Goal: Task Accomplishment & Management: Manage account settings

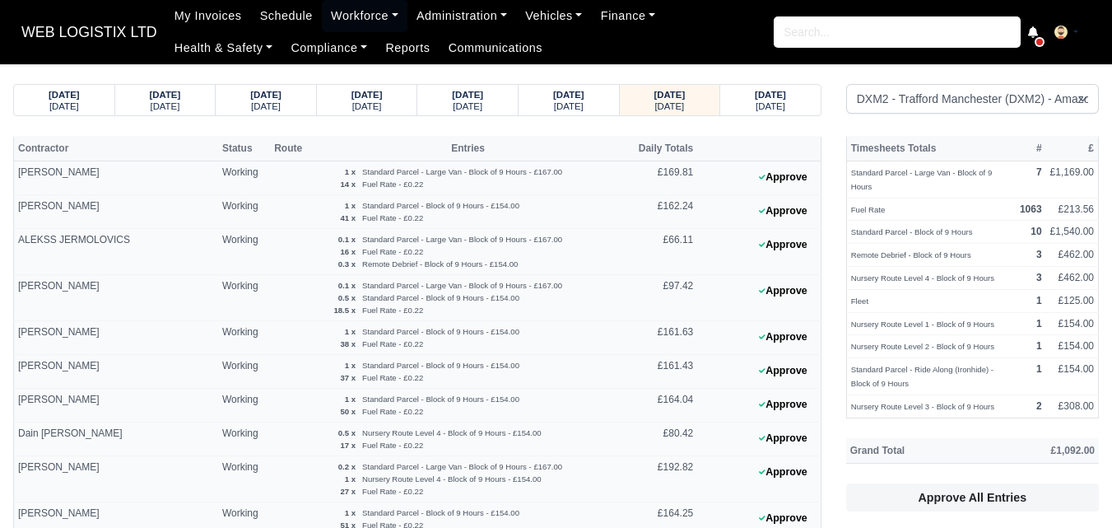
select select "1"
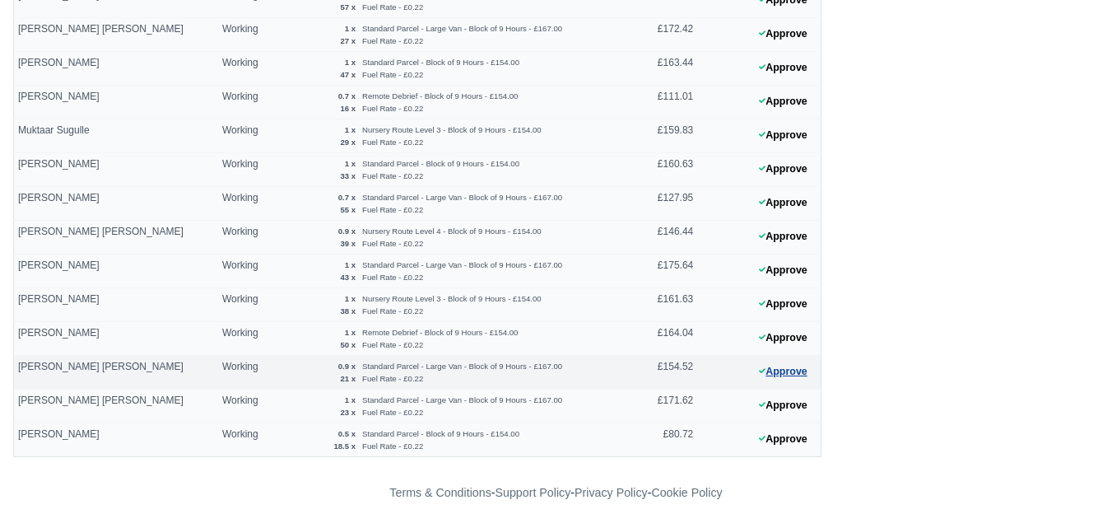
click at [788, 373] on button "Approve" at bounding box center [783, 372] width 67 height 24
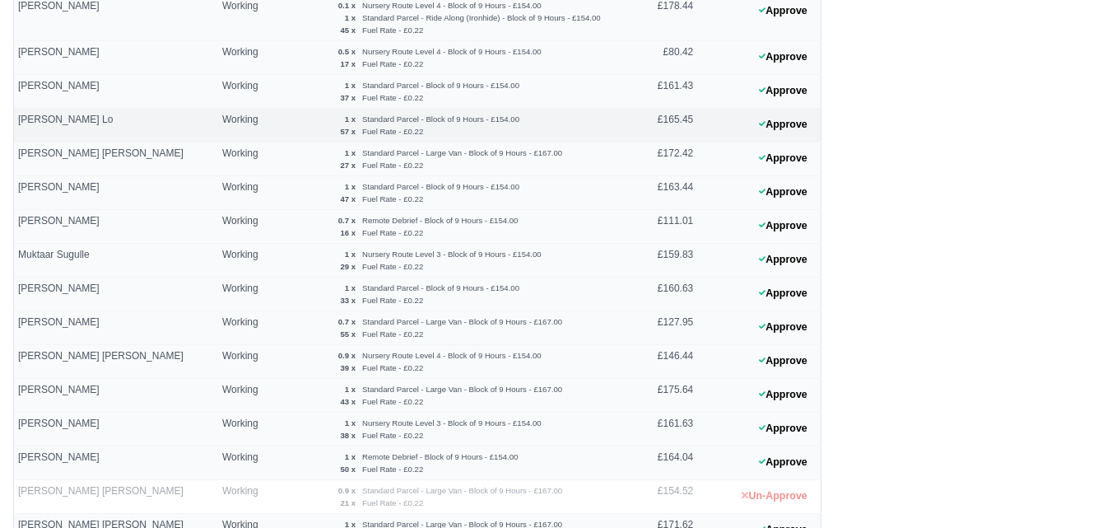
scroll to position [823, 0]
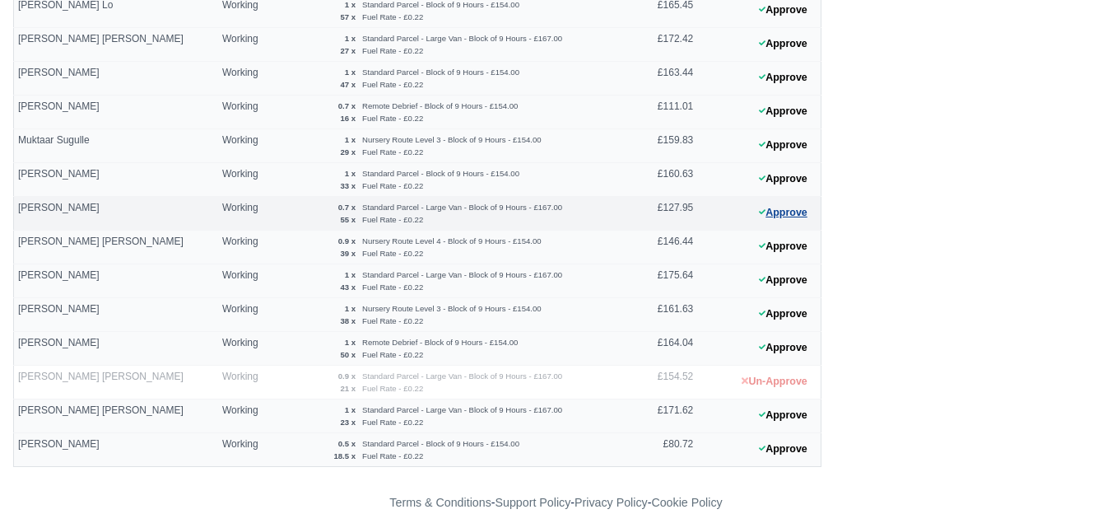
click at [792, 217] on button "Approve" at bounding box center [783, 213] width 67 height 24
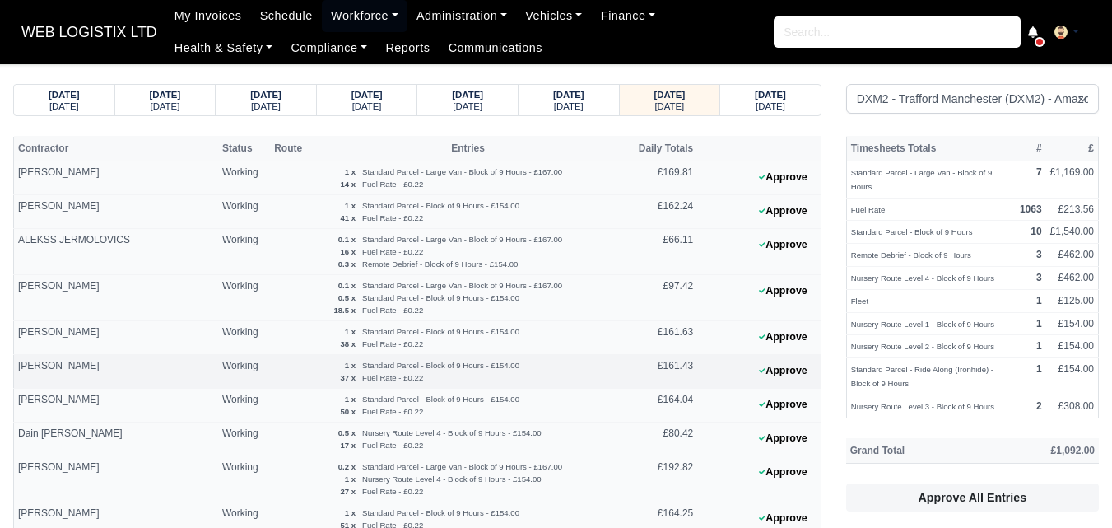
scroll to position [137, 0]
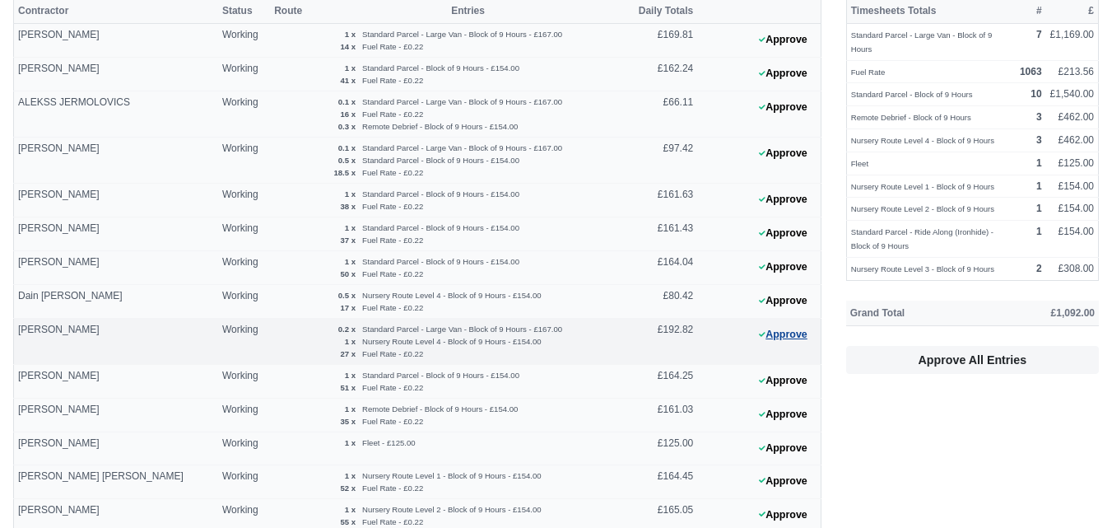
click at [776, 345] on button "Approve" at bounding box center [783, 335] width 67 height 24
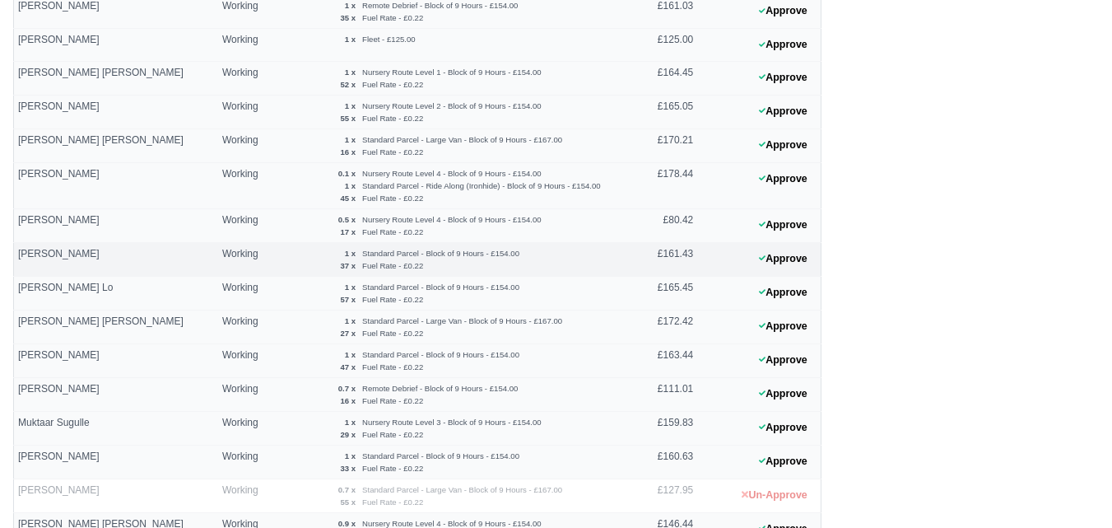
scroll to position [686, 0]
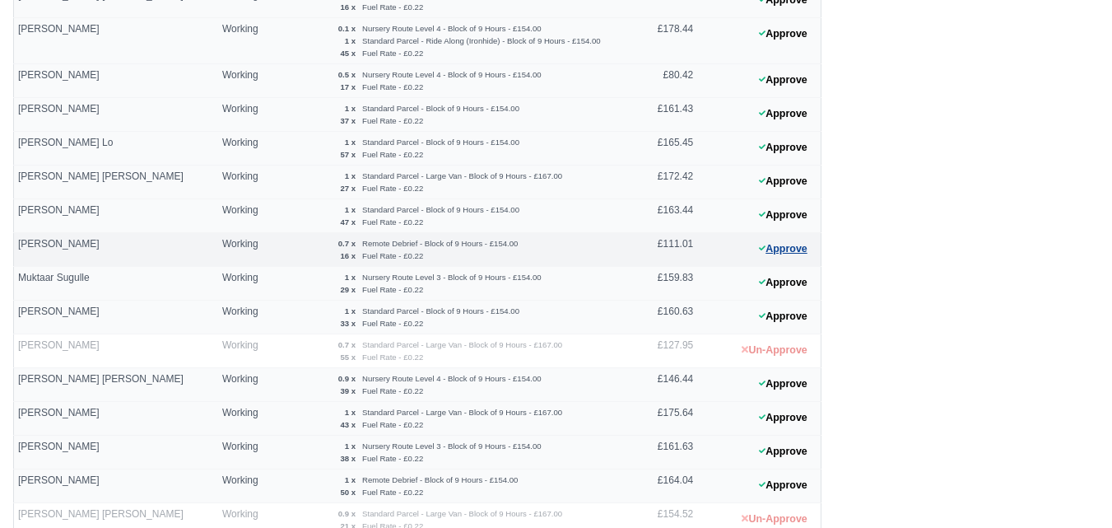
click at [775, 256] on button "Approve" at bounding box center [783, 249] width 67 height 24
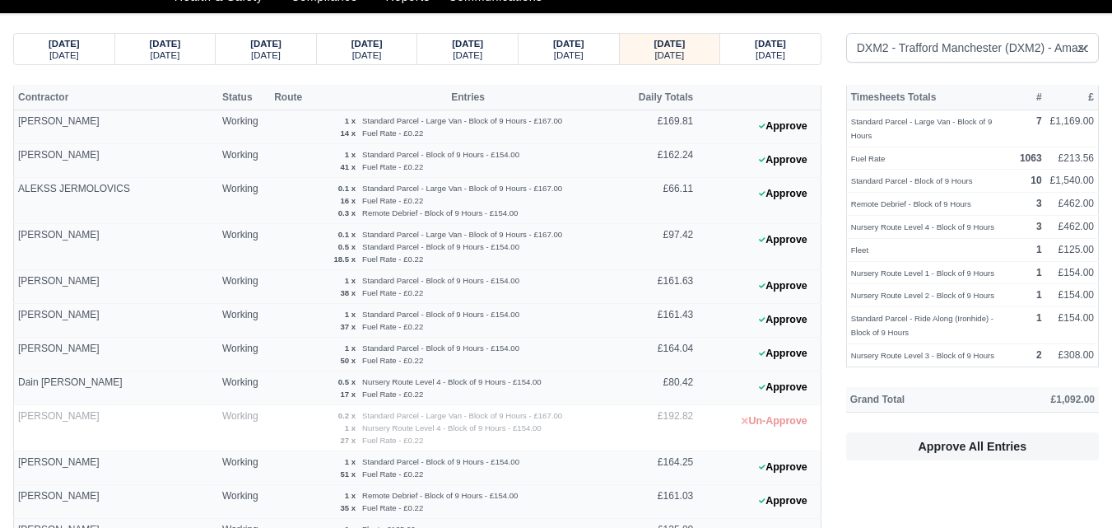
scroll to position [0, 0]
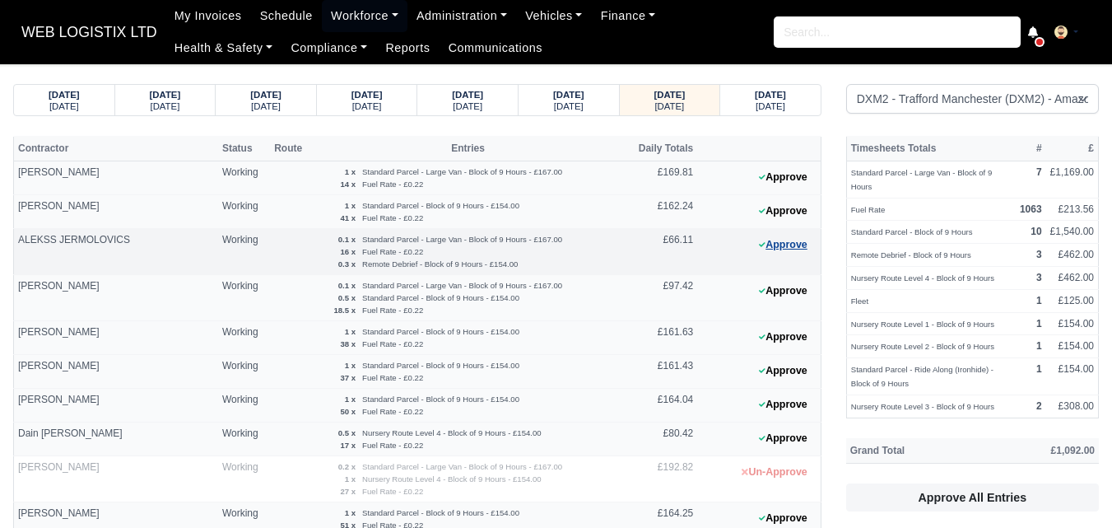
click at [770, 250] on button "Approve" at bounding box center [783, 245] width 67 height 24
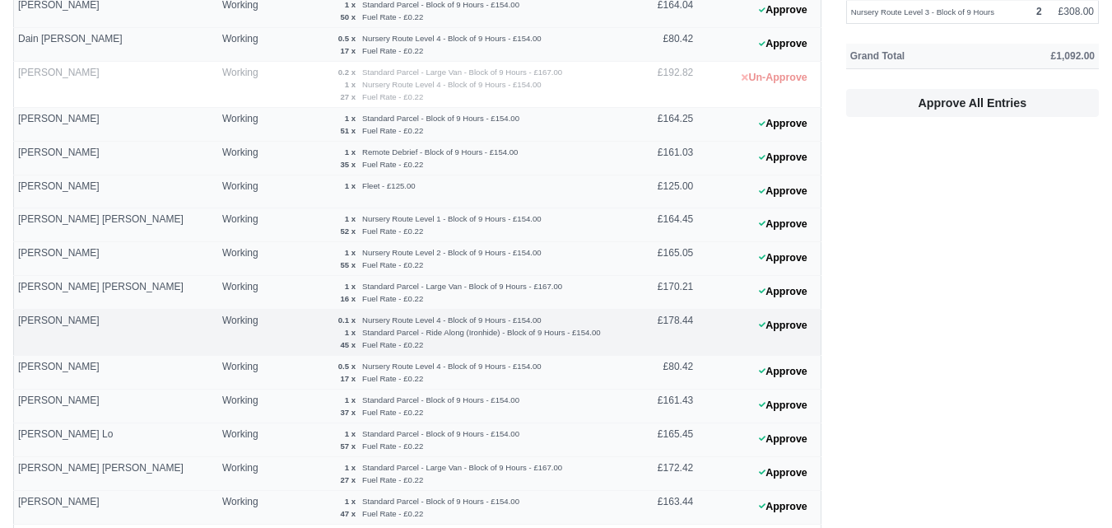
scroll to position [412, 0]
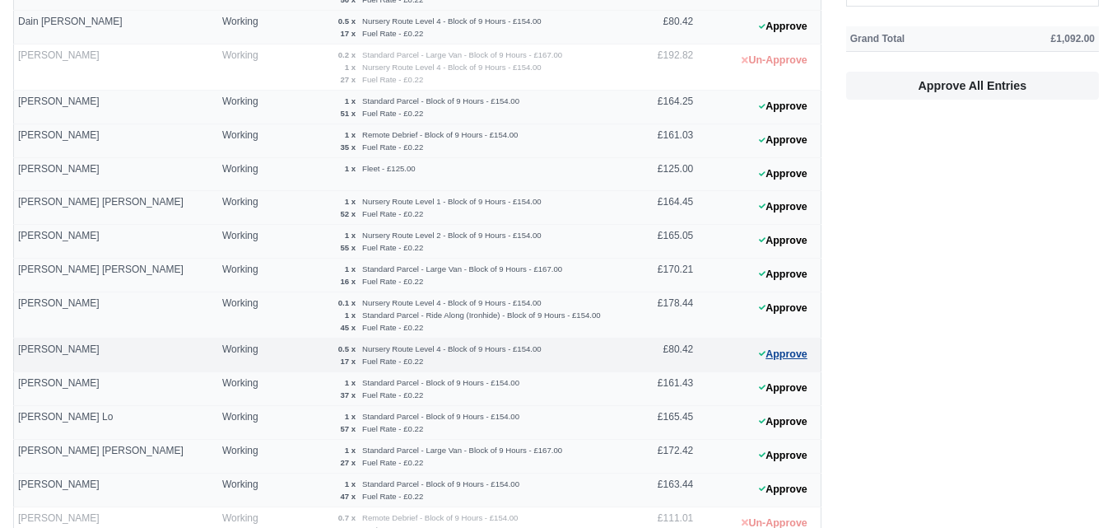
click at [773, 351] on button "Approve" at bounding box center [783, 354] width 67 height 24
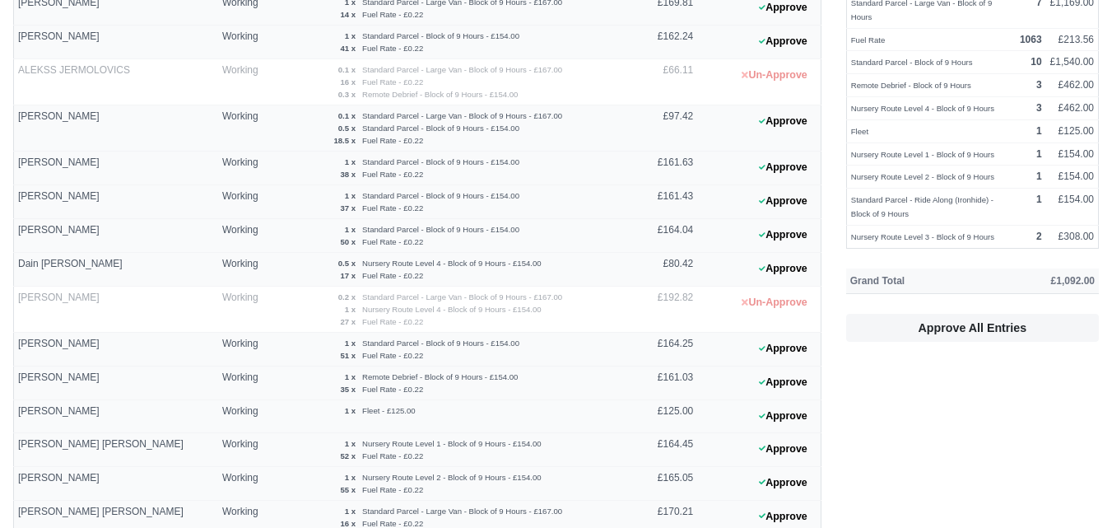
scroll to position [0, 0]
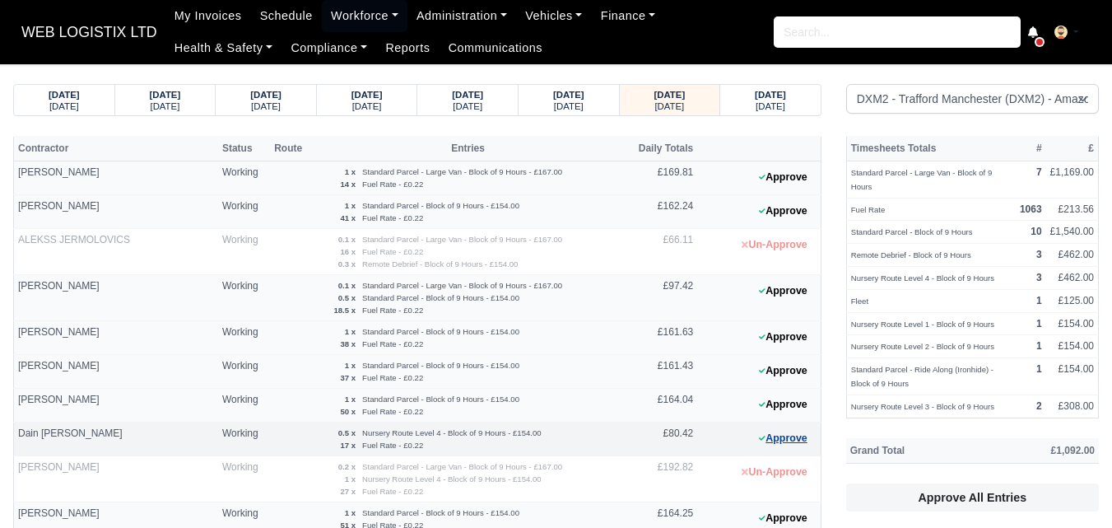
click at [808, 440] on button "Approve" at bounding box center [783, 438] width 67 height 24
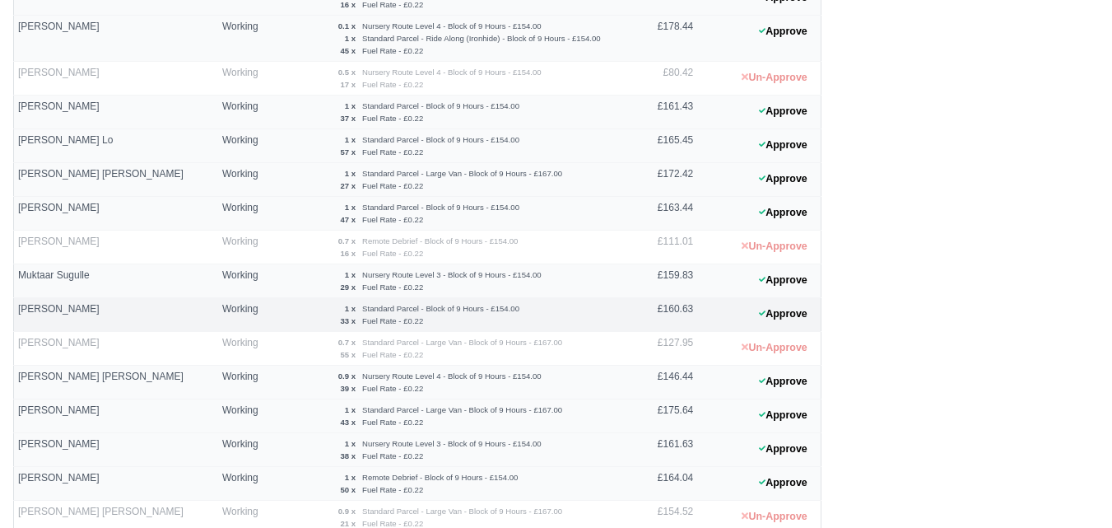
scroll to position [823, 0]
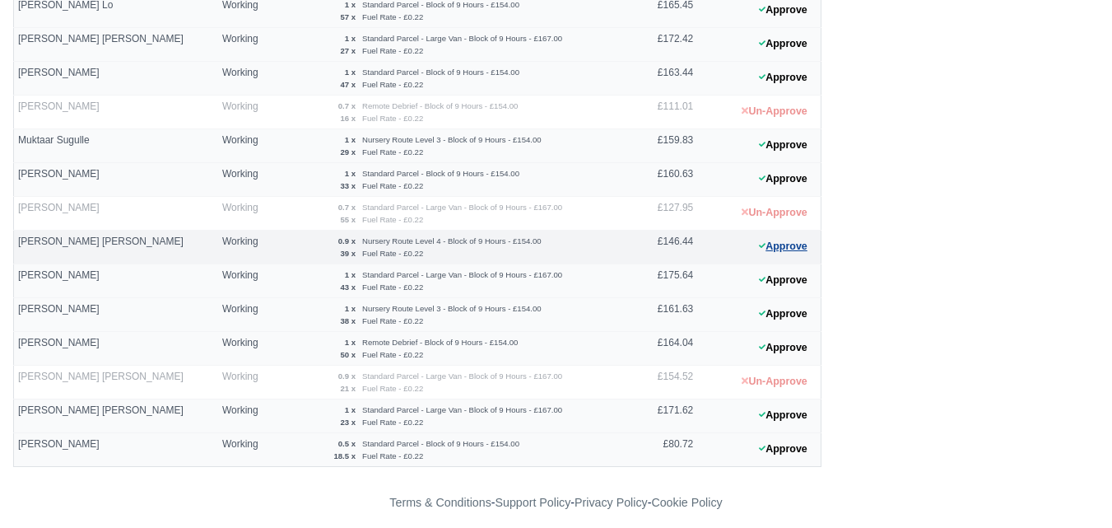
click at [780, 257] on button "Approve" at bounding box center [783, 247] width 67 height 24
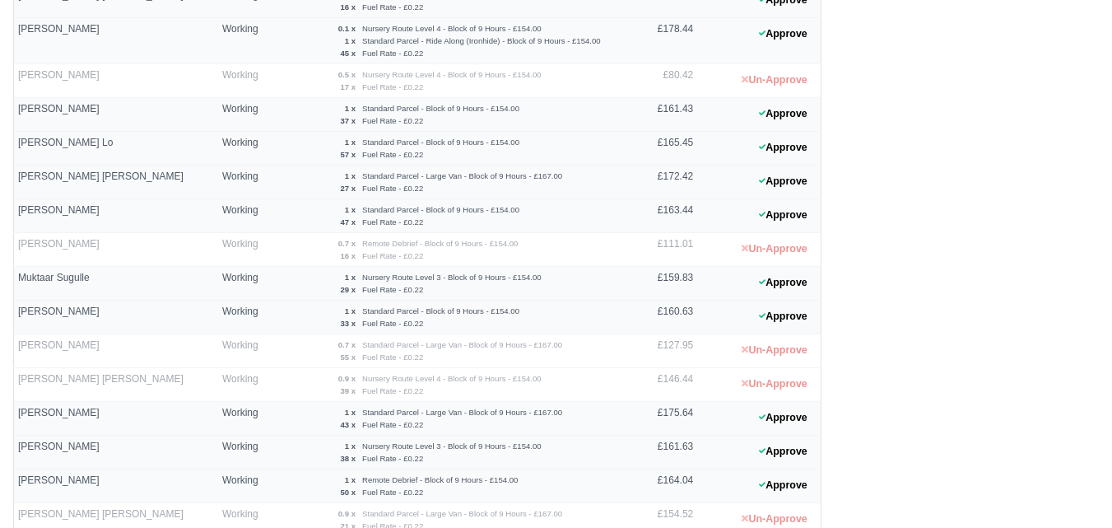
scroll to position [549, 0]
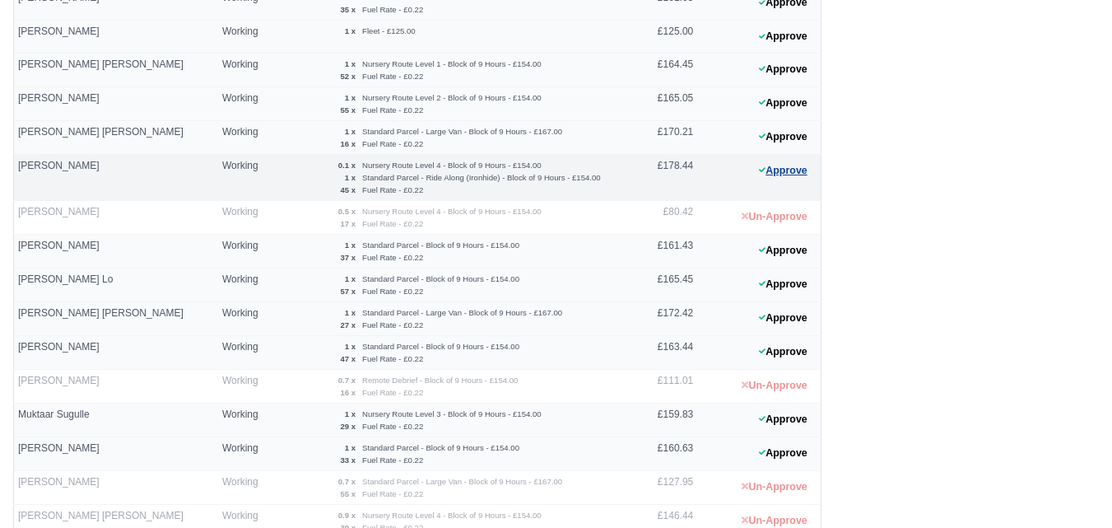
click at [802, 170] on button "Approve" at bounding box center [783, 171] width 67 height 24
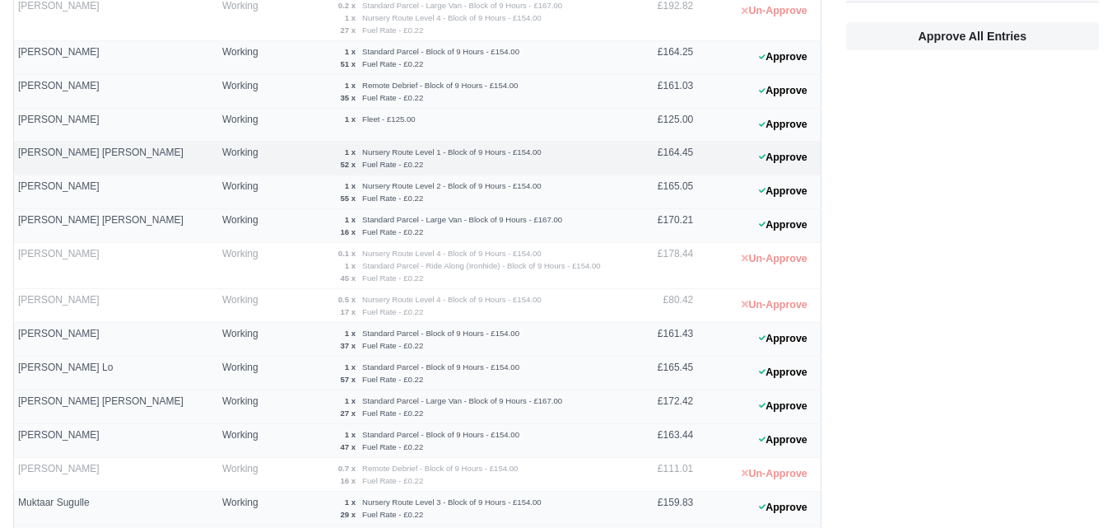
scroll to position [0, 0]
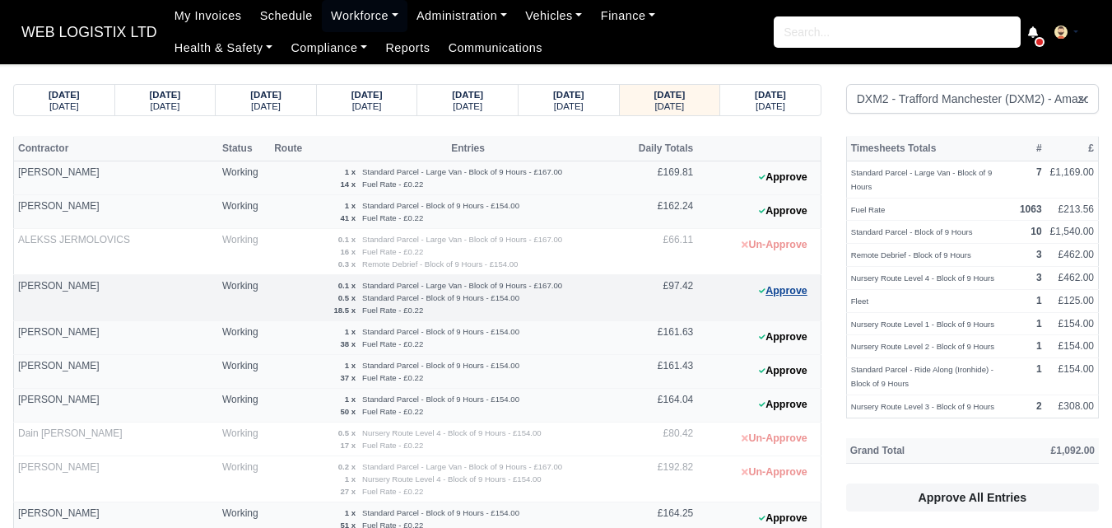
click at [762, 292] on icon at bounding box center [762, 290] width 7 height 5
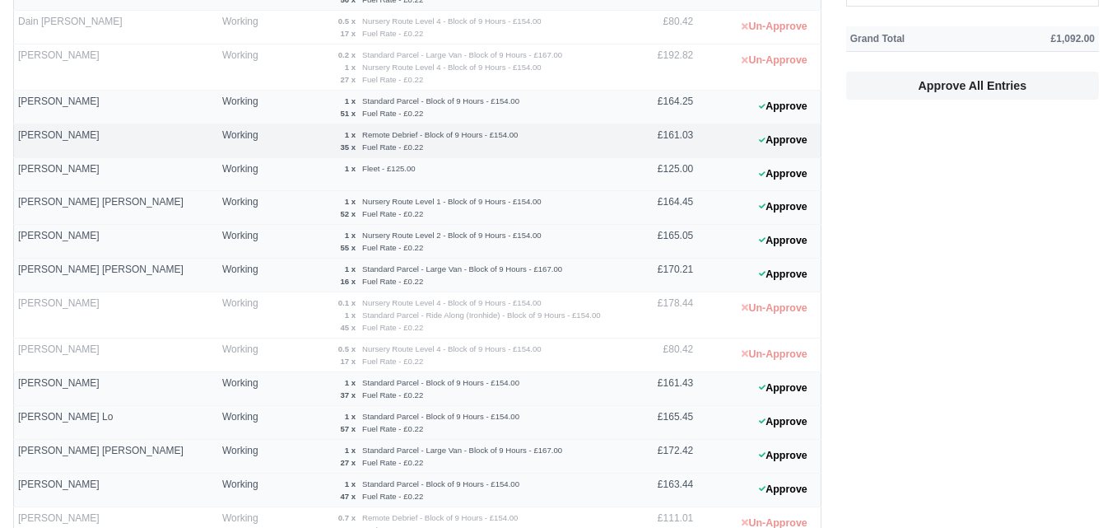
scroll to position [833, 0]
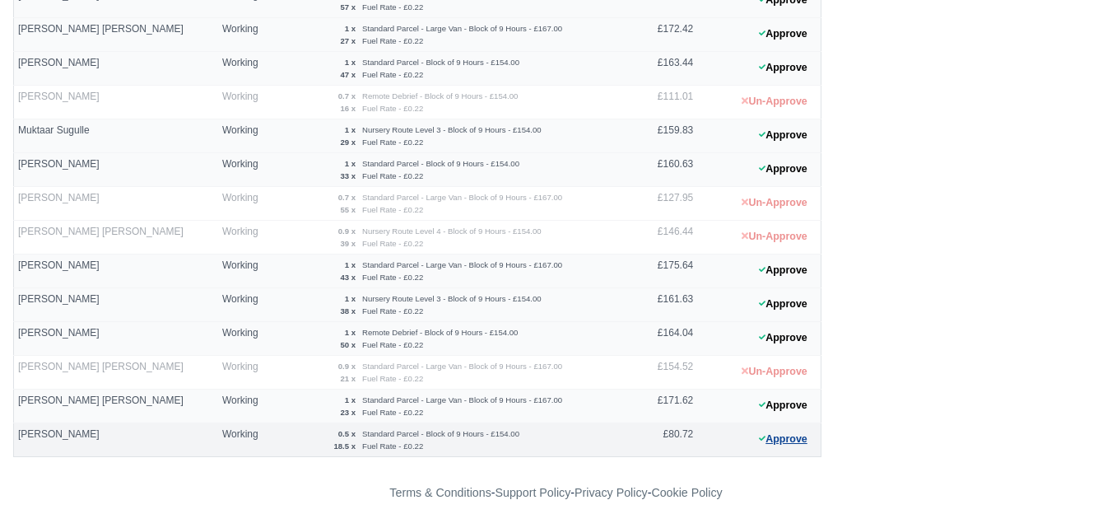
click at [794, 445] on button "Approve" at bounding box center [783, 439] width 67 height 24
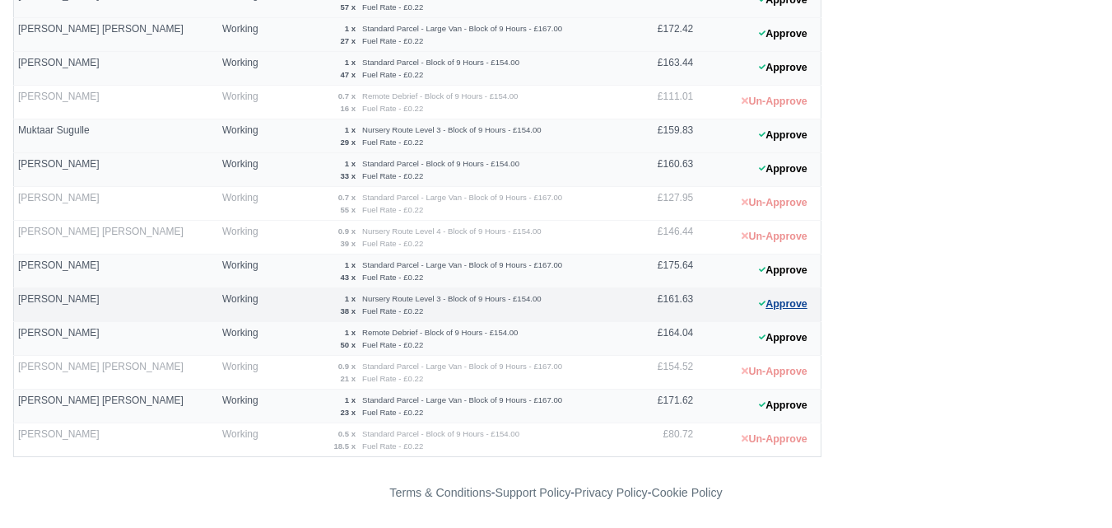
click at [800, 299] on button "Approve" at bounding box center [783, 304] width 67 height 24
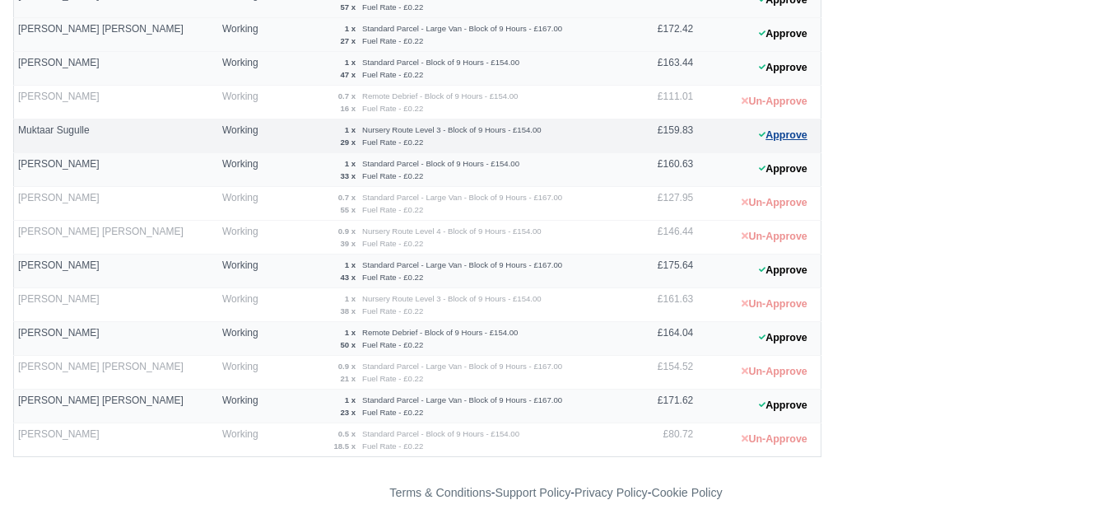
click at [767, 139] on button "Approve" at bounding box center [783, 135] width 67 height 24
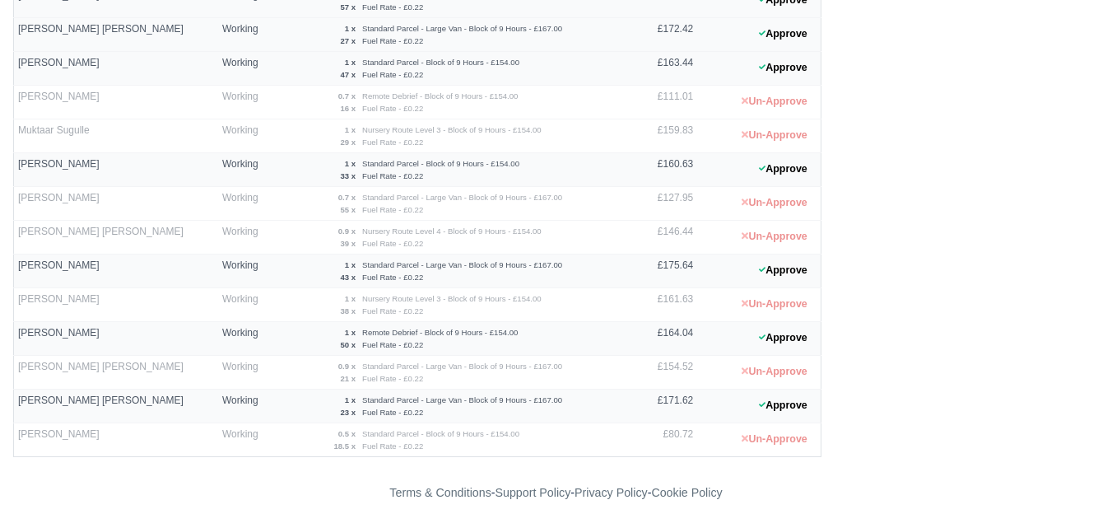
scroll to position [0, 0]
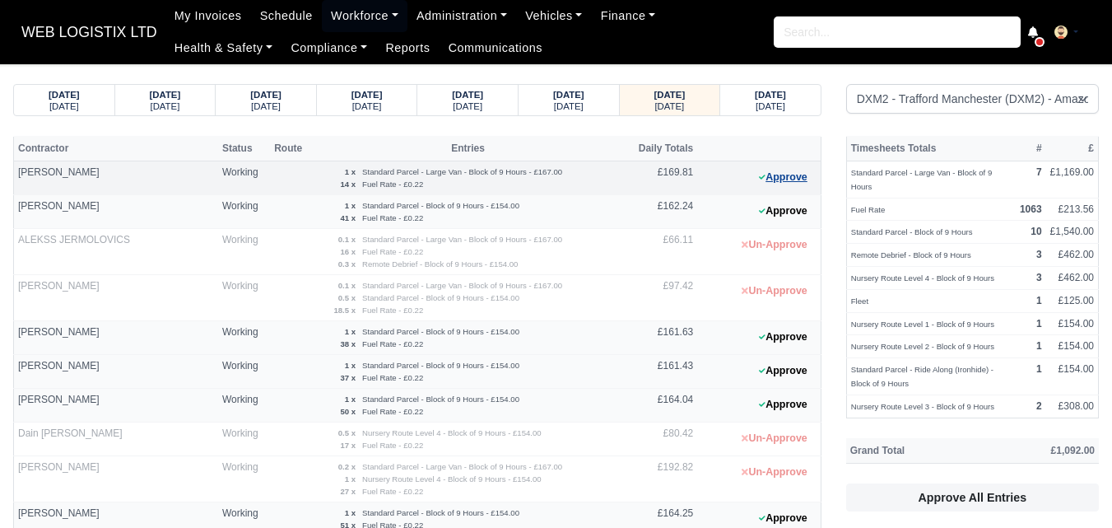
click at [784, 169] on button "Approve" at bounding box center [783, 177] width 67 height 24
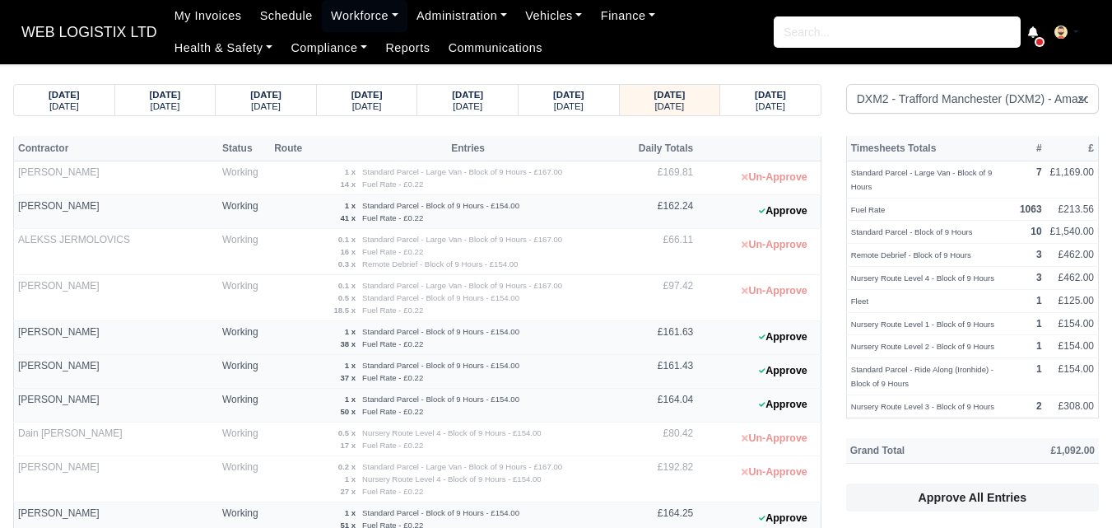
scroll to position [274, 0]
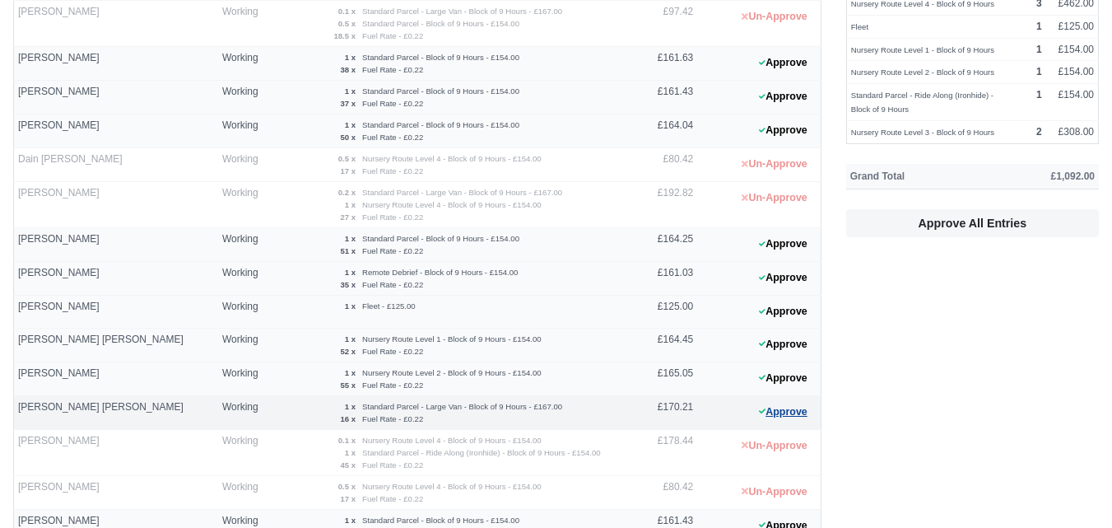
click at [764, 412] on icon at bounding box center [762, 411] width 7 height 10
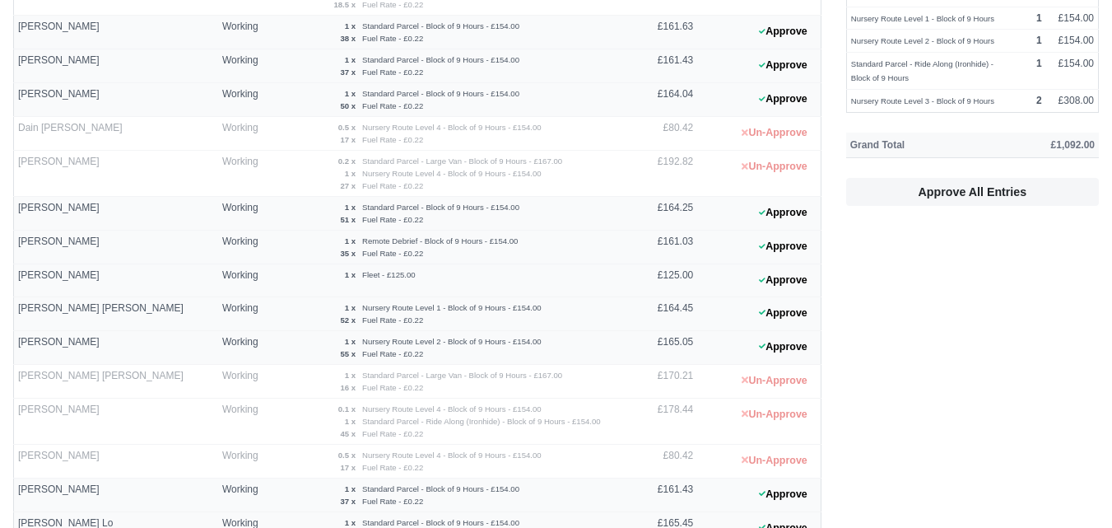
scroll to position [549, 0]
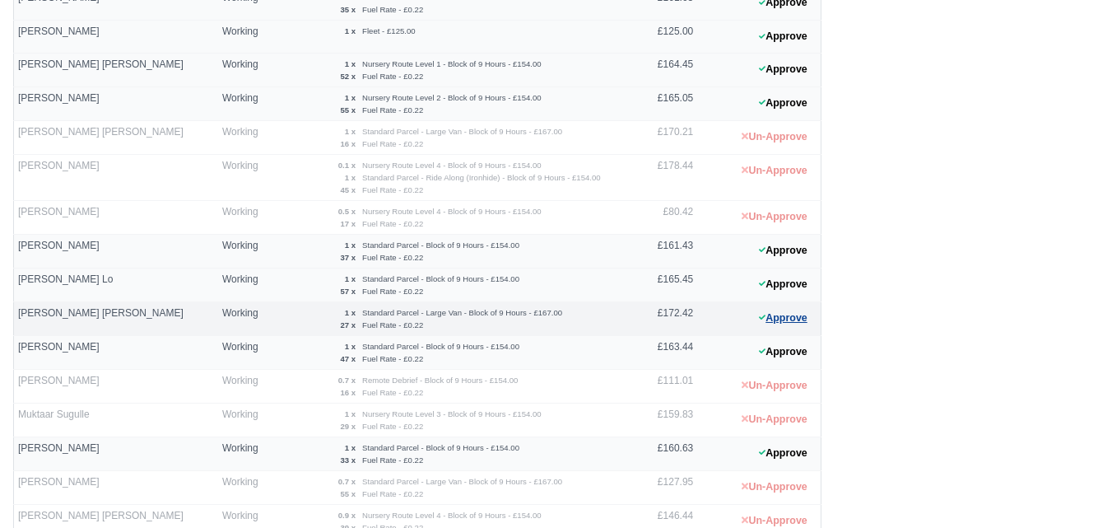
click at [785, 329] on button "Approve" at bounding box center [783, 318] width 67 height 24
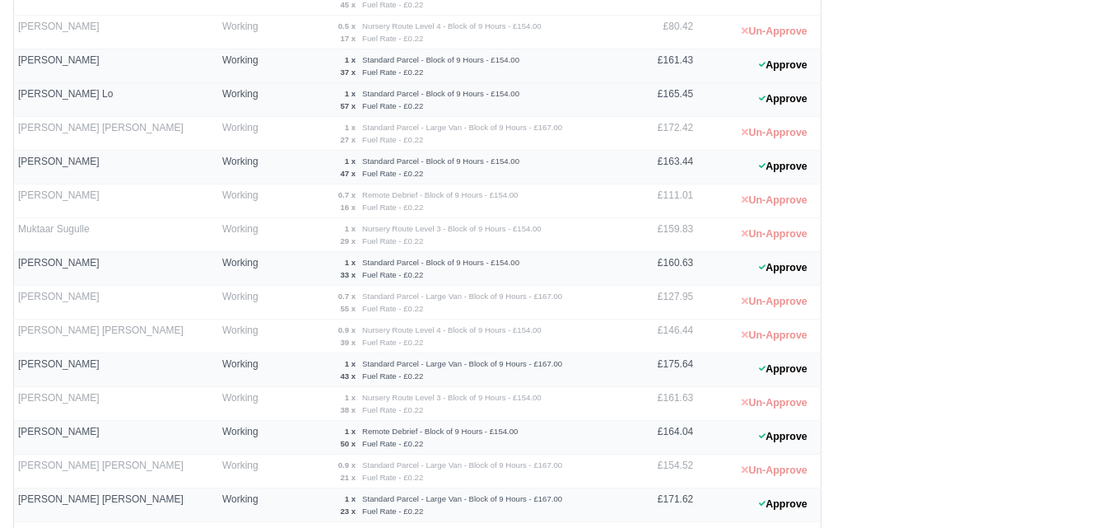
scroll to position [833, 0]
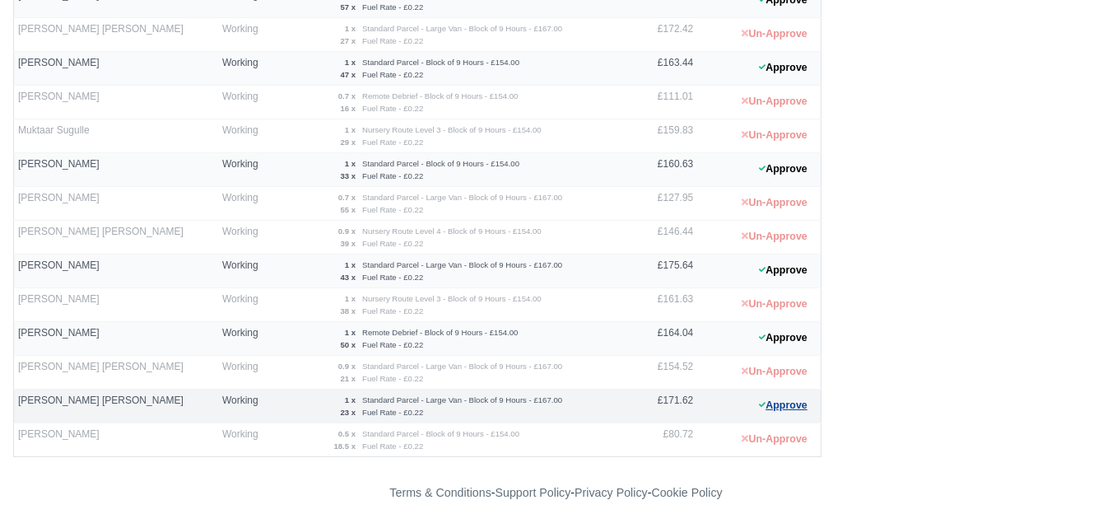
click at [783, 413] on button "Approve" at bounding box center [783, 406] width 67 height 24
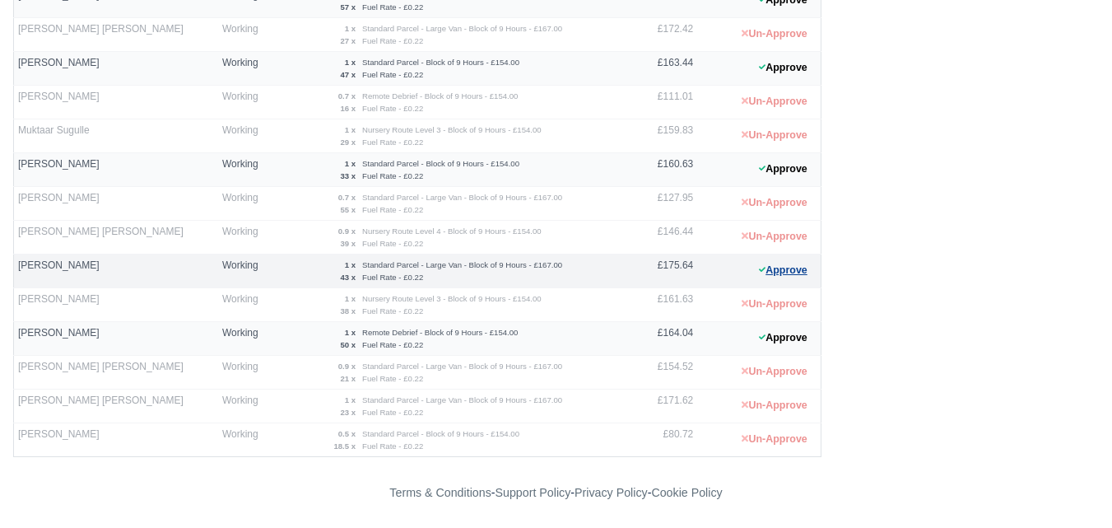
click at [772, 264] on button "Approve" at bounding box center [783, 271] width 67 height 24
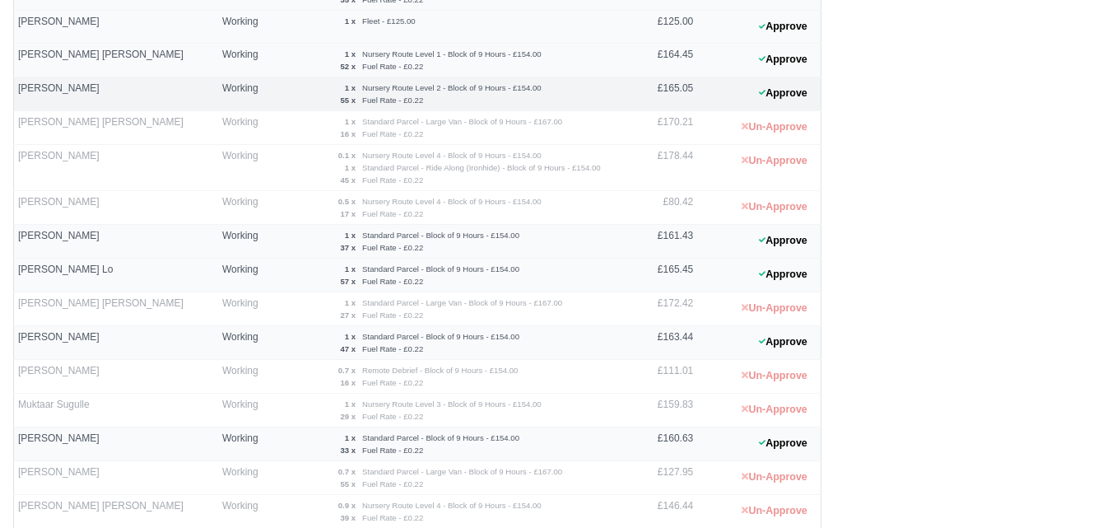
scroll to position [422, 0]
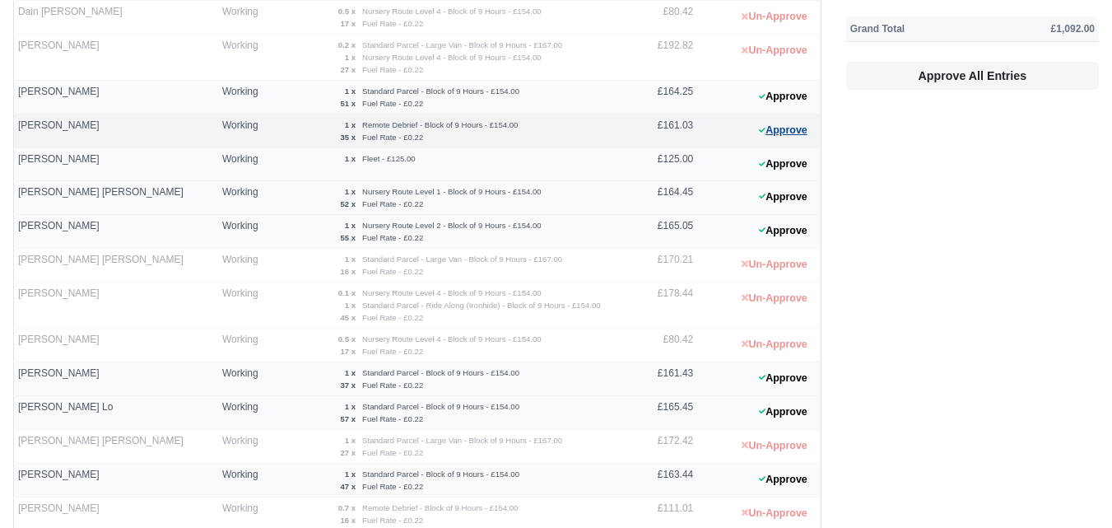
click at [787, 141] on button "Approve" at bounding box center [783, 131] width 67 height 24
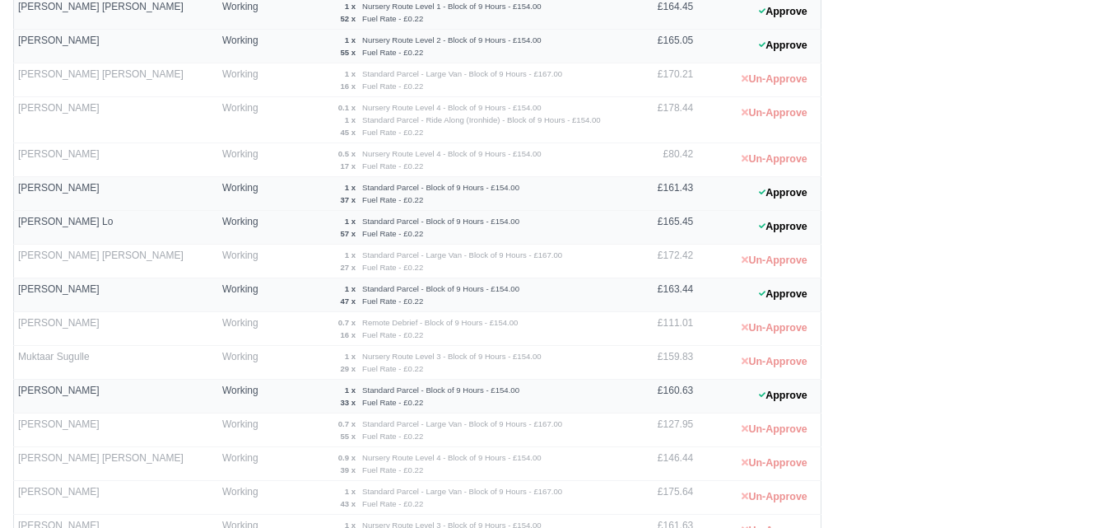
scroll to position [833, 0]
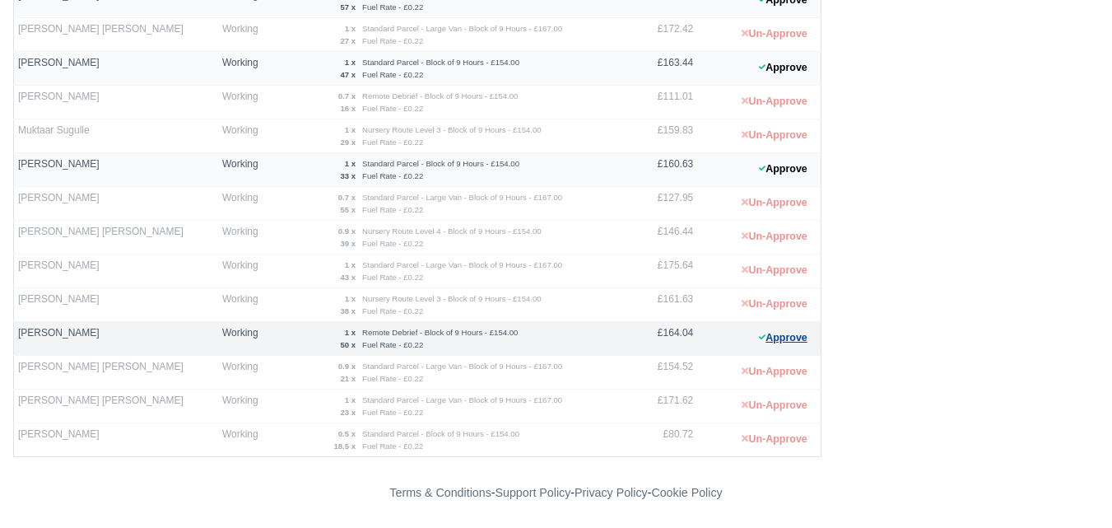
click at [796, 340] on button "Approve" at bounding box center [783, 338] width 67 height 24
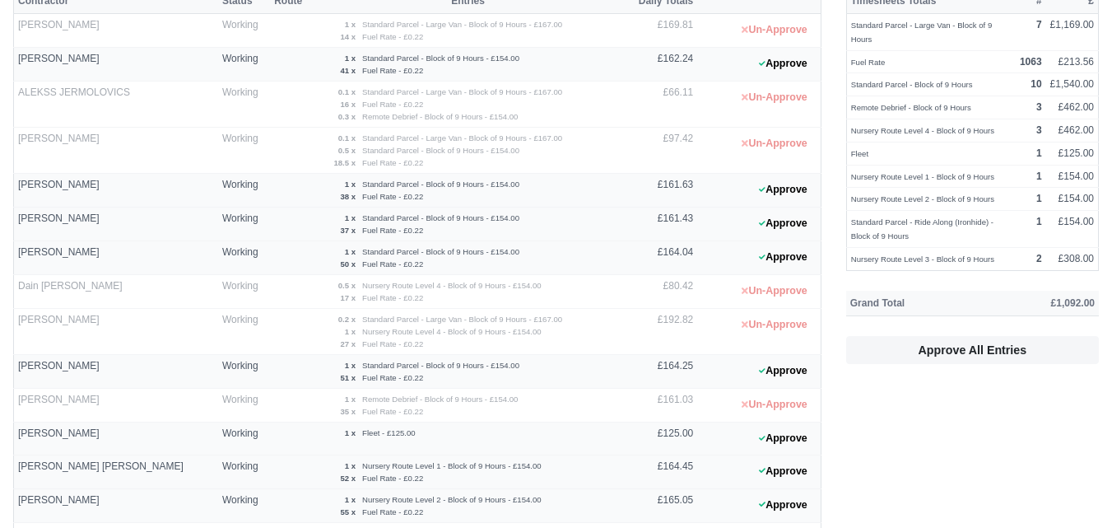
scroll to position [696, 0]
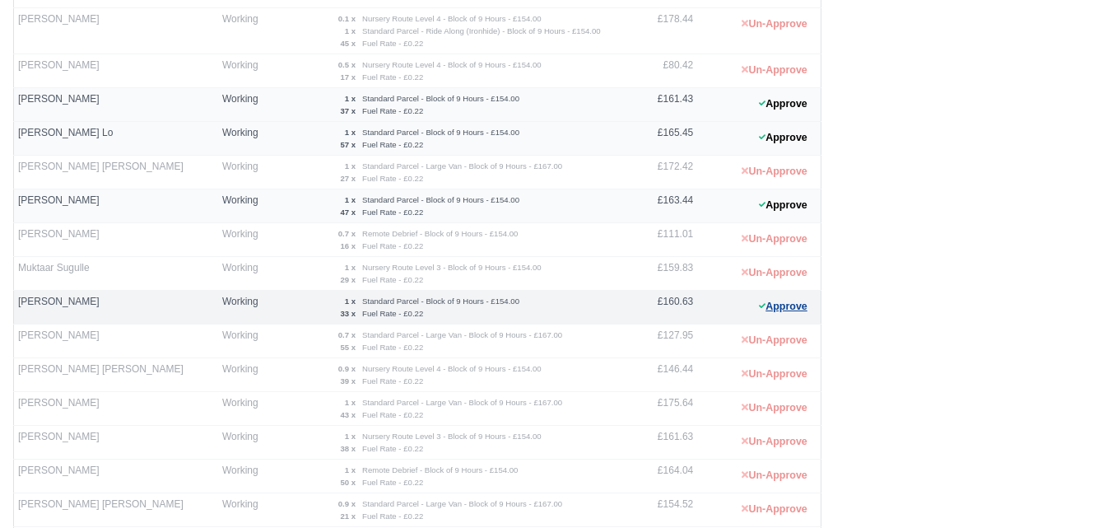
click at [805, 307] on button "Approve" at bounding box center [783, 307] width 67 height 24
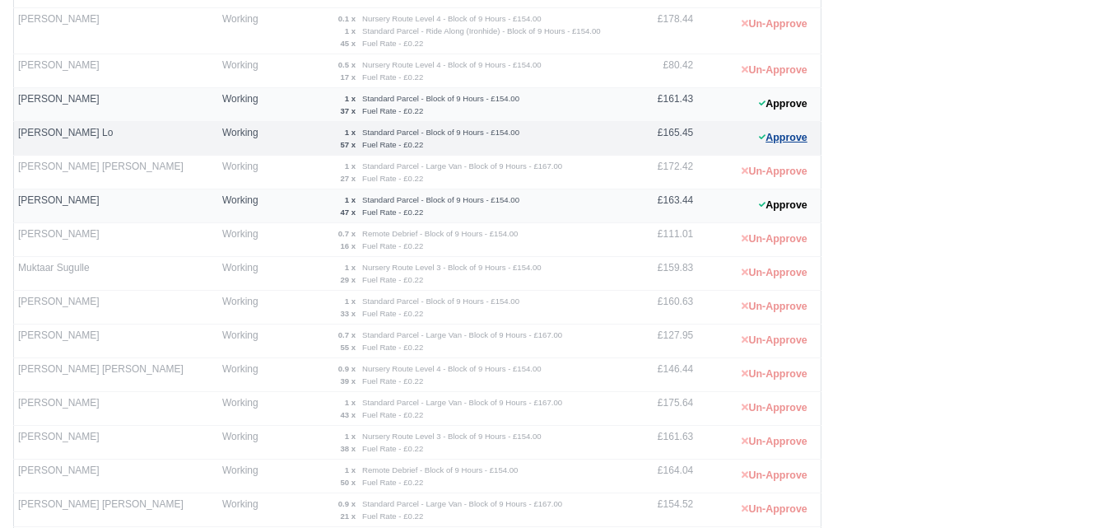
click at [770, 129] on button "Approve" at bounding box center [783, 138] width 67 height 24
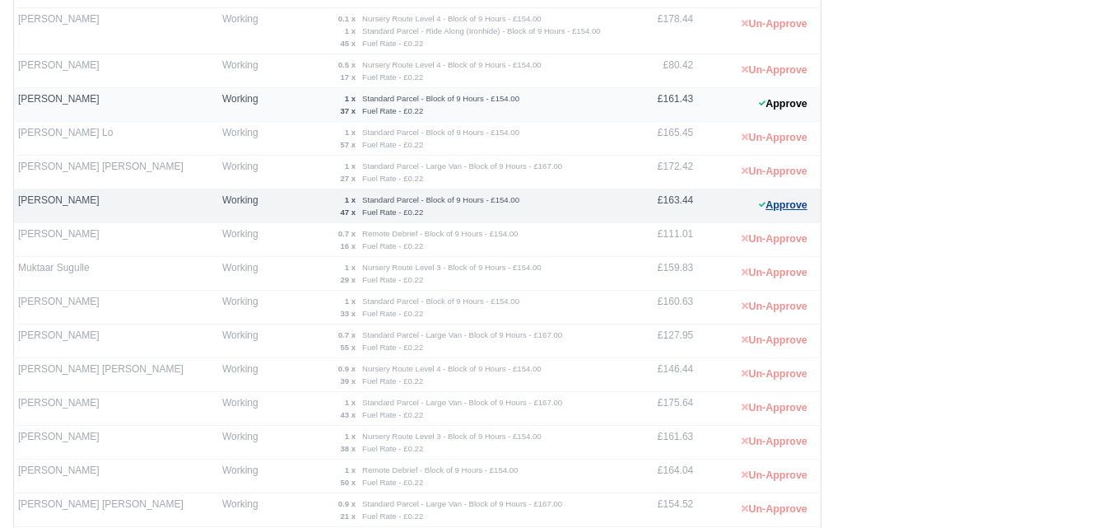
click at [775, 200] on button "Approve" at bounding box center [783, 205] width 67 height 24
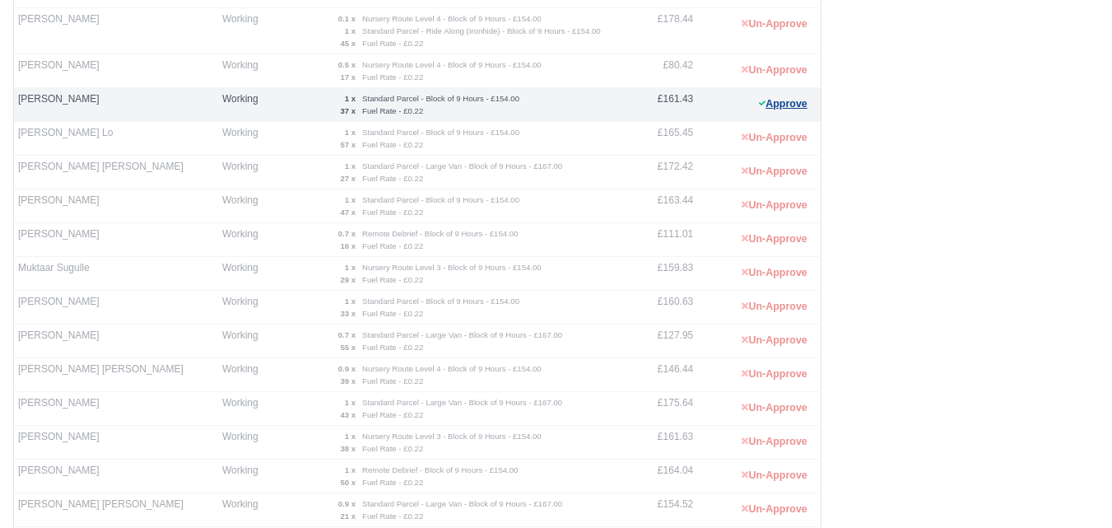
click at [776, 97] on button "Approve" at bounding box center [783, 104] width 67 height 24
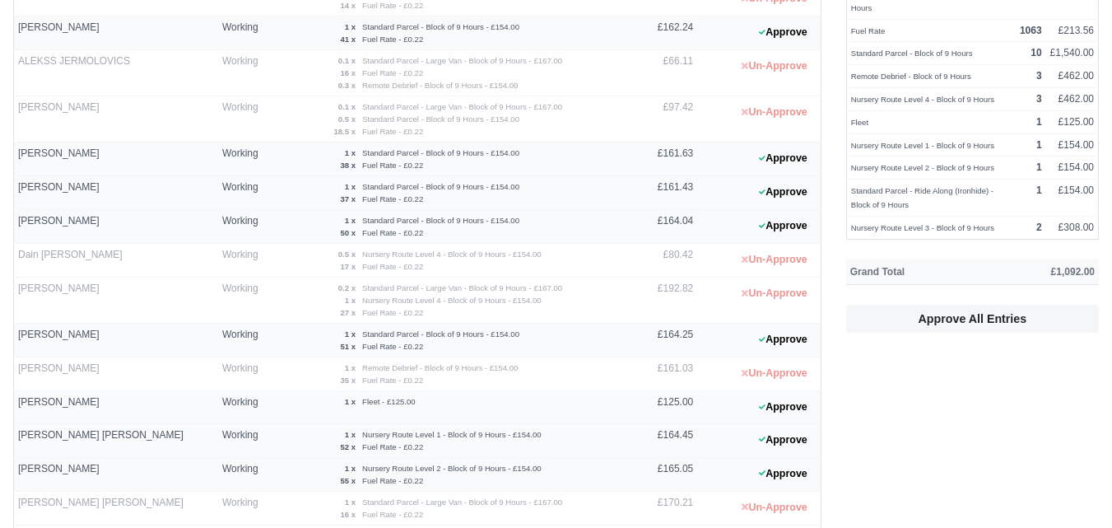
scroll to position [147, 0]
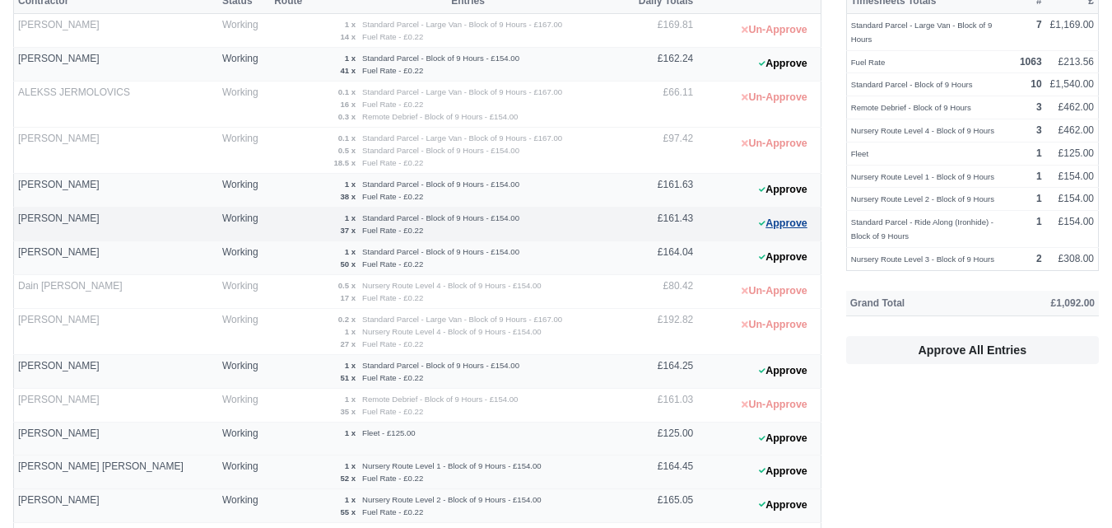
click at [765, 217] on button "Approve" at bounding box center [783, 224] width 67 height 24
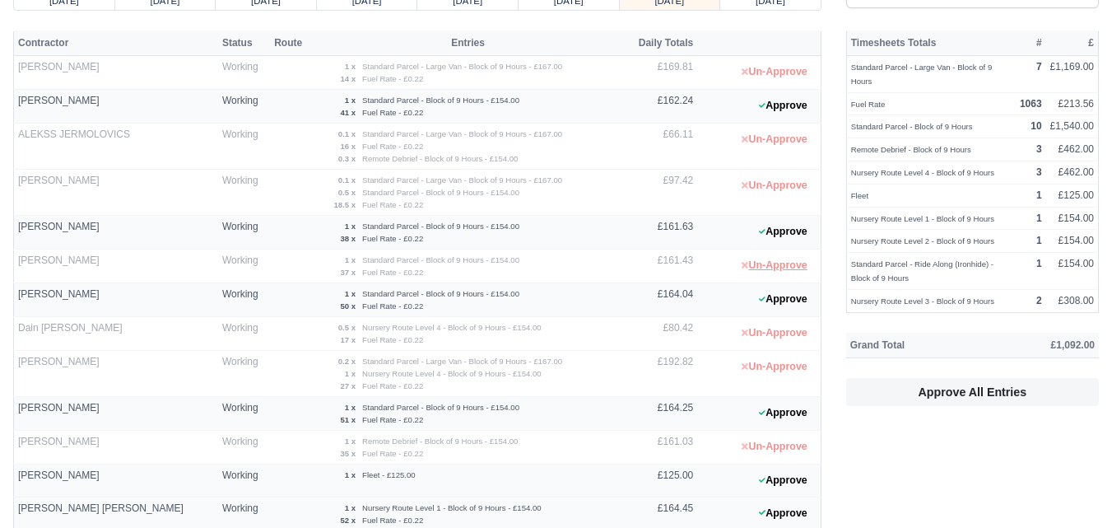
scroll to position [137, 0]
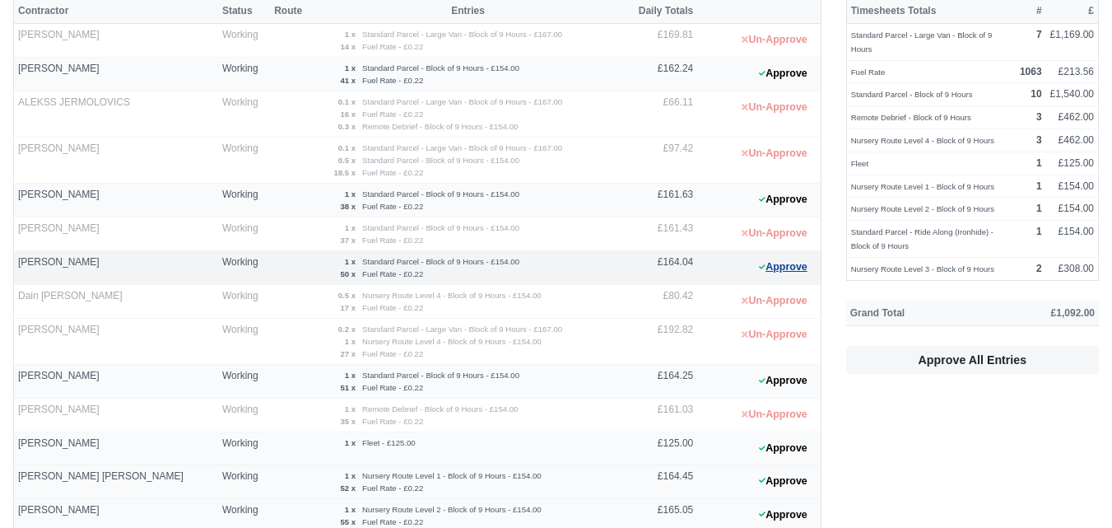
click at [792, 273] on button "Approve" at bounding box center [783, 267] width 67 height 24
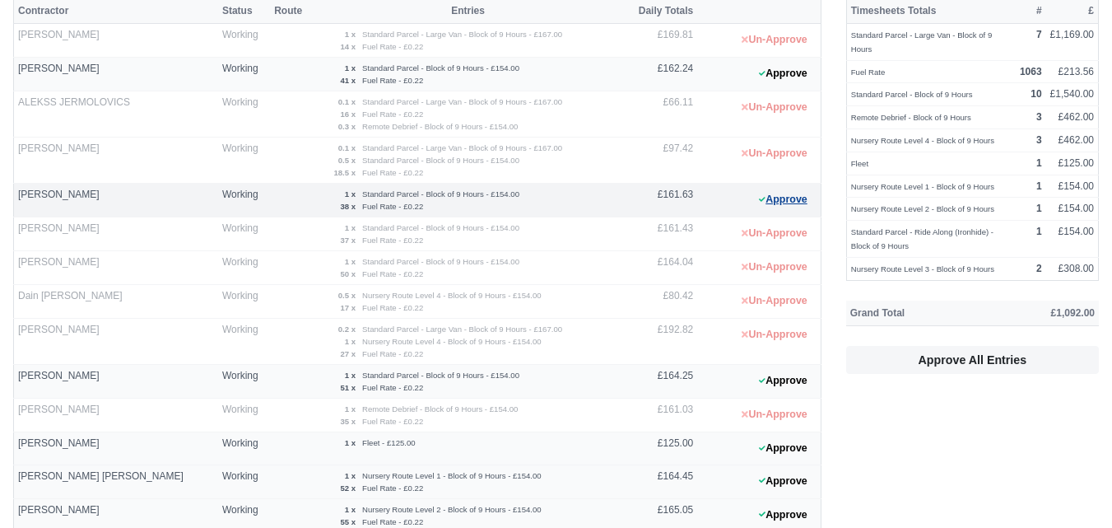
click at [782, 188] on button "Approve" at bounding box center [783, 200] width 67 height 24
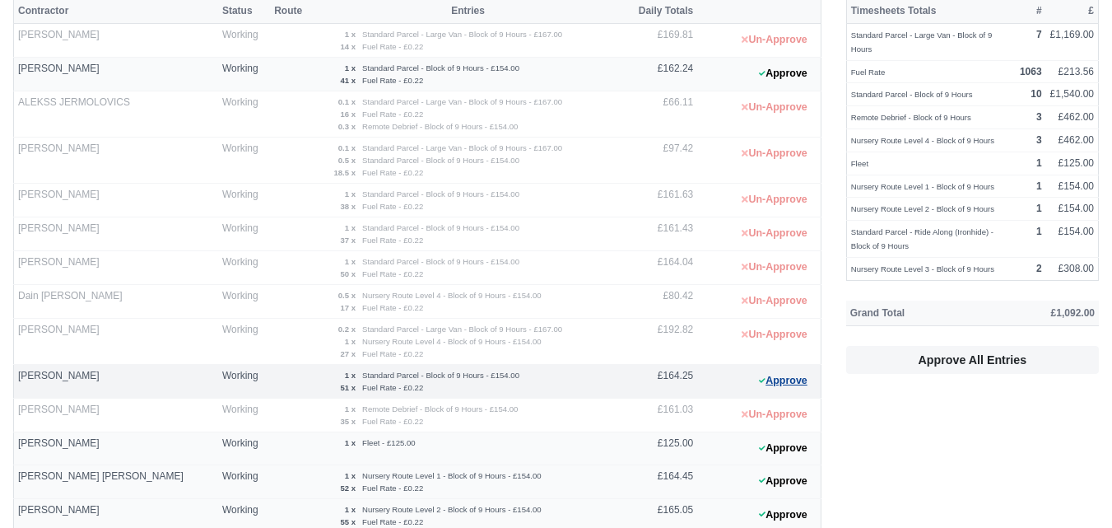
click at [765, 383] on button "Approve" at bounding box center [783, 381] width 67 height 24
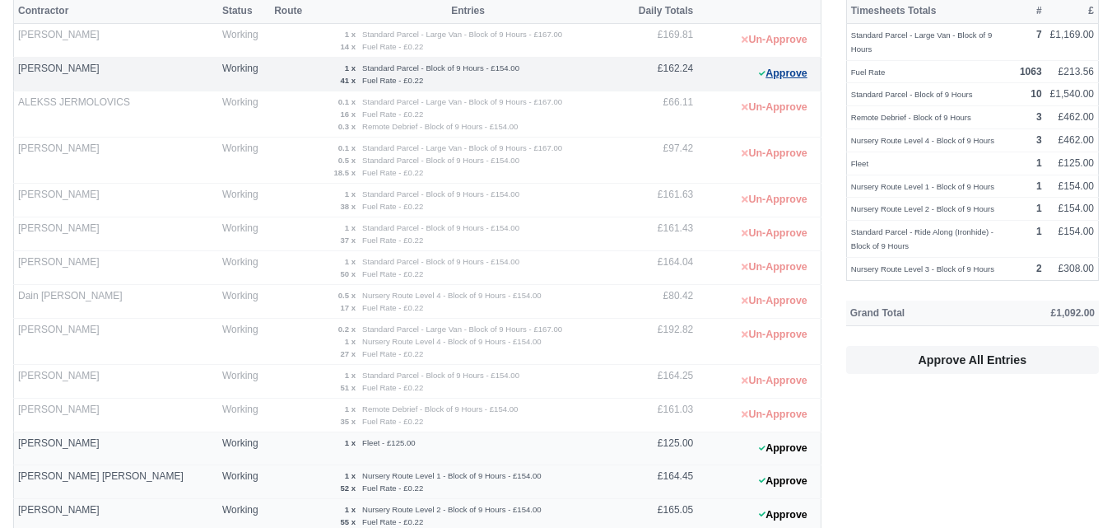
click at [800, 79] on button "Approve" at bounding box center [783, 74] width 67 height 24
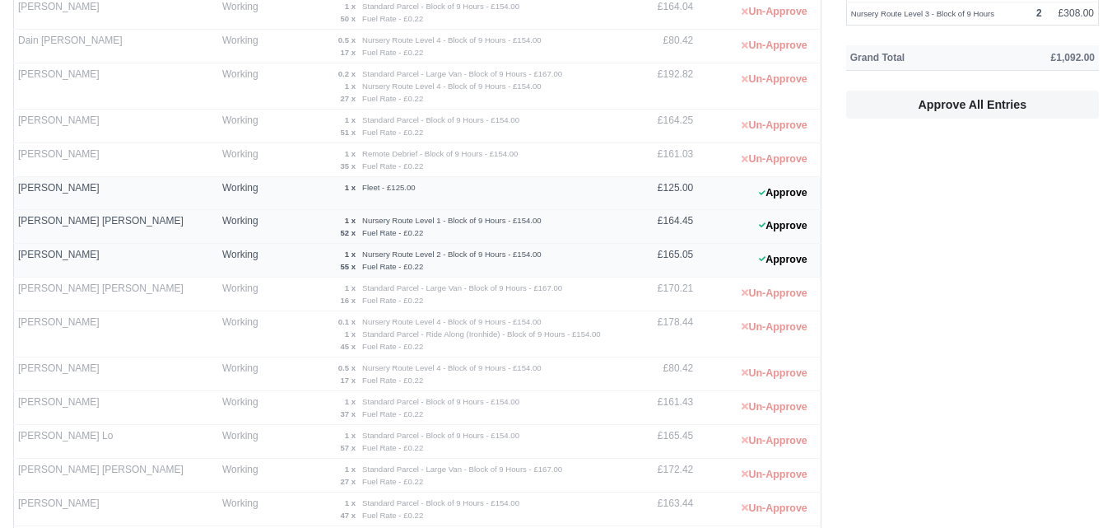
scroll to position [412, 0]
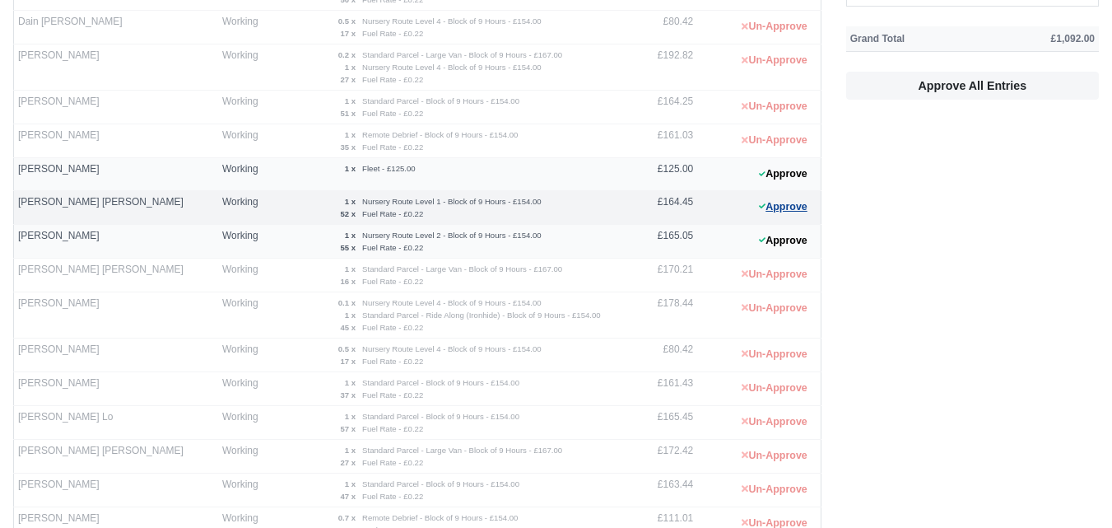
click at [767, 204] on button "Approve" at bounding box center [783, 207] width 67 height 24
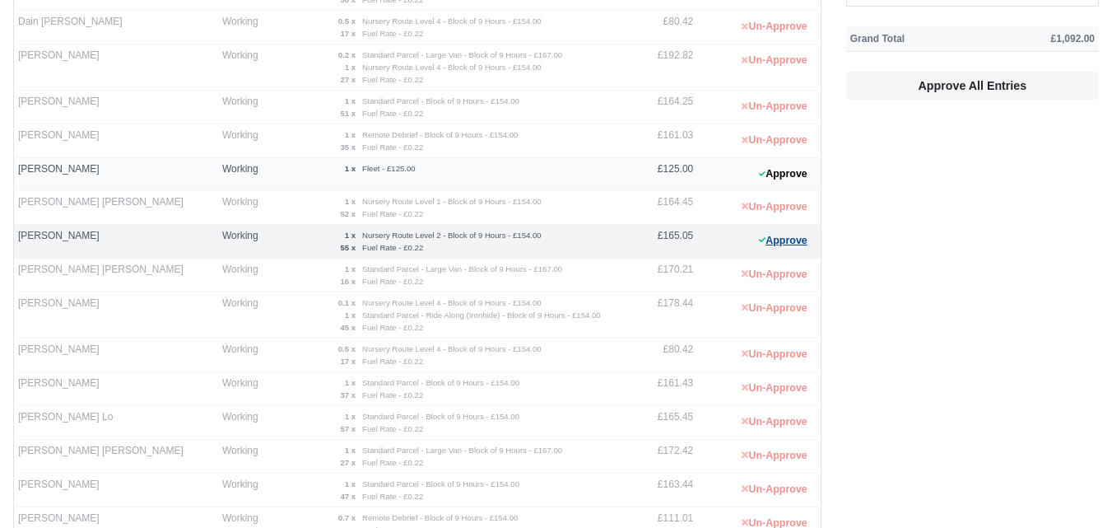
click at [772, 247] on button "Approve" at bounding box center [783, 241] width 67 height 24
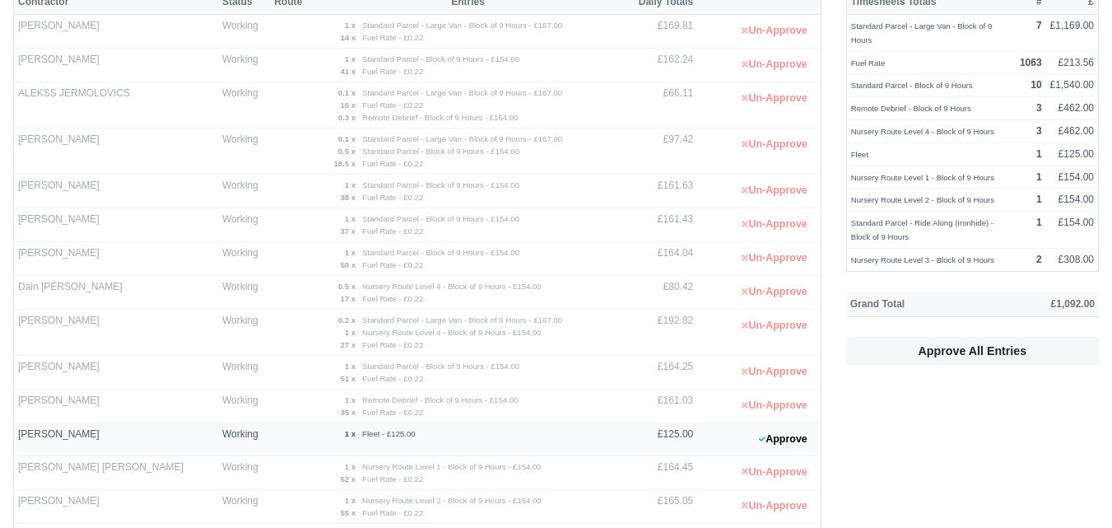
scroll to position [274, 0]
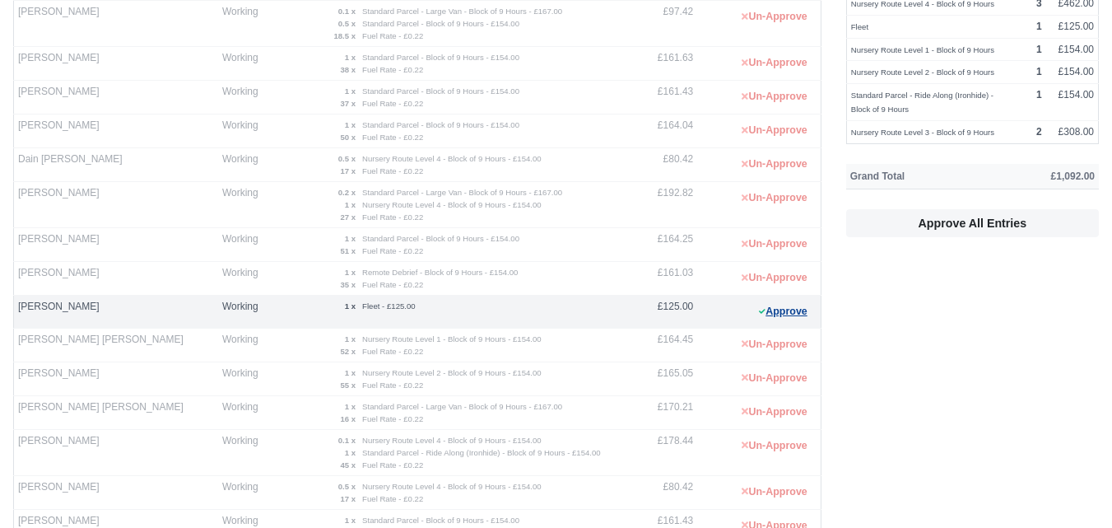
click at [770, 306] on button "Approve" at bounding box center [783, 312] width 67 height 24
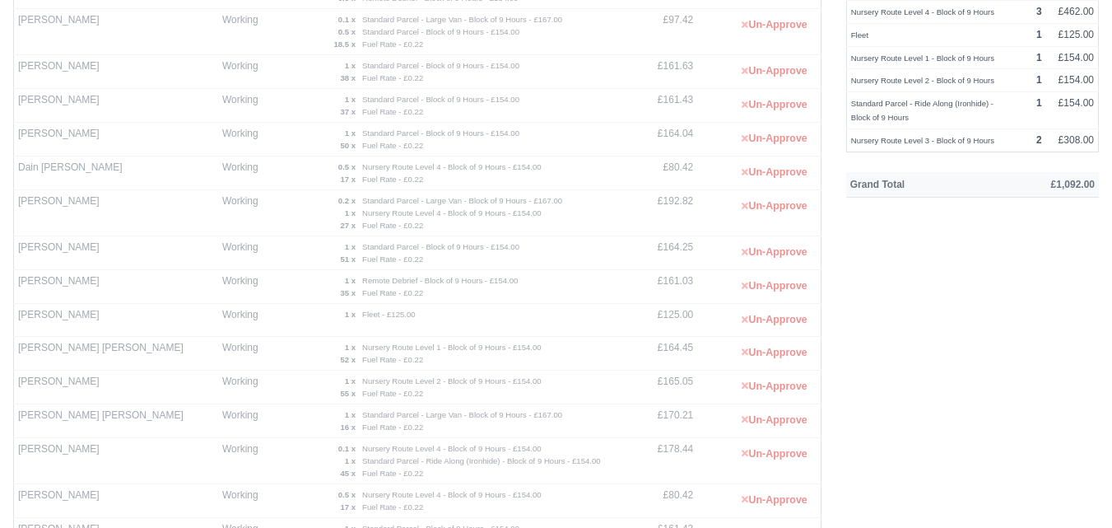
scroll to position [0, 0]
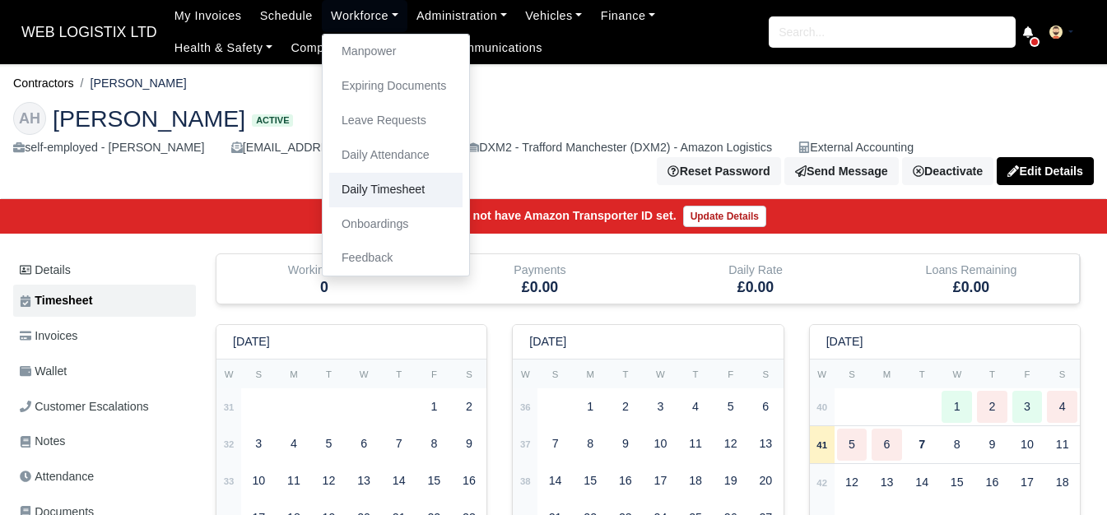
click at [352, 197] on link "Daily Timesheet" at bounding box center [395, 190] width 133 height 35
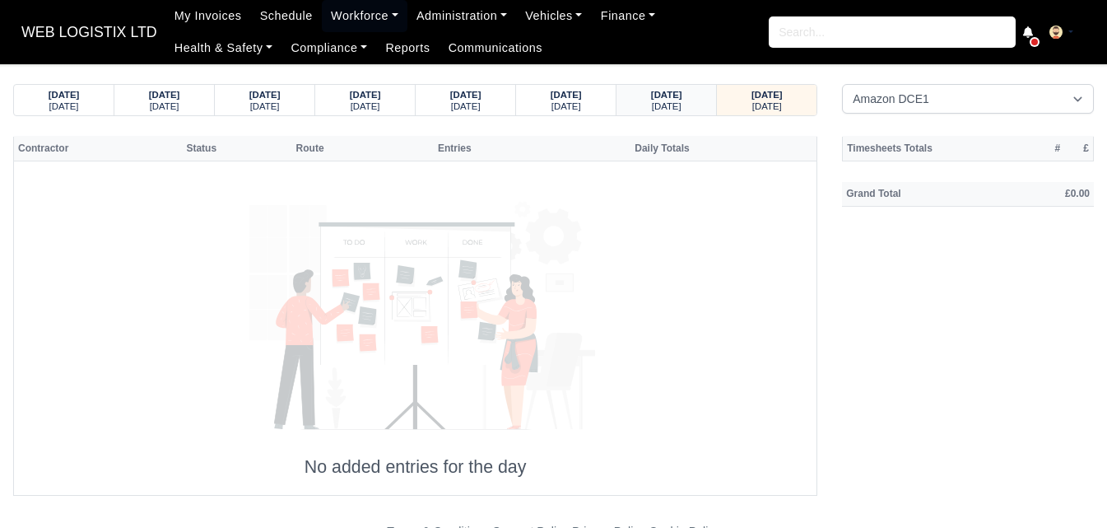
click at [656, 102] on small "Monday" at bounding box center [667, 106] width 30 height 10
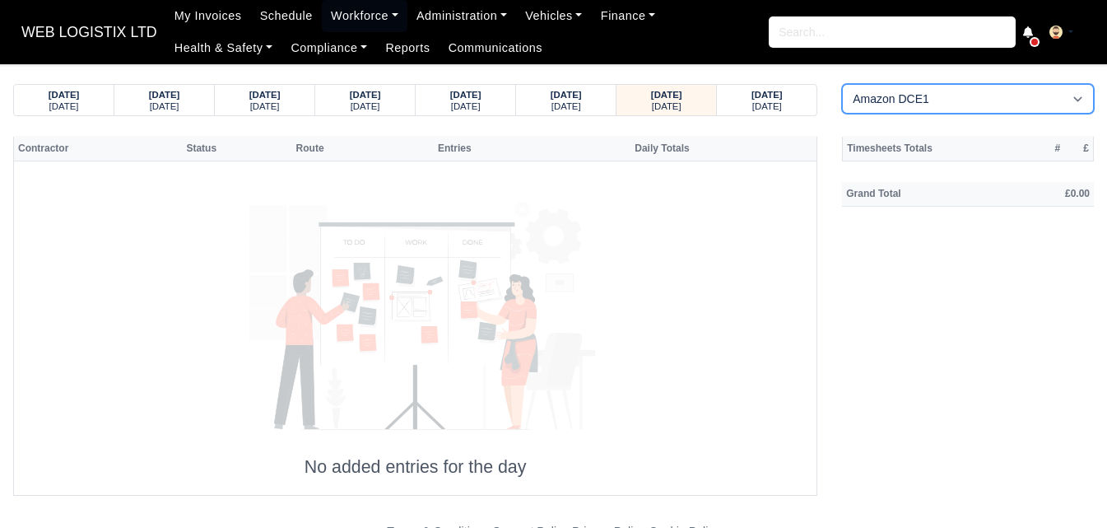
click at [895, 97] on select "Amazon DCE1 DWN2 - Knowsley (DWN2) - Amazon Logistics (L34 7XL) DXM2 - Trafford…" at bounding box center [968, 99] width 252 height 30
click at [892, 101] on select "Amazon DCE1 DWN2 - Knowsley (DWN2) - Amazon Logistics (L34 7XL) DXM2 - Trafford…" at bounding box center [968, 99] width 252 height 30
click at [901, 110] on select "Amazon DCE1 DWN2 - Knowsley (DWN2) - Amazon Logistics (L34 7XL) DXM2 - Trafford…" at bounding box center [968, 99] width 252 height 30
select select "1"
click at [842, 84] on select "Amazon DCE1 DWN2 - Knowsley (DWN2) - Amazon Logistics (L34 7XL) DXM2 - Trafford…" at bounding box center [968, 99] width 252 height 30
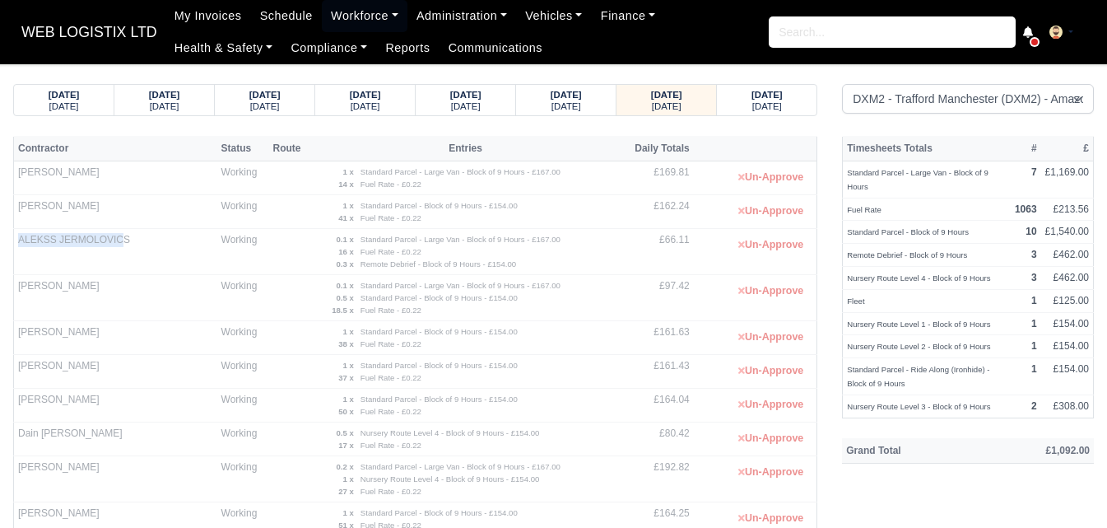
drag, startPoint x: 16, startPoint y: 244, endPoint x: 113, endPoint y: 231, distance: 97.2
click at [113, 231] on td "ALEKSS JERMOLOVICS" at bounding box center [115, 252] width 203 height 46
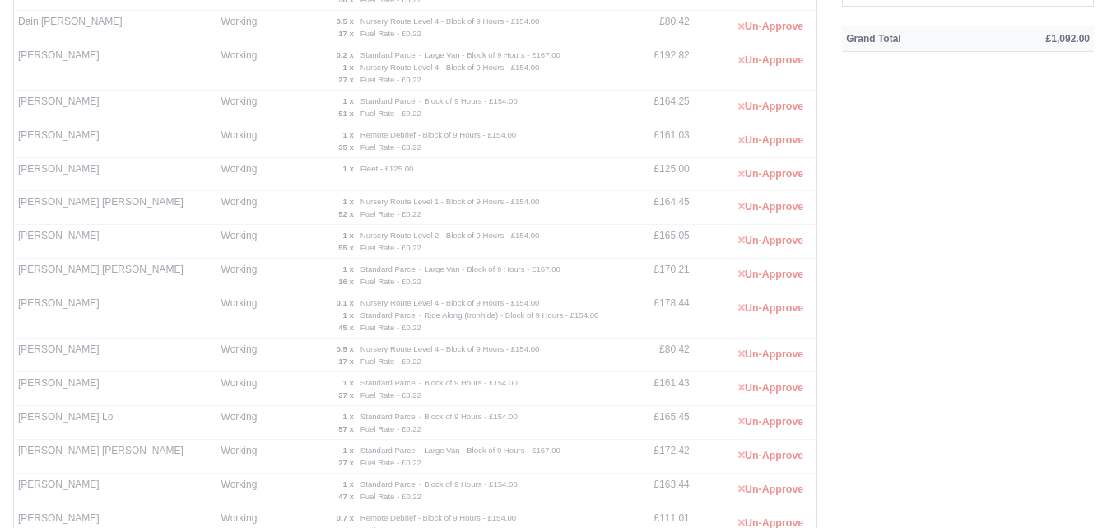
scroll to position [833, 0]
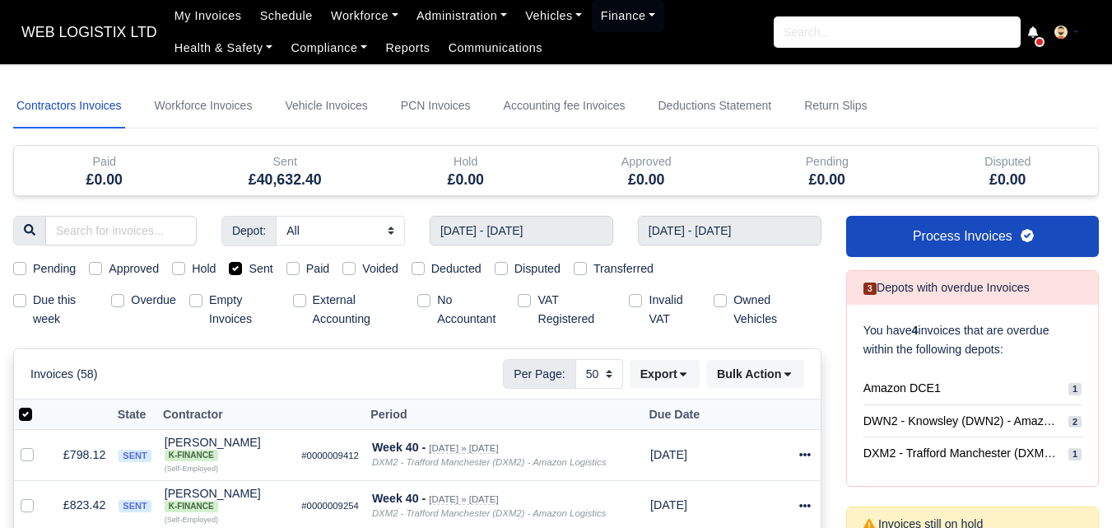
select select "50"
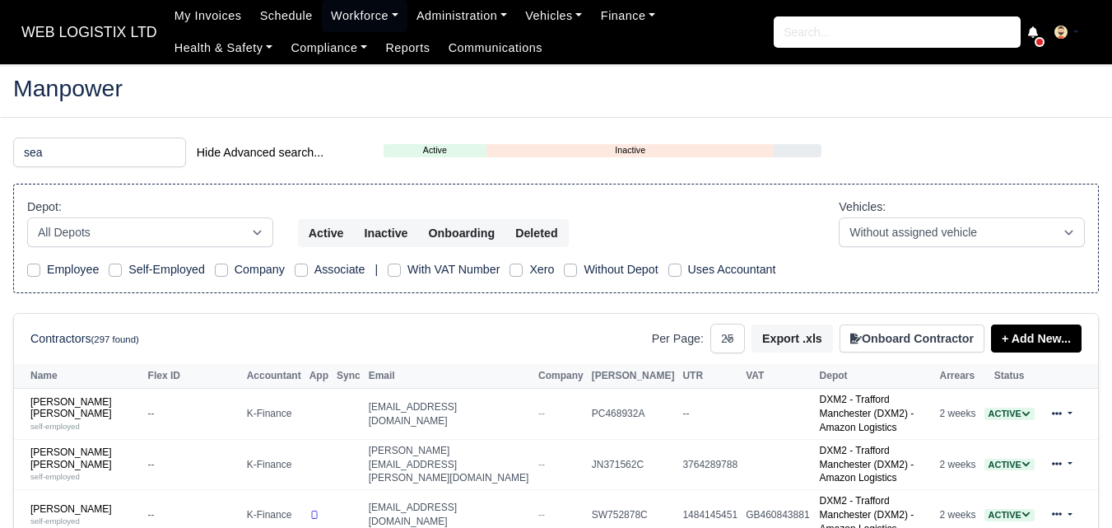
select select "25"
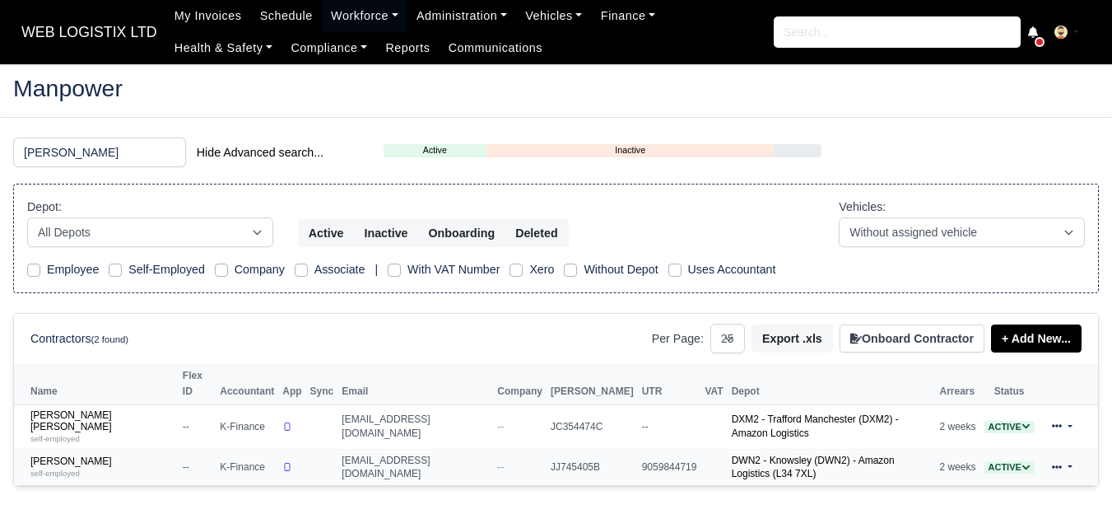
type input "sean"
click at [58, 449] on td "Sean Mulligan self-employed" at bounding box center [96, 467] width 165 height 36
click at [50, 455] on link "Sean Mulligan self-employed" at bounding box center [102, 467] width 144 height 24
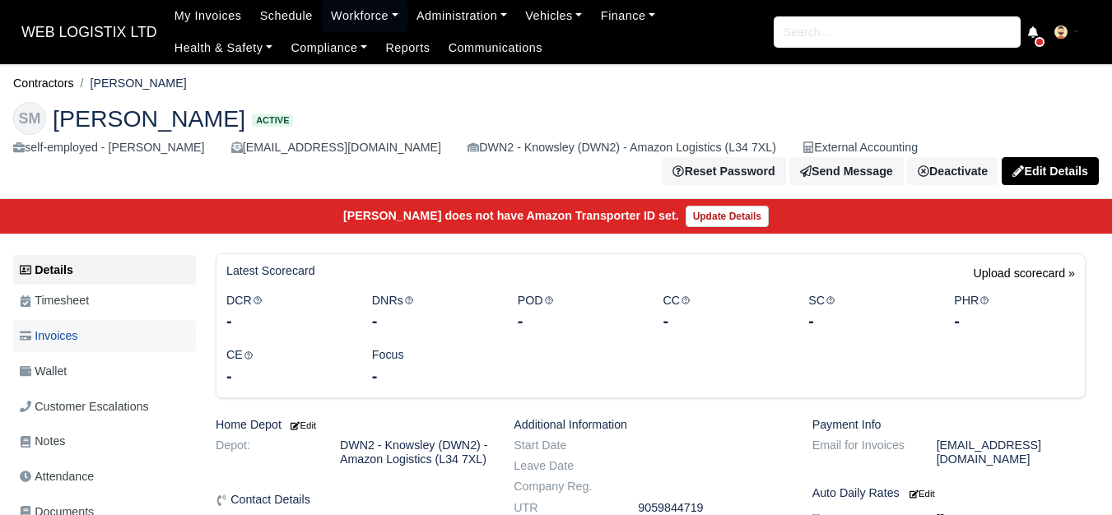
click at [96, 333] on link "Invoices" at bounding box center [104, 336] width 183 height 32
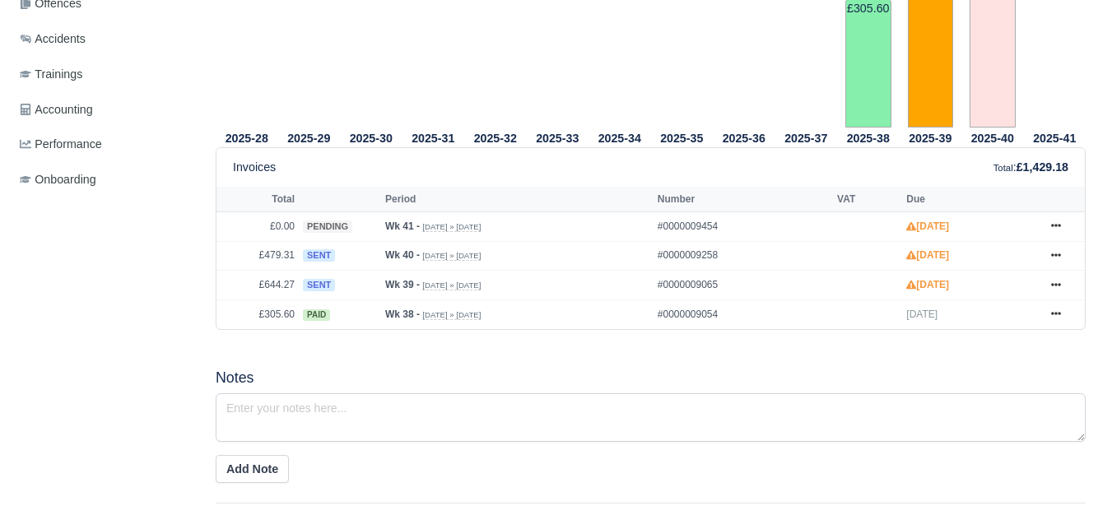
scroll to position [686, 0]
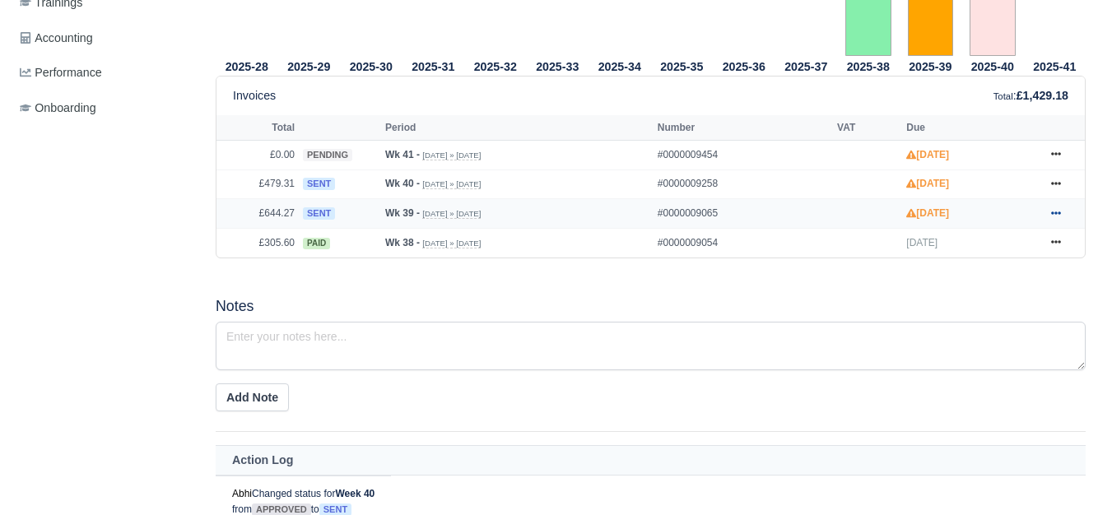
click at [1055, 208] on icon at bounding box center [1056, 213] width 10 height 10
click at [1060, 182] on icon at bounding box center [1056, 183] width 10 height 3
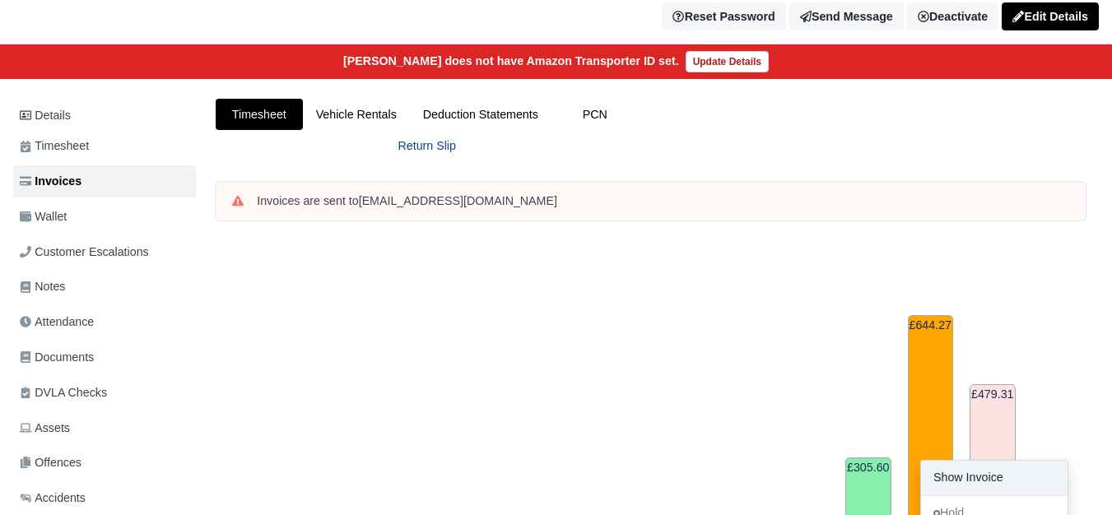
scroll to position [137, 0]
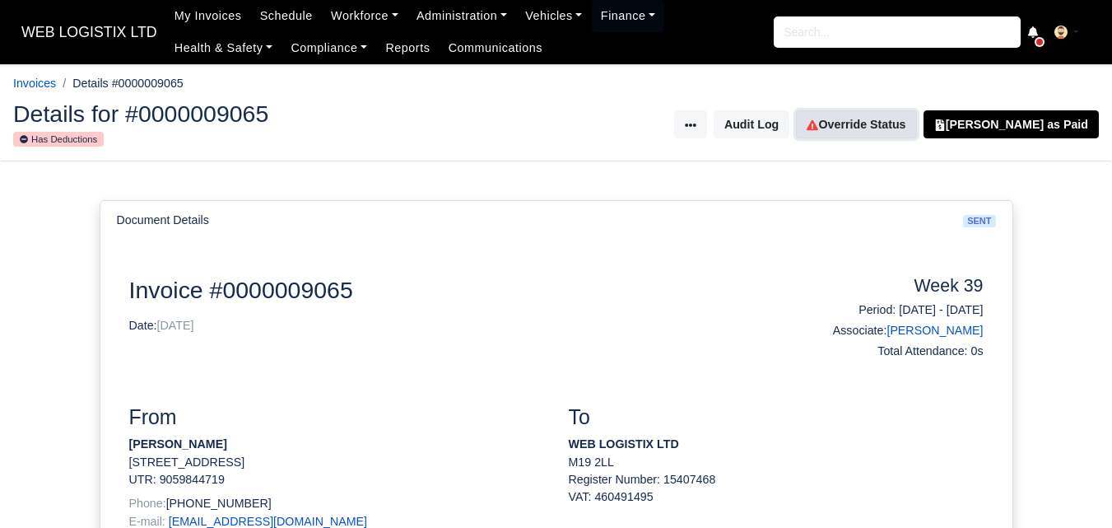
click at [903, 115] on link "Override Status" at bounding box center [856, 124] width 120 height 28
click at [893, 129] on link "Override Status" at bounding box center [856, 124] width 120 height 28
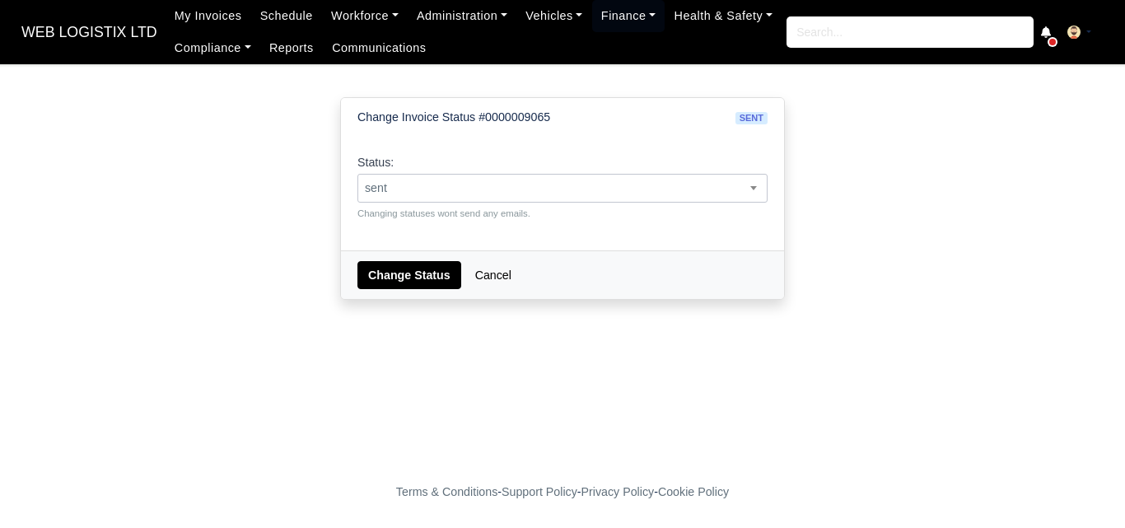
click at [614, 185] on span "sent" at bounding box center [562, 188] width 408 height 21
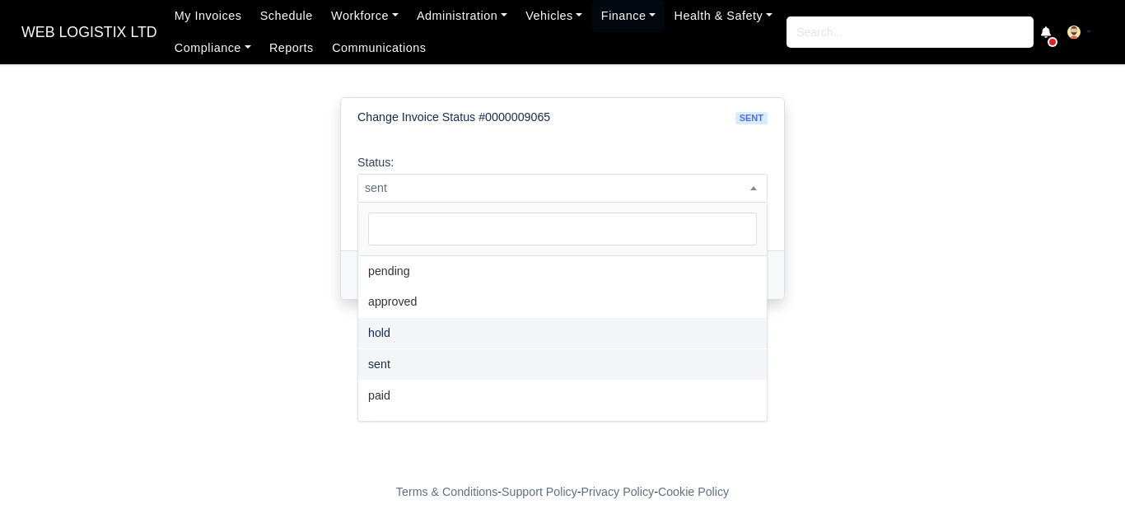
select select "hold"
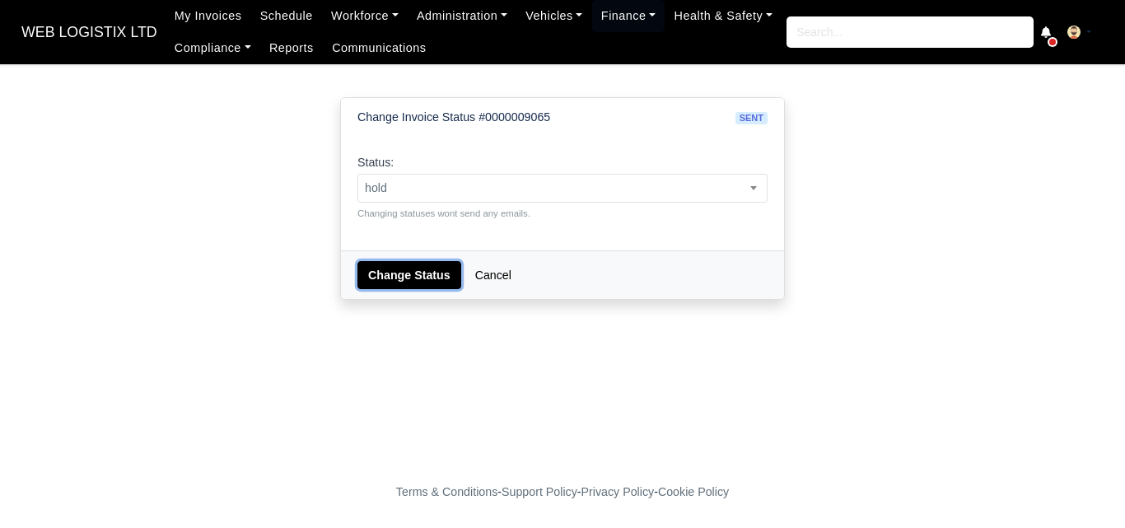
click at [398, 277] on button "Change Status" at bounding box center [409, 275] width 104 height 28
click at [396, 189] on span "sent" at bounding box center [562, 188] width 408 height 21
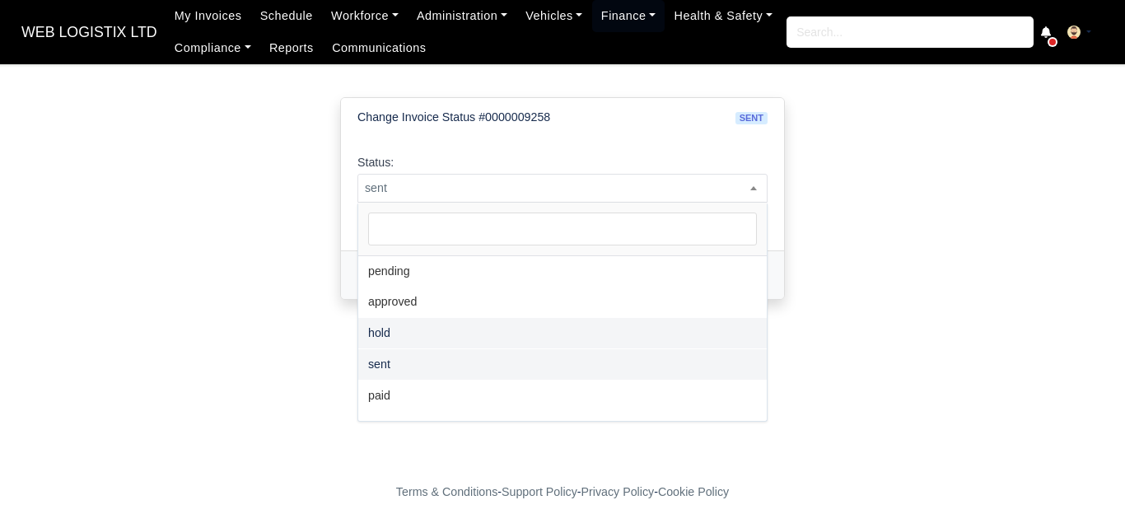
select select "hold"
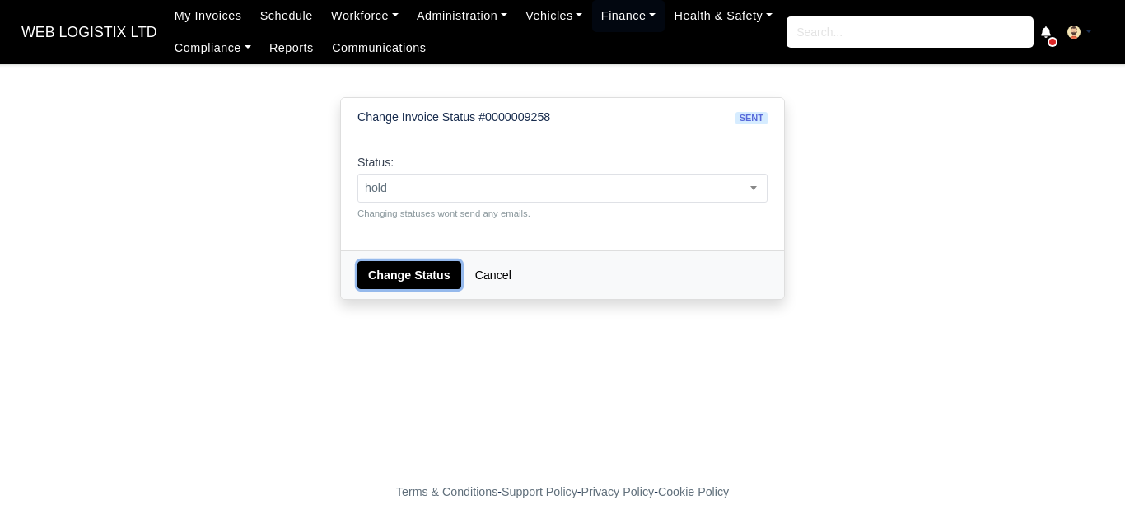
click at [413, 273] on button "Change Status" at bounding box center [409, 275] width 104 height 28
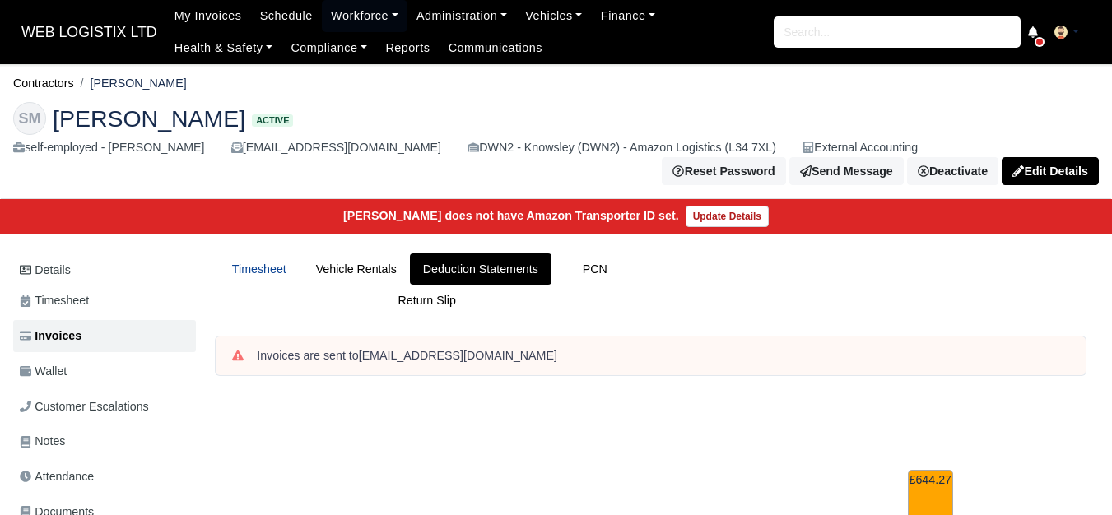
click at [266, 254] on link "Timesheet" at bounding box center [259, 270] width 87 height 32
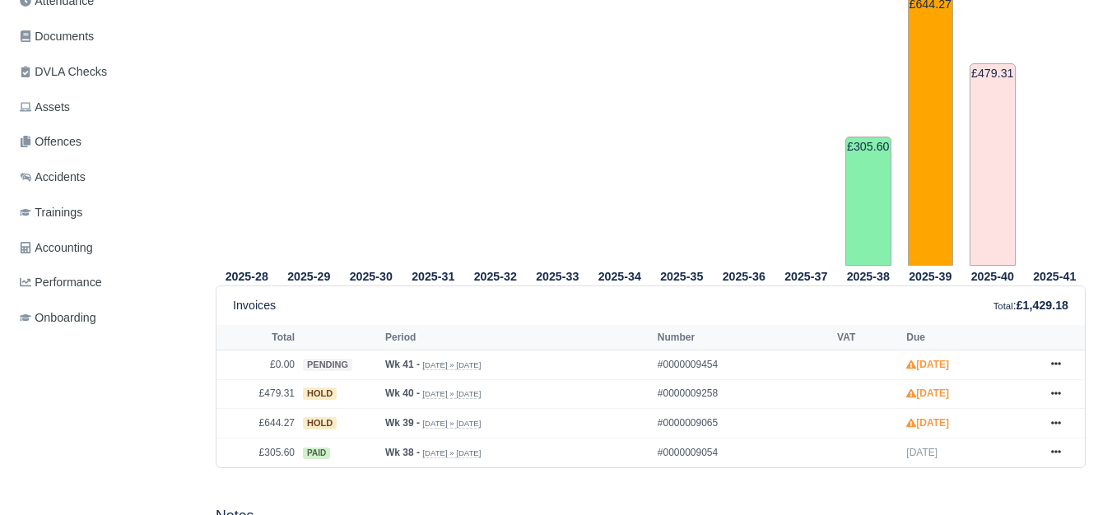
scroll to position [549, 0]
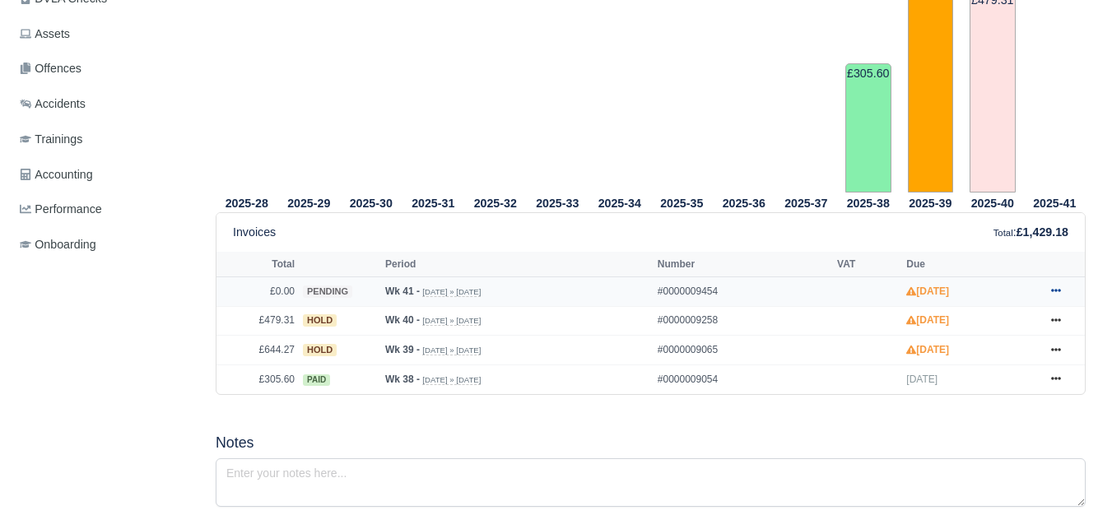
click at [1052, 286] on icon at bounding box center [1056, 291] width 10 height 10
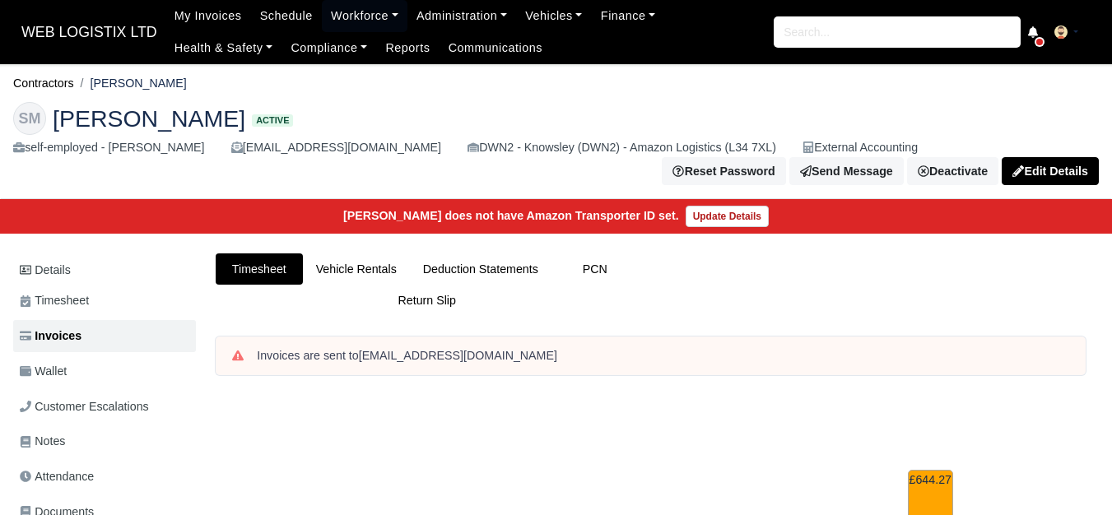
scroll to position [137, 0]
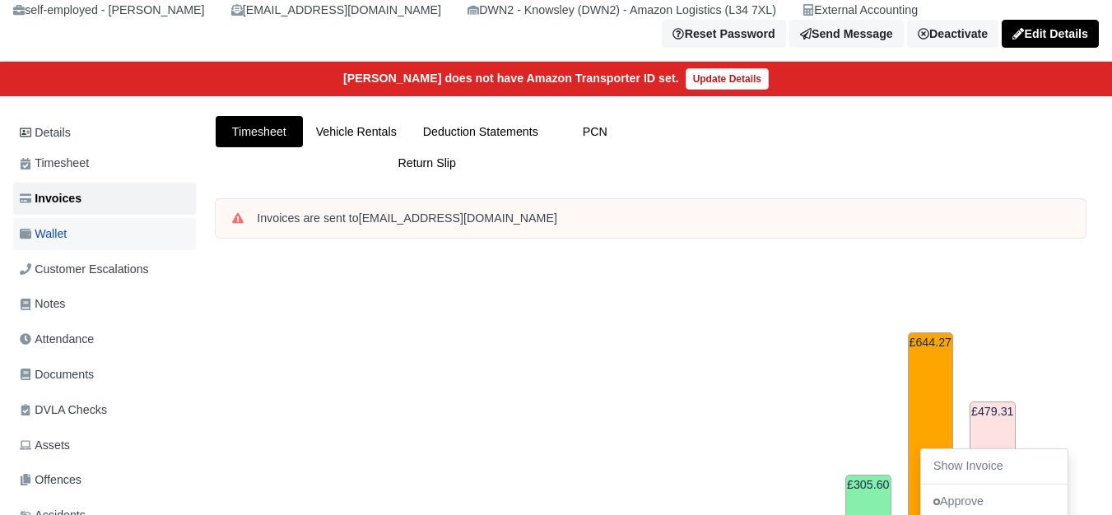
click at [58, 235] on link "Wallet" at bounding box center [104, 234] width 183 height 32
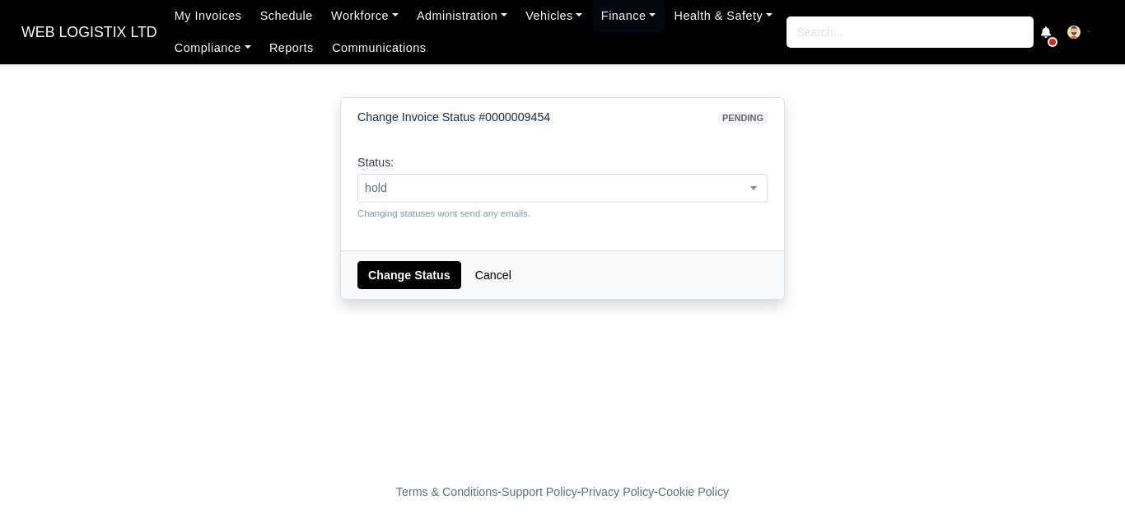
select select "hold"
click at [415, 268] on button "Change Status" at bounding box center [409, 275] width 104 height 28
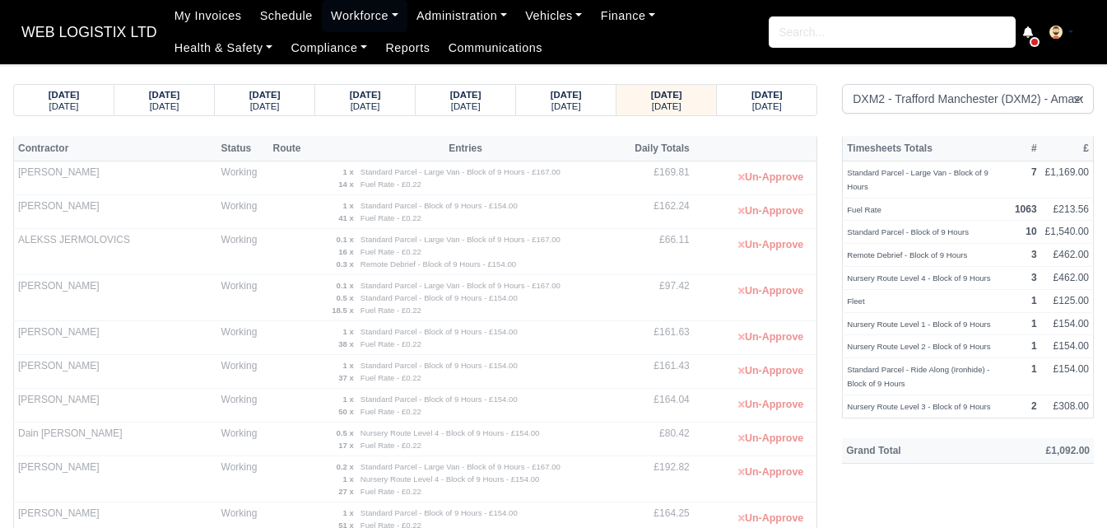
select select "1"
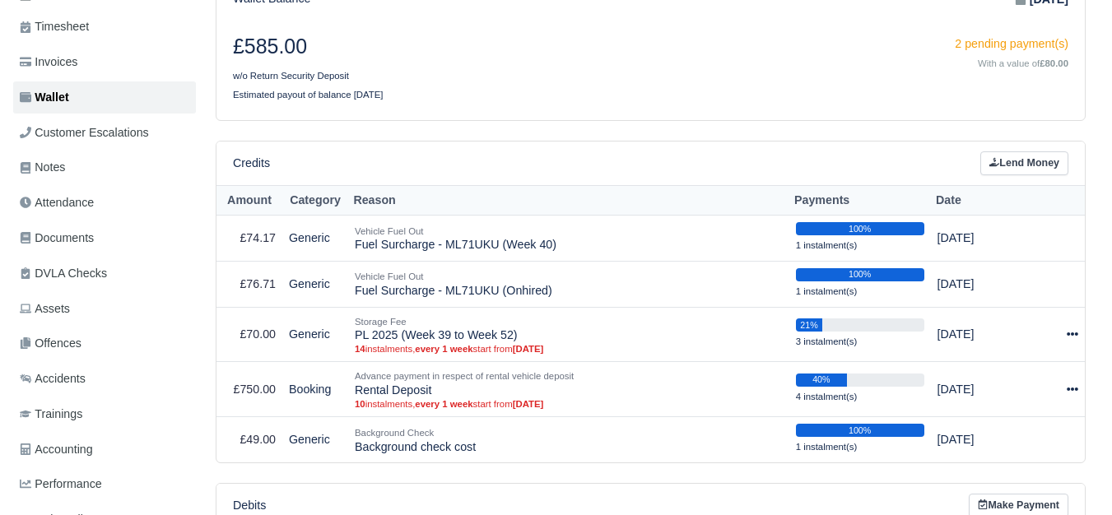
scroll to position [274, 0]
click at [1017, 165] on link "Lend Money" at bounding box center [1025, 163] width 88 height 24
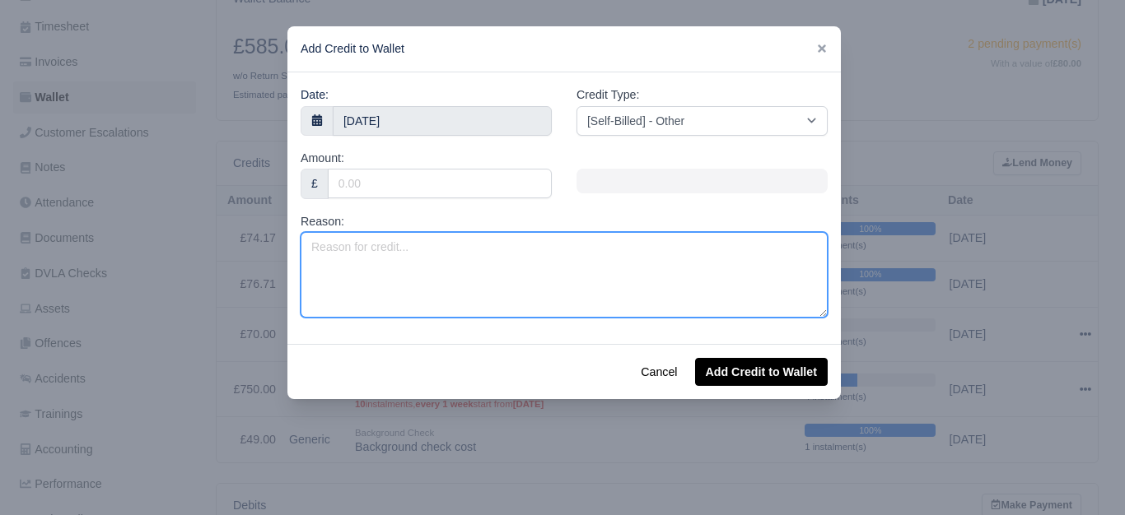
click at [419, 277] on textarea "Reason:" at bounding box center [563, 275] width 527 height 86
type textarea "No Notice Charge (2 Weeks)"
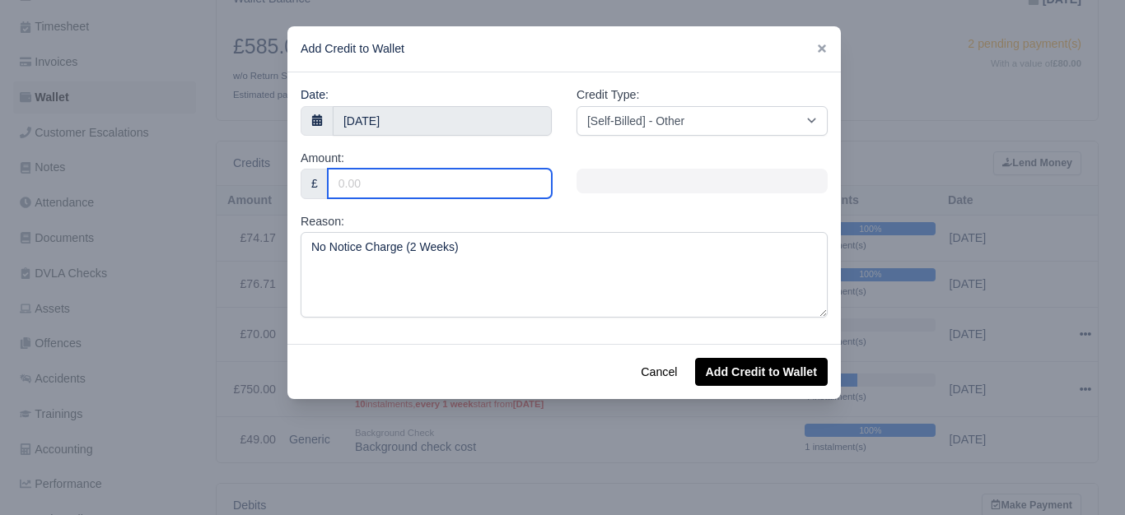
click at [393, 198] on input "Amount:" at bounding box center [440, 184] width 224 height 30
type input "500"
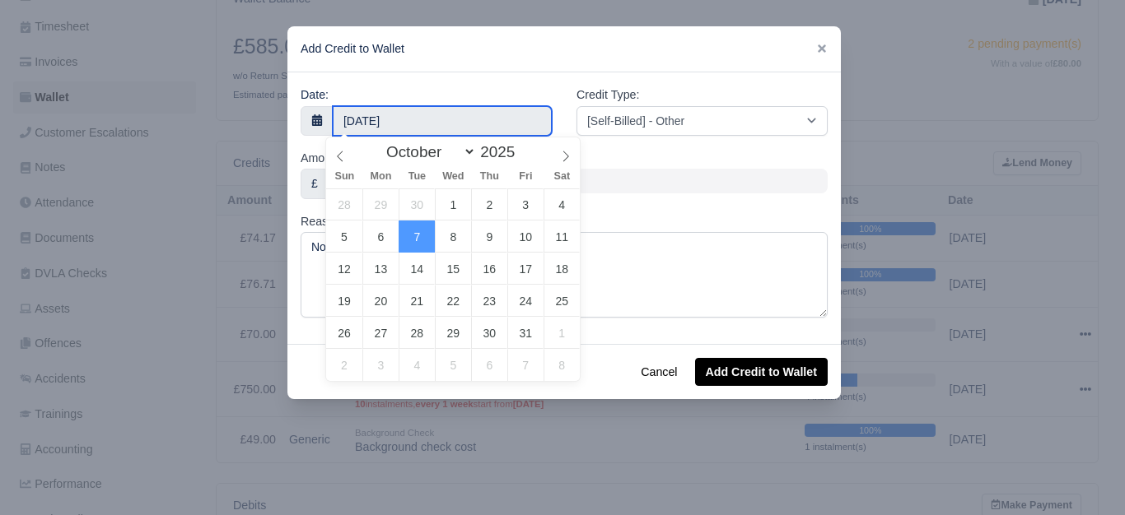
type input "6 October 2025"
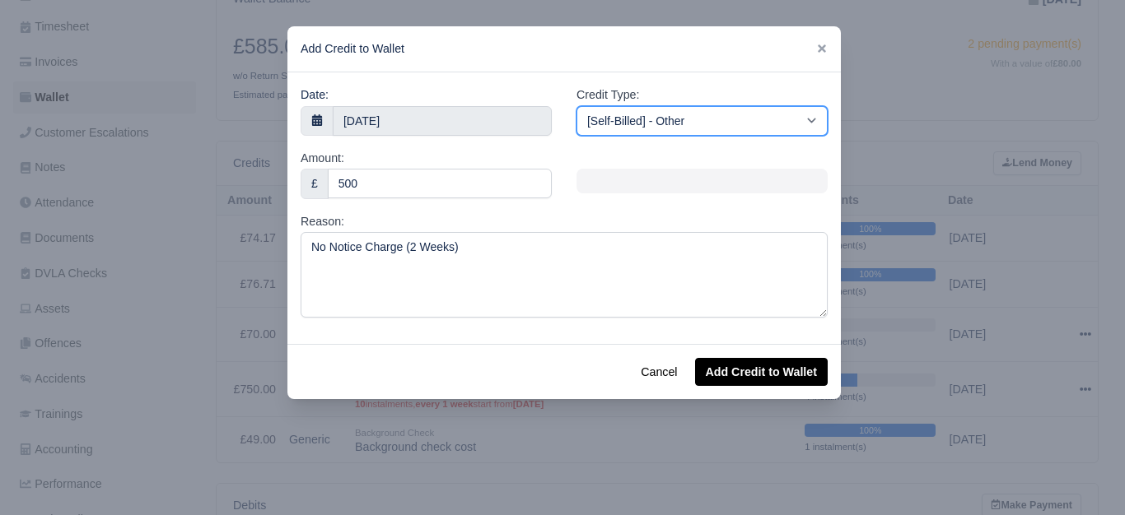
click at [677, 131] on select "[Self-Billed] - Other [Self-Billed] - Negative Invoice [Self-Billed] - Keychain…" at bounding box center [701, 121] width 251 height 30
click at [576, 106] on select "[Self-Billed] - Other [Self-Billed] - Negative Invoice [Self-Billed] - Keychain…" at bounding box center [701, 121] width 251 height 30
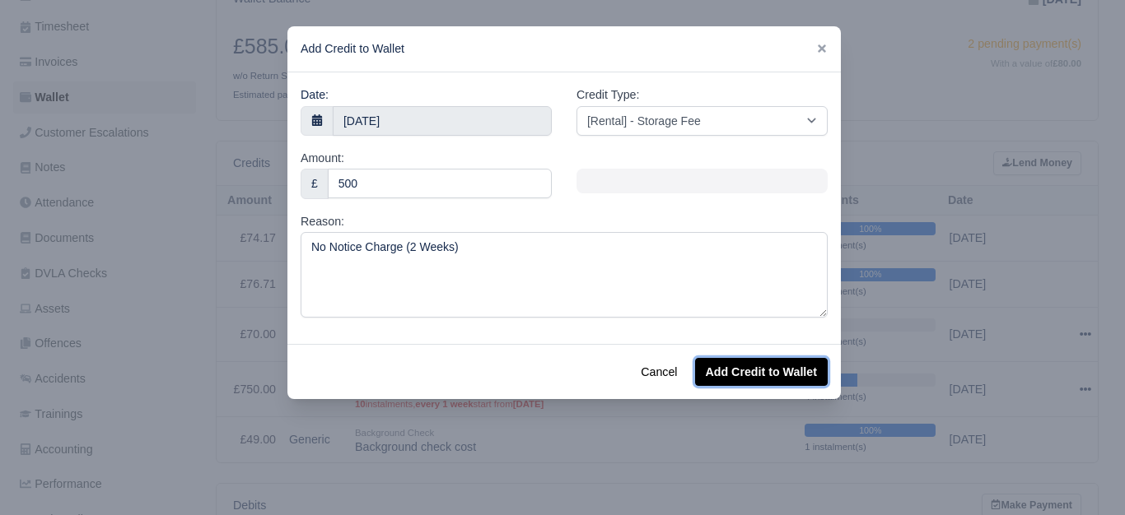
click at [774, 358] on button "Add Credit to Wallet" at bounding box center [761, 372] width 133 height 28
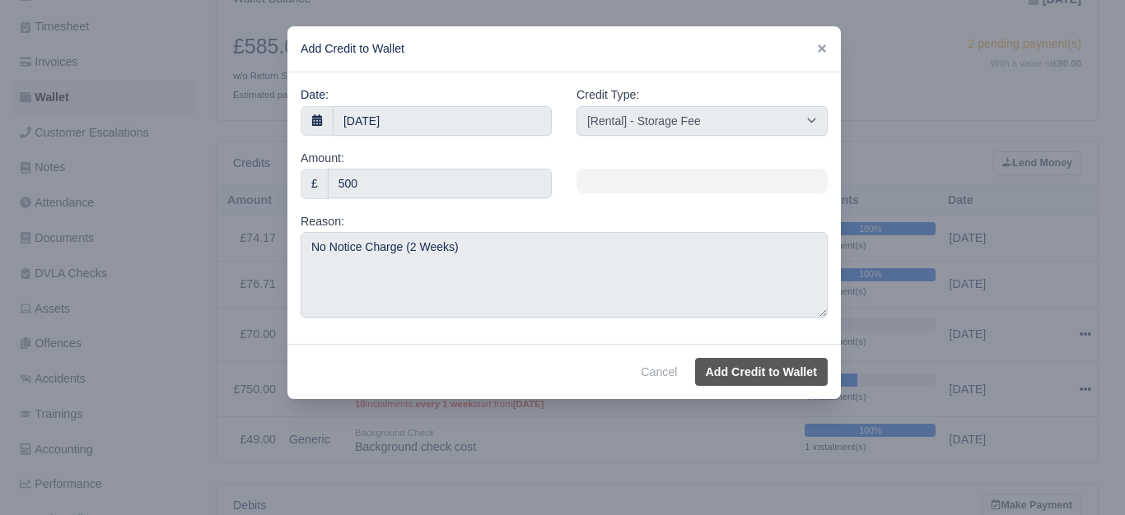
select select "other"
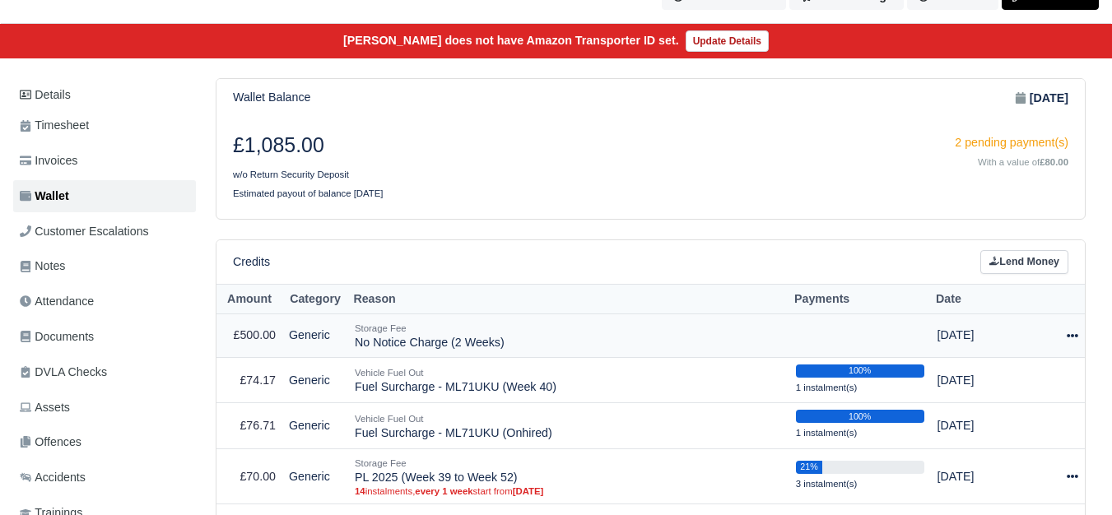
scroll to position [137, 0]
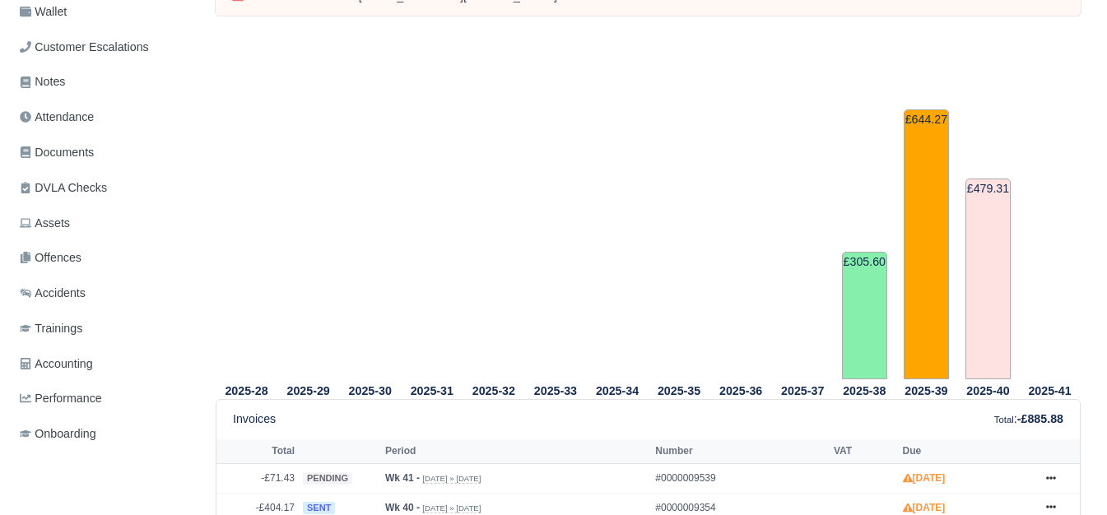
scroll to position [549, 0]
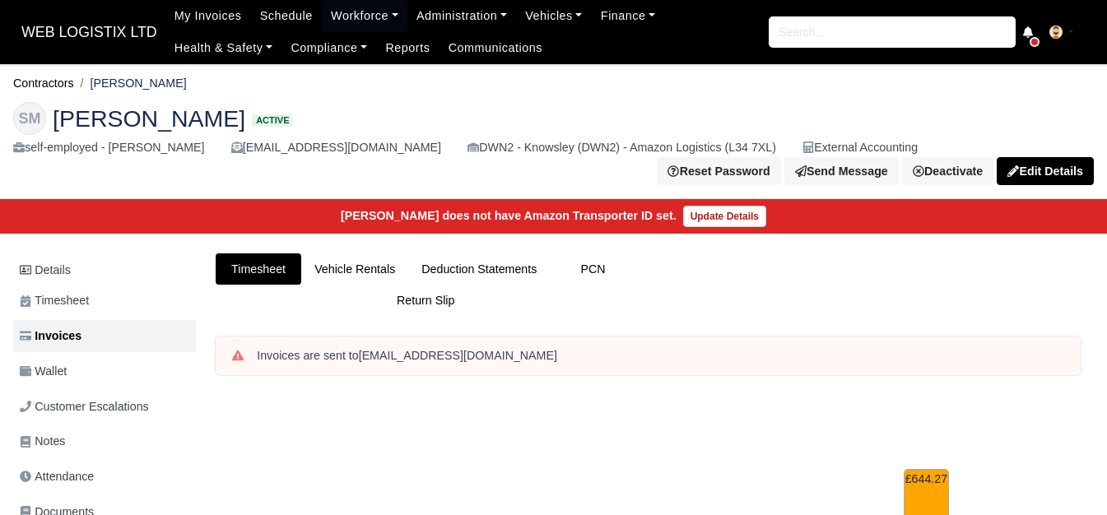
scroll to position [561, 0]
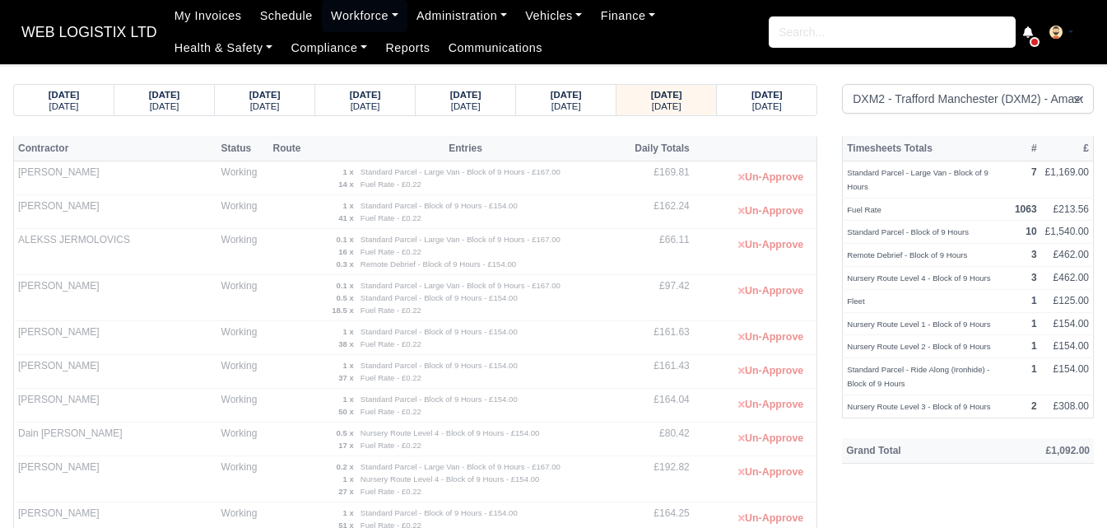
select select "1"
click at [345, 18] on link "Workforce" at bounding box center [365, 16] width 86 height 32
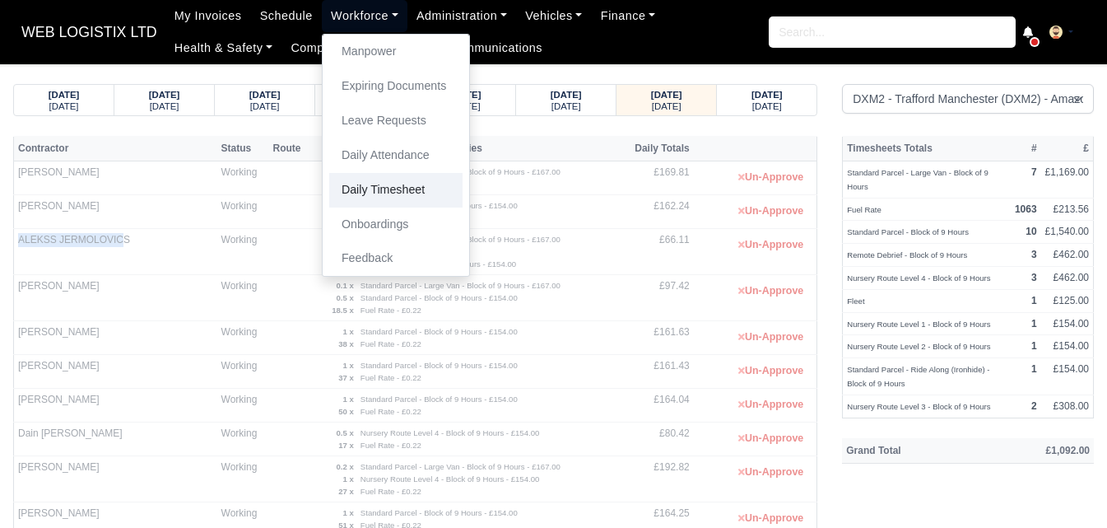
click at [347, 183] on link "Daily Timesheet" at bounding box center [395, 190] width 133 height 35
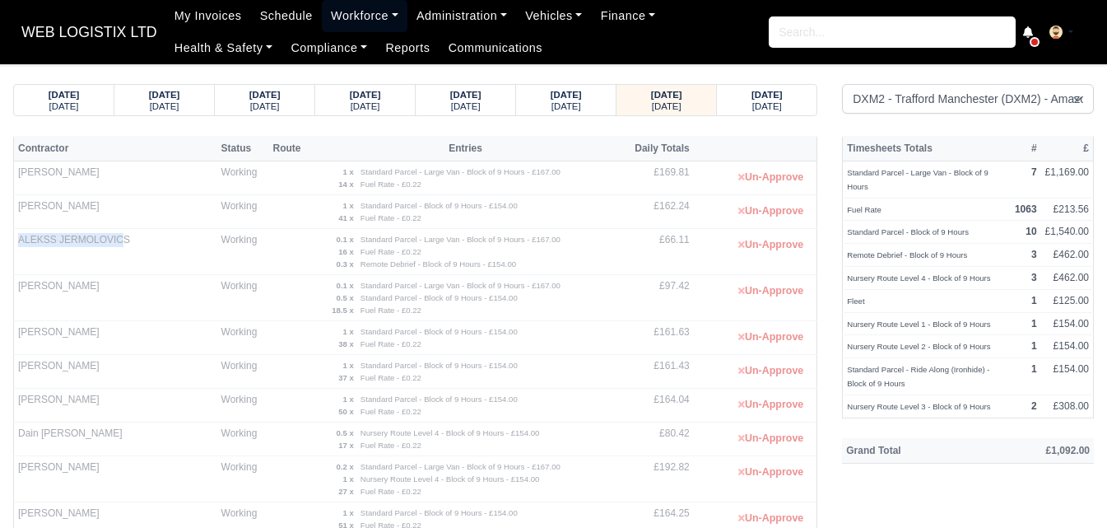
click at [347, 4] on link "Workforce" at bounding box center [365, 16] width 86 height 32
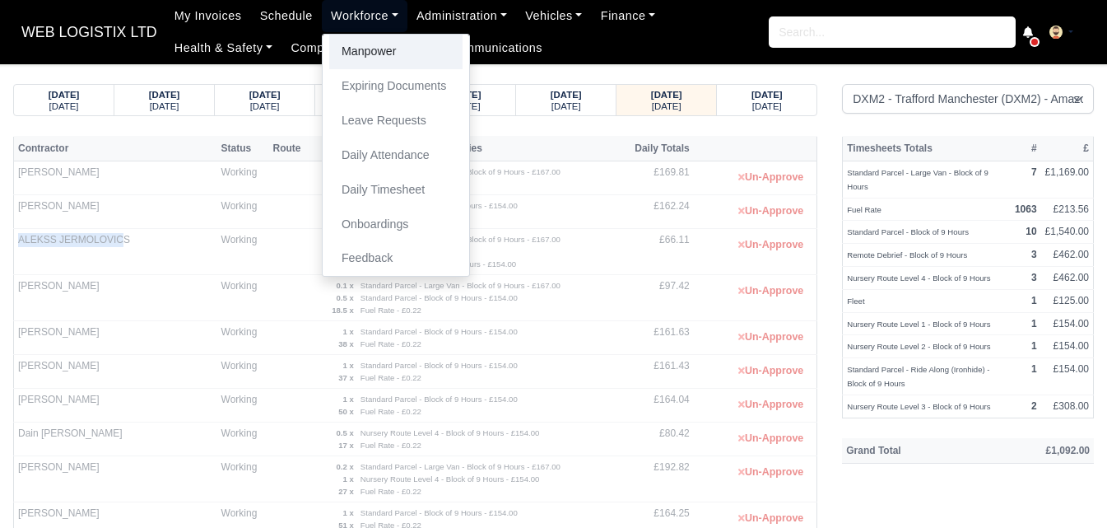
click at [356, 56] on link "Manpower" at bounding box center [395, 52] width 133 height 35
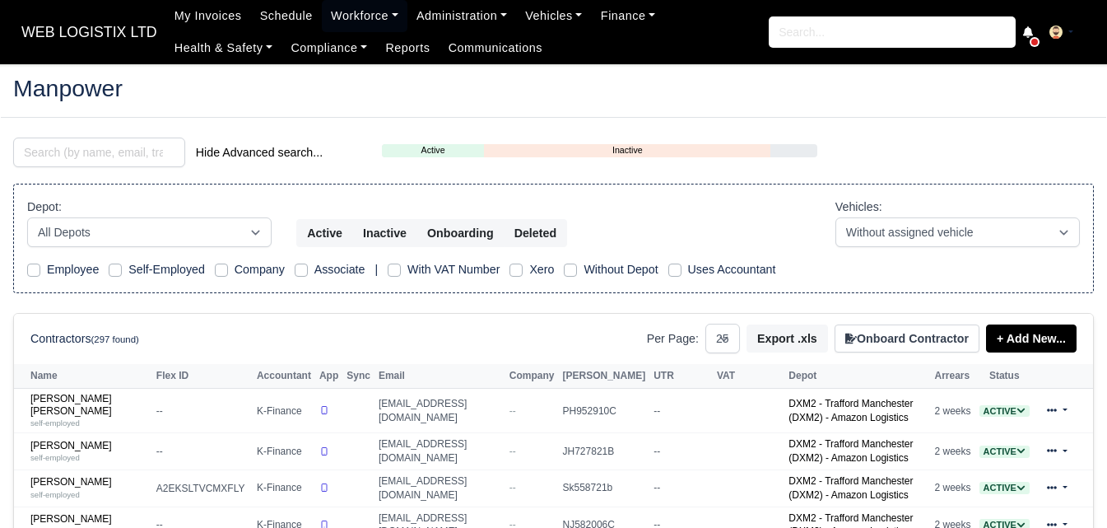
select select "25"
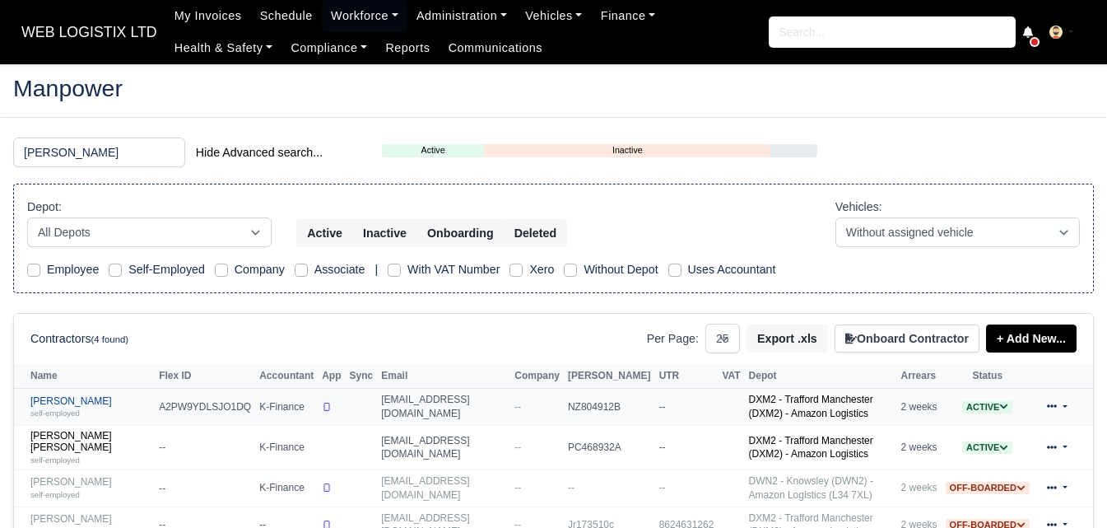
type input "[PERSON_NAME]"
click at [80, 404] on link "Gary Pilkington self-employed" at bounding box center [90, 407] width 120 height 24
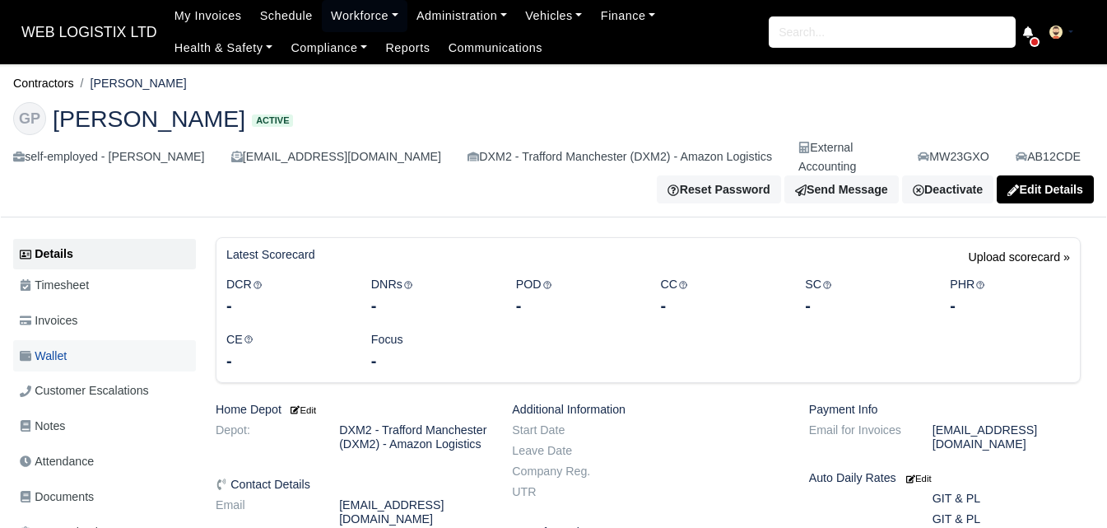
click at [61, 347] on span "Wallet" at bounding box center [43, 356] width 47 height 19
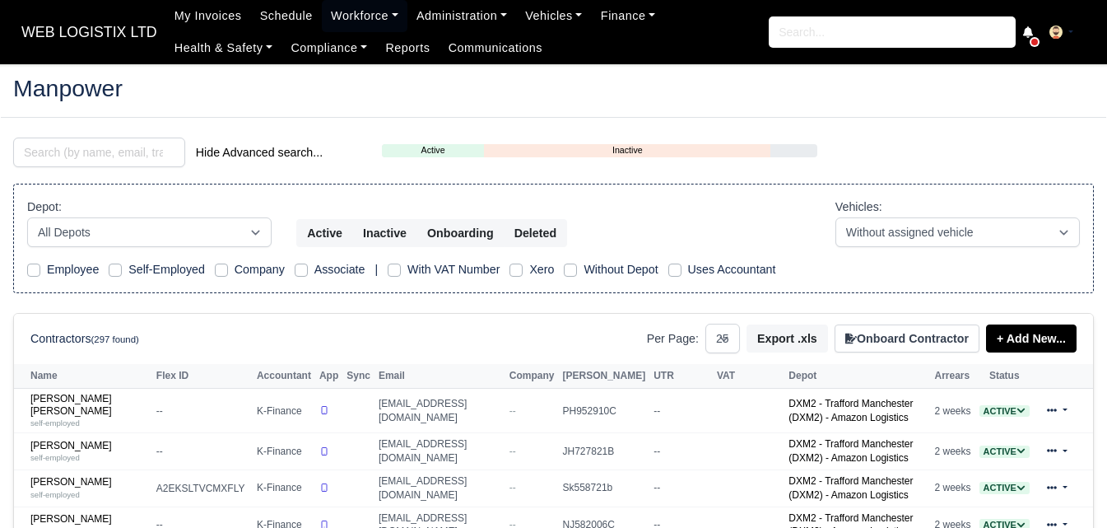
select select "25"
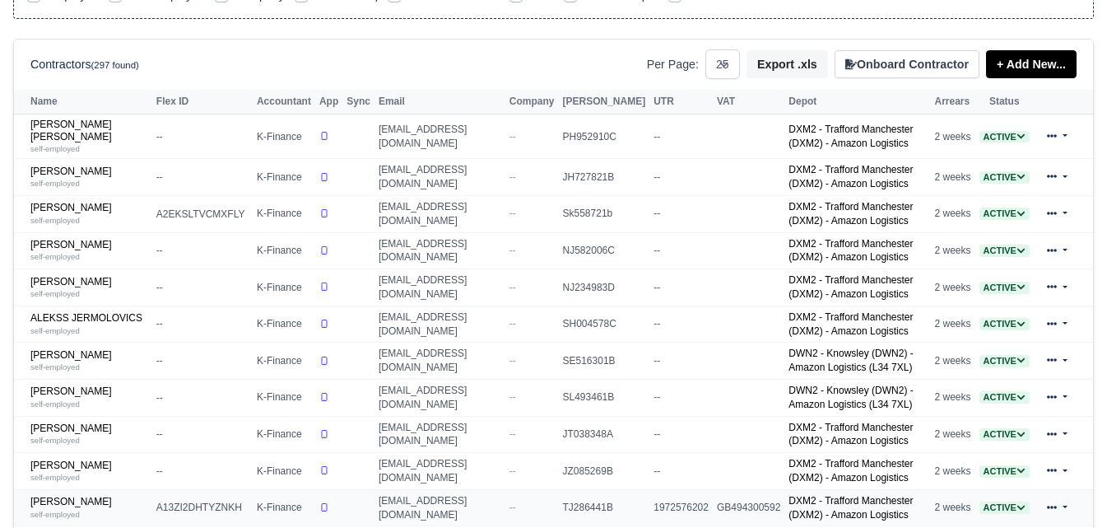
scroll to position [412, 0]
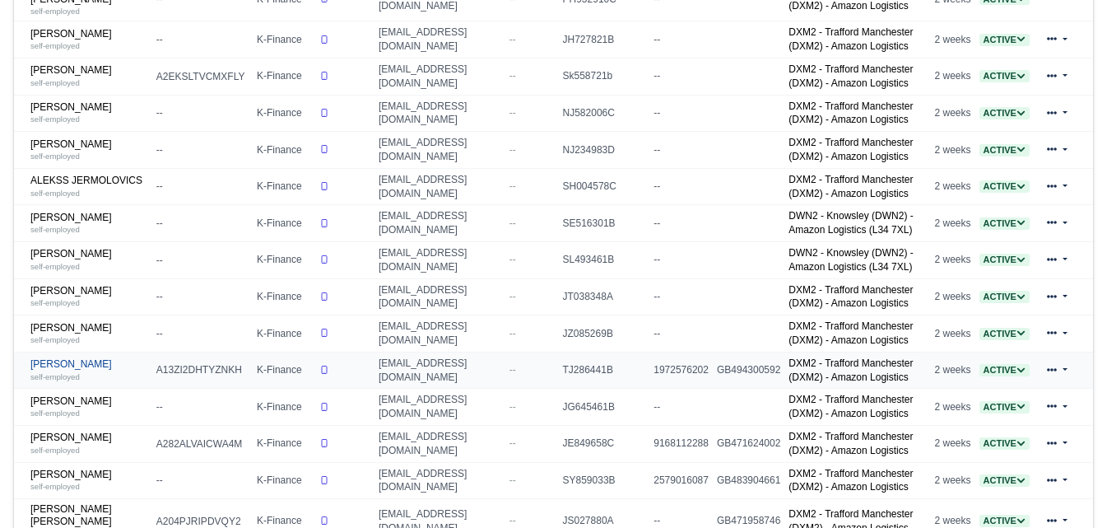
click at [96, 366] on link "Andrew Sekenhamo self-employed" at bounding box center [89, 370] width 118 height 24
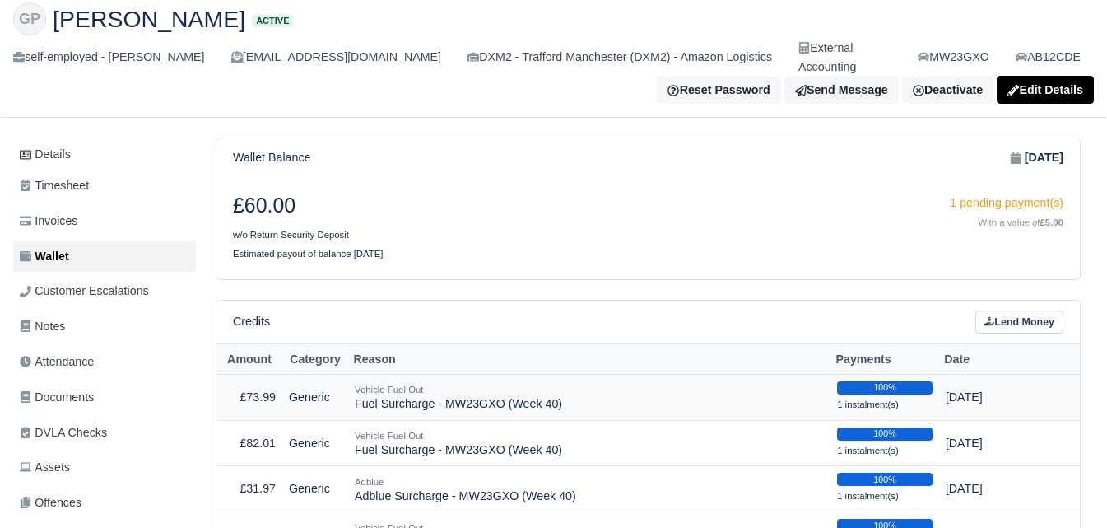
scroll to position [137, 0]
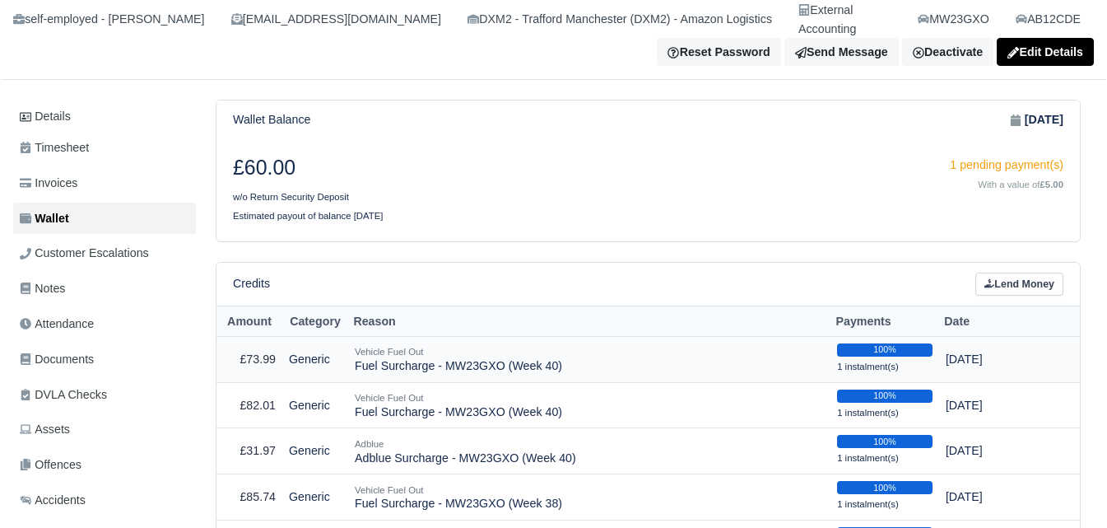
click at [428, 348] on td "Vehicle Fuel Out Fuel Surcharge - MW23GXO (Week 40)" at bounding box center [589, 359] width 482 height 46
copy tr "Fuel Surcharge - MW23GXO (Week 40)"
click at [1003, 273] on link "Lend Money" at bounding box center [1020, 285] width 88 height 24
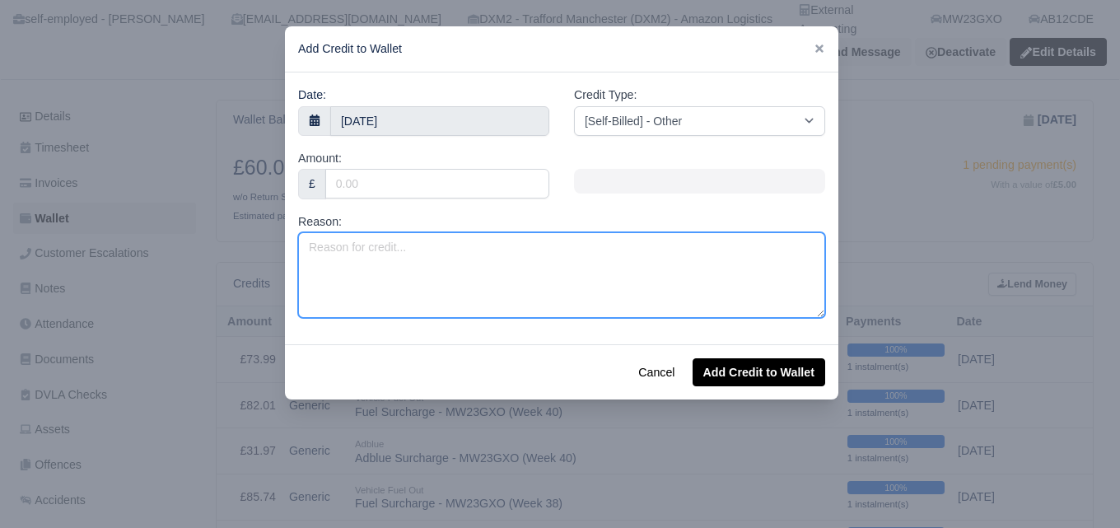
click at [501, 278] on textarea "Reason:" at bounding box center [561, 275] width 527 height 86
paste textarea "Fuel Surcharge - MW23GXO (Week 40)"
click at [410, 250] on textarea "Fuel Surcharge - MW23GXO (Week 41)" at bounding box center [561, 275] width 527 height 86
paste textarea "GXD"
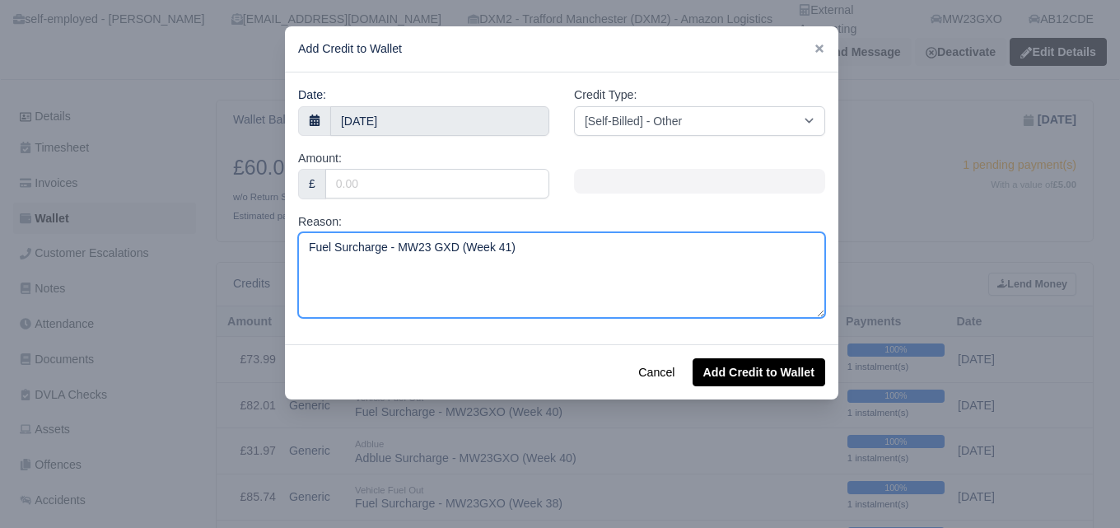
type textarea "Fuel Surcharge - MW23GXO (Week 41)"
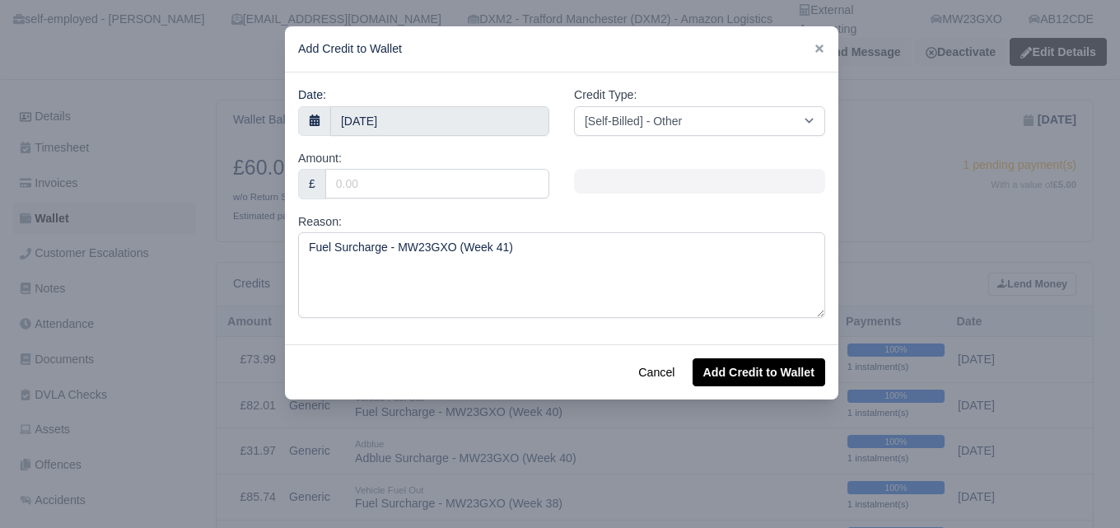
click at [588, 430] on div at bounding box center [560, 264] width 1120 height 528
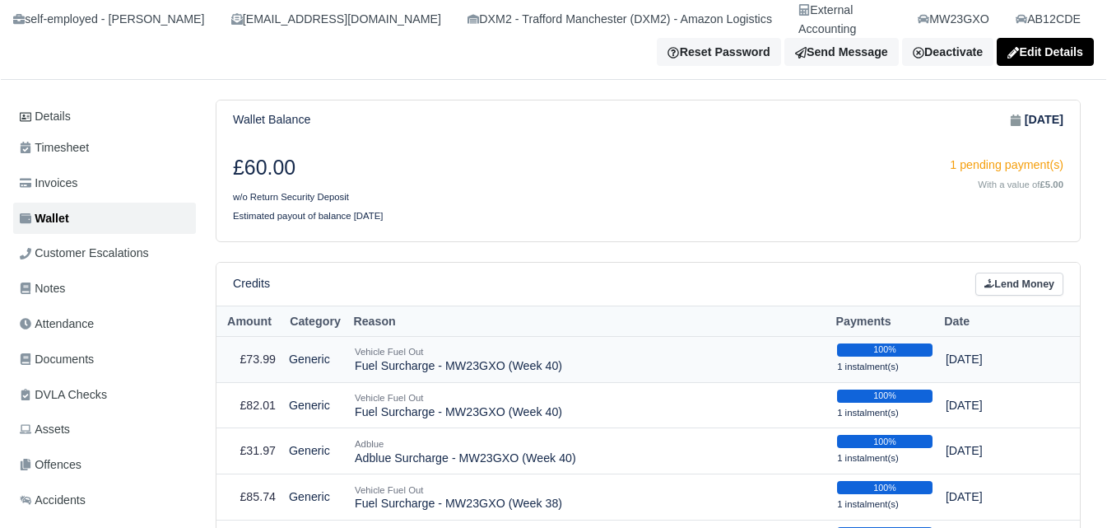
click at [364, 350] on td "Vehicle Fuel Out Fuel Surcharge - MW23GXO (Week 40)" at bounding box center [589, 359] width 482 height 46
copy tr "Fuel Surcharge - MW23GXO (Week 40)"
click at [1005, 273] on link "Lend Money" at bounding box center [1020, 285] width 88 height 24
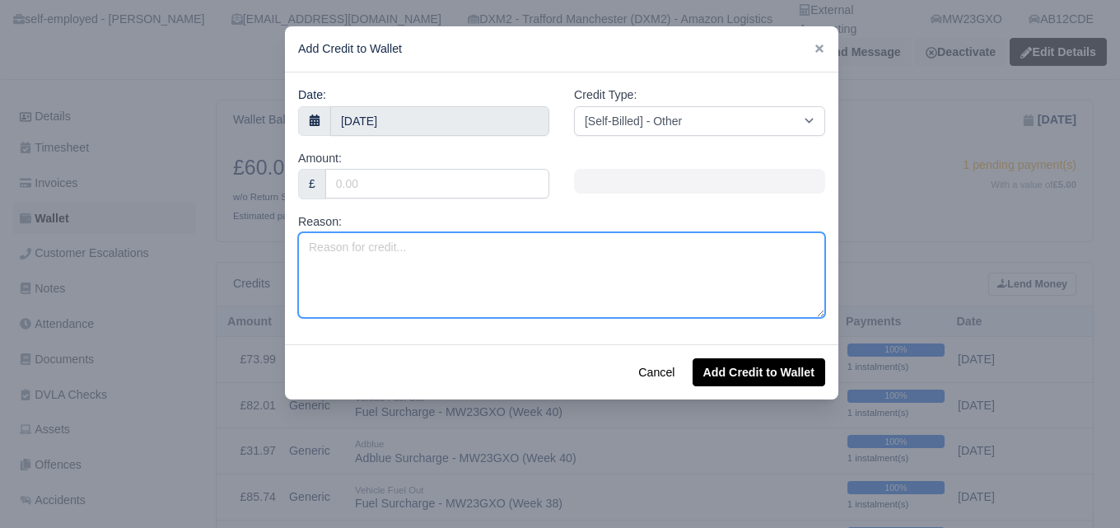
click at [467, 273] on textarea "Reason:" at bounding box center [561, 275] width 527 height 86
paste textarea "Fuel Surcharge - MW23GXO (Week 40)"
type textarea "Fuel Surcharge - MW23GXO (Week 41)"
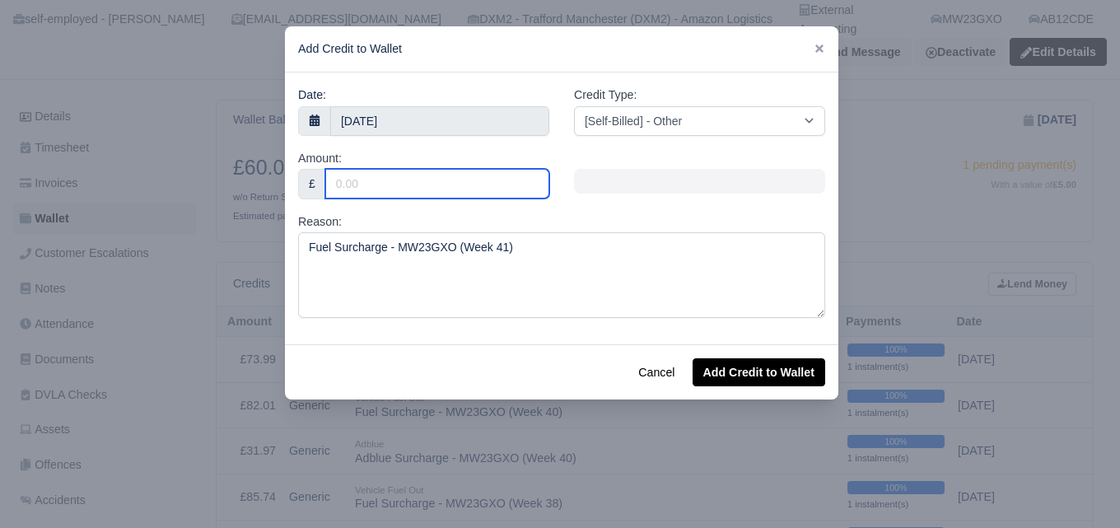
click at [458, 194] on input "Amount:" at bounding box center [437, 184] width 224 height 30
paste input "76.91"
type input "76.91"
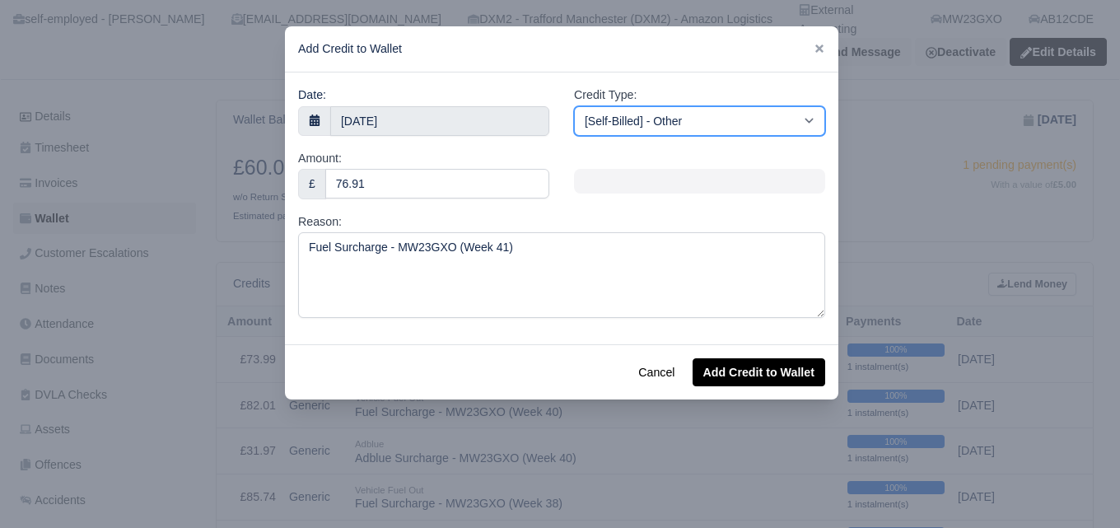
click at [666, 128] on select "[Self-Billed] - Other [Self-Billed] - Negative Invoice [Self-Billed] - Keychain…" at bounding box center [699, 121] width 251 height 30
click at [574, 106] on select "[Self-Billed] - Other [Self-Billed] - Negative Invoice [Self-Billed] - Keychain…" at bounding box center [699, 121] width 251 height 30
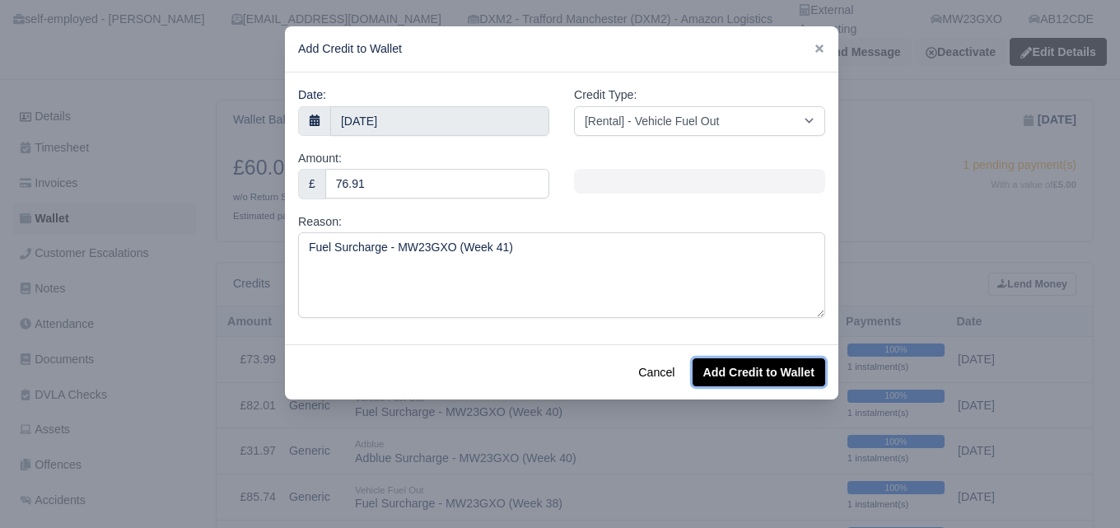
click at [808, 372] on button "Add Credit to Wallet" at bounding box center [758, 372] width 133 height 28
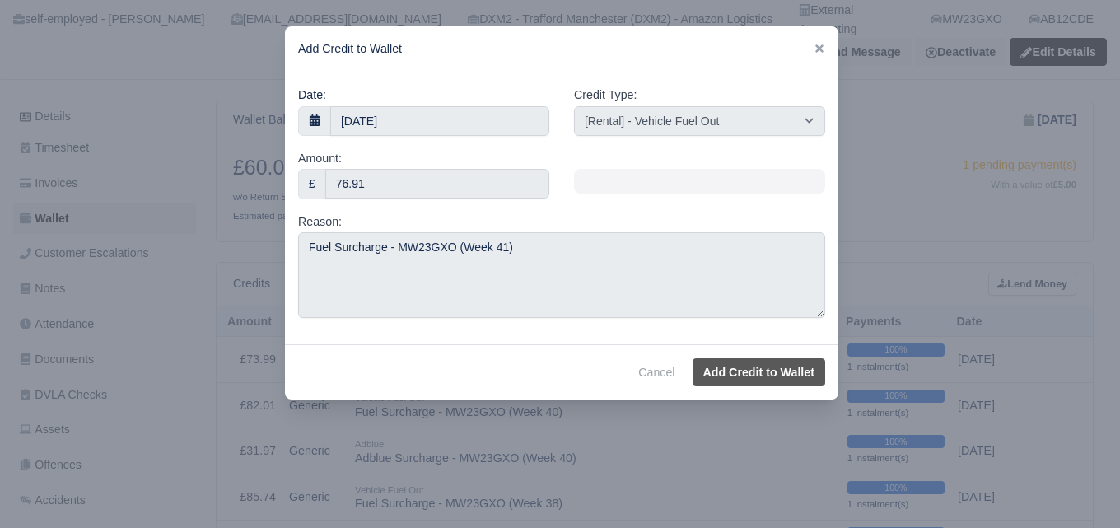
select select "other"
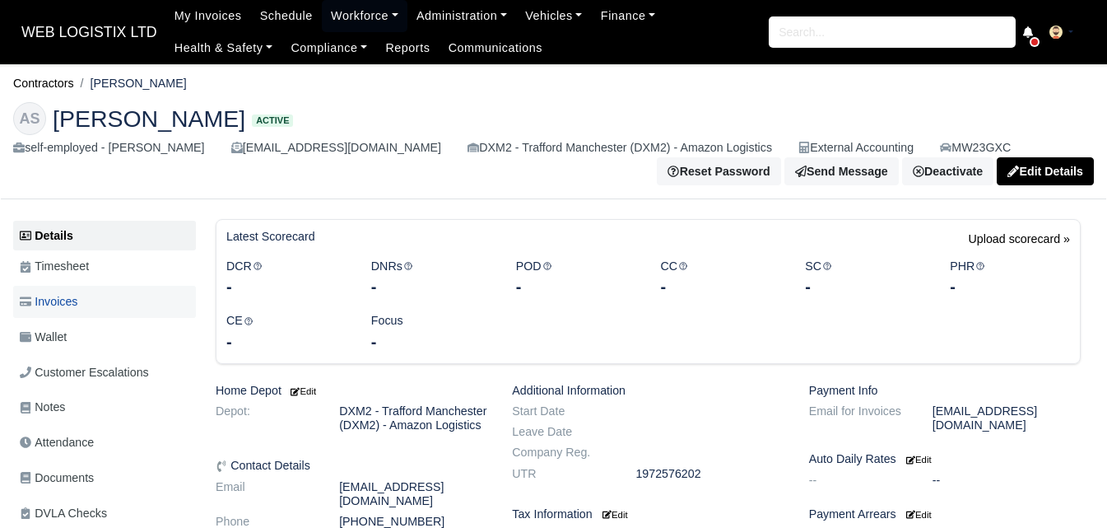
click at [123, 314] on link "Invoices" at bounding box center [104, 302] width 183 height 32
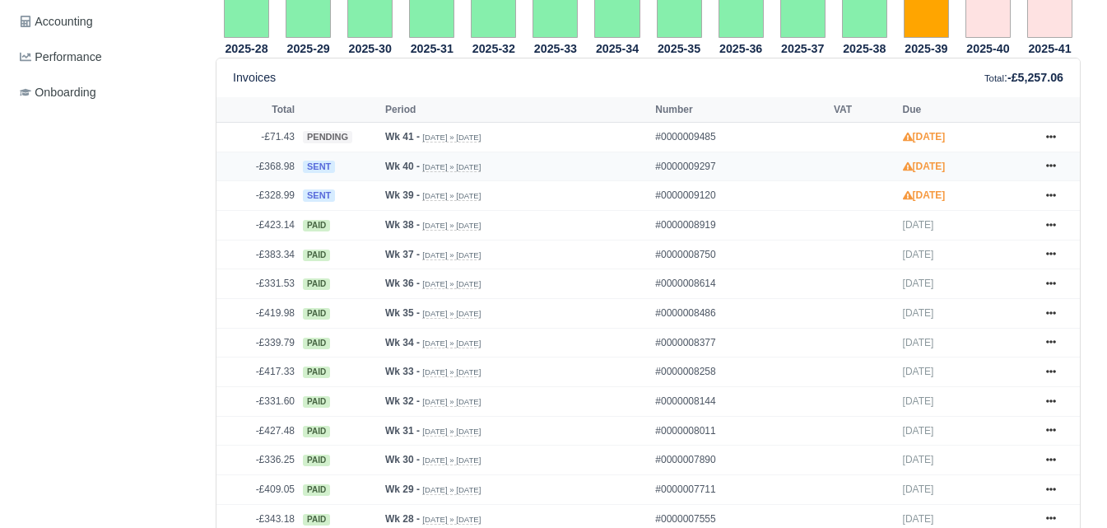
scroll to position [686, 0]
click at [1053, 132] on icon at bounding box center [1051, 137] width 10 height 10
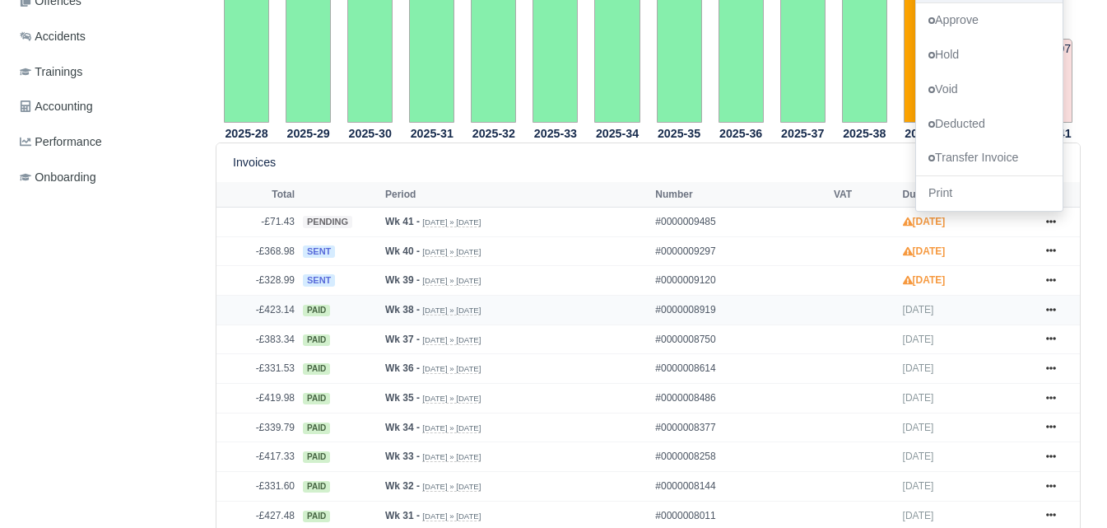
scroll to position [274, 0]
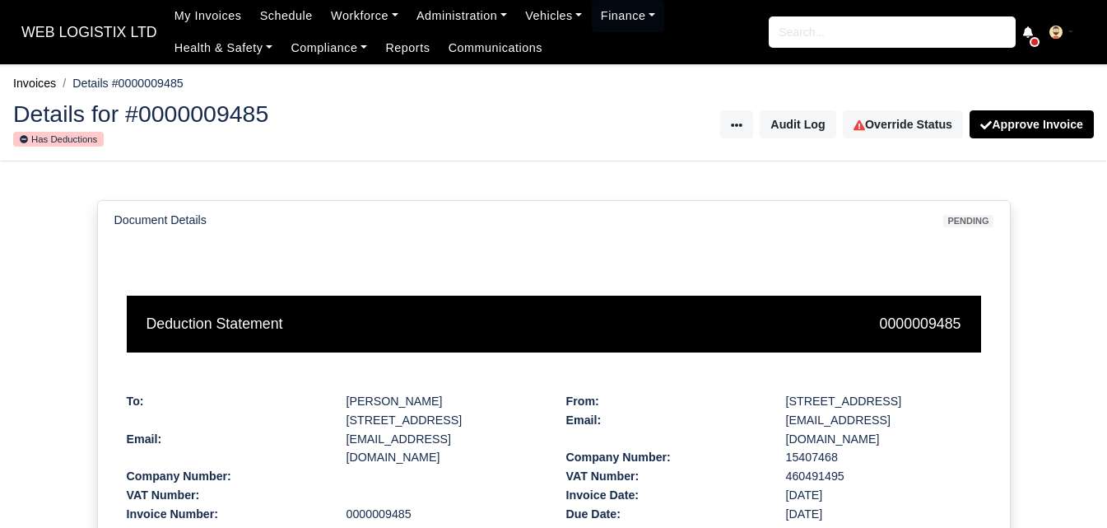
scroll to position [412, 0]
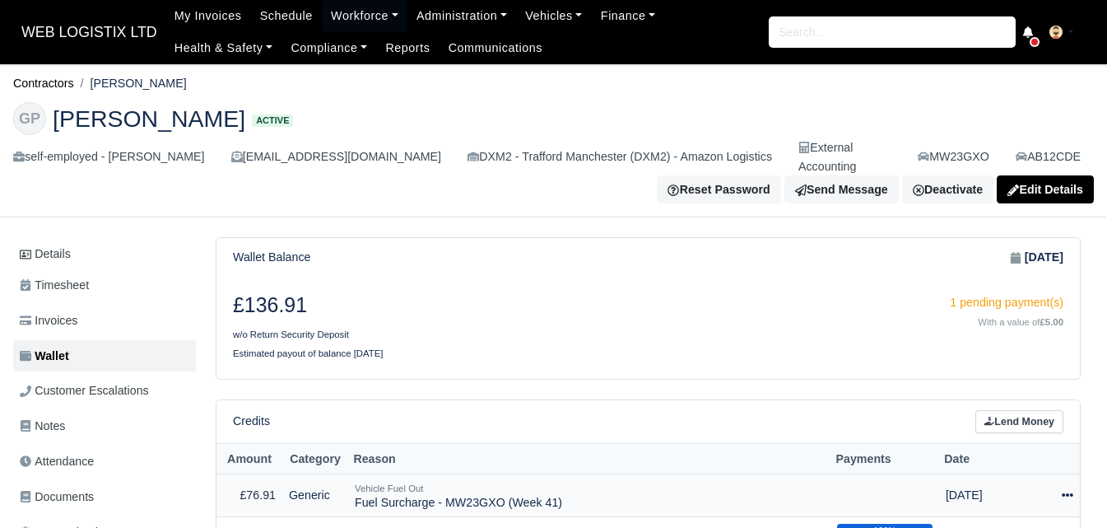
click at [1076, 473] on td "Actions Make Payment Schedule Delete" at bounding box center [1063, 495] width 34 height 44
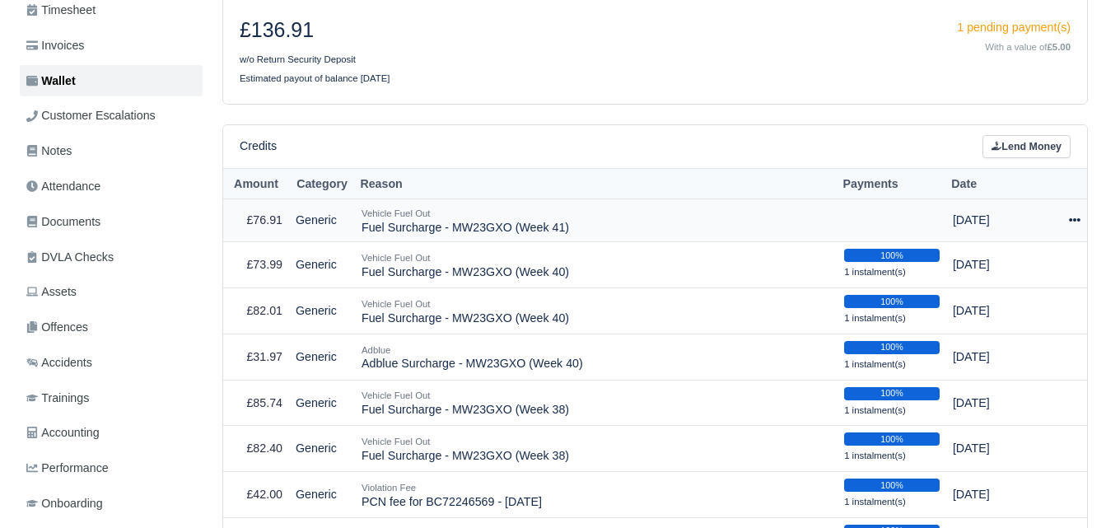
scroll to position [275, 0]
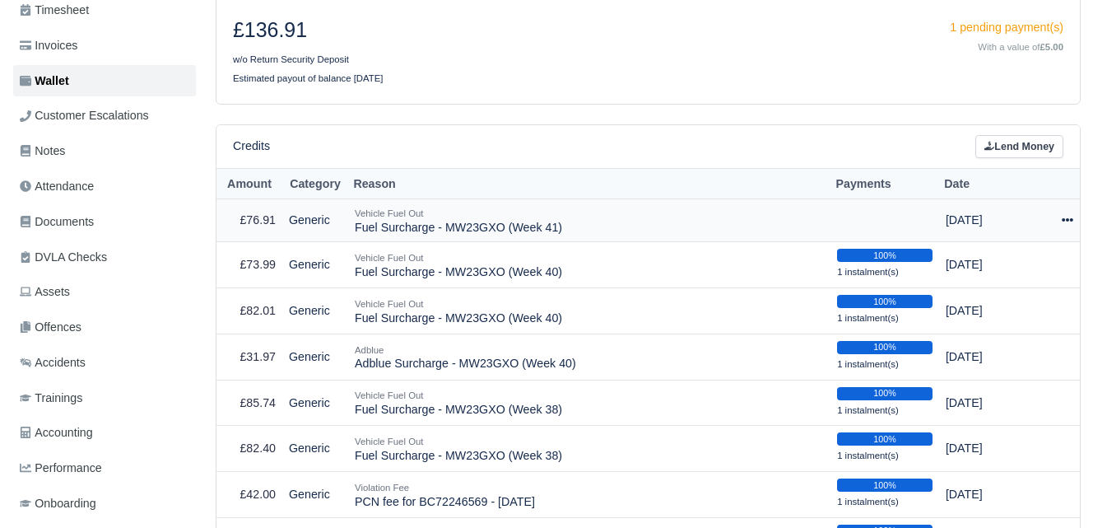
click at [1064, 214] on icon at bounding box center [1068, 220] width 12 height 12
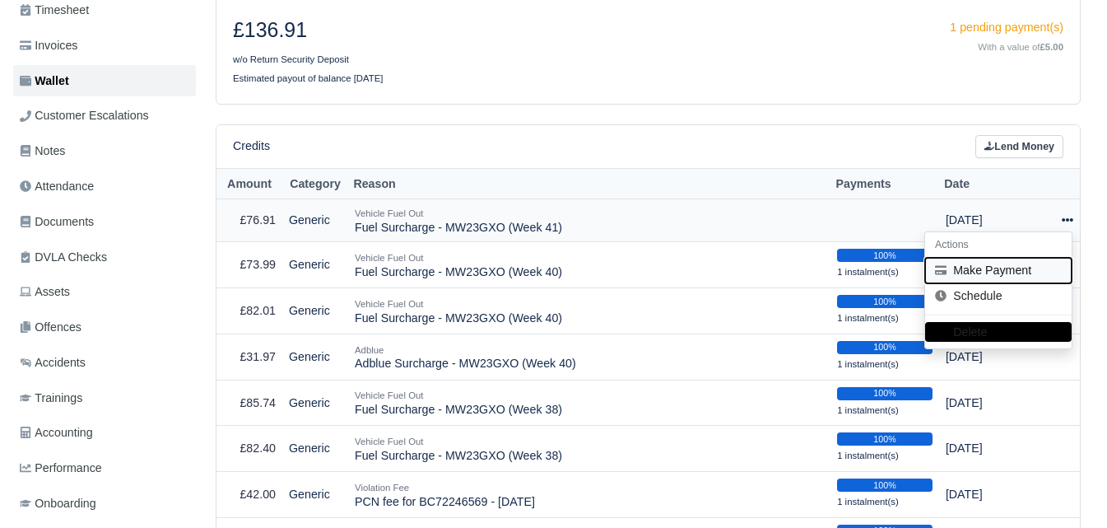
click at [992, 258] on button "Make Payment" at bounding box center [998, 271] width 147 height 26
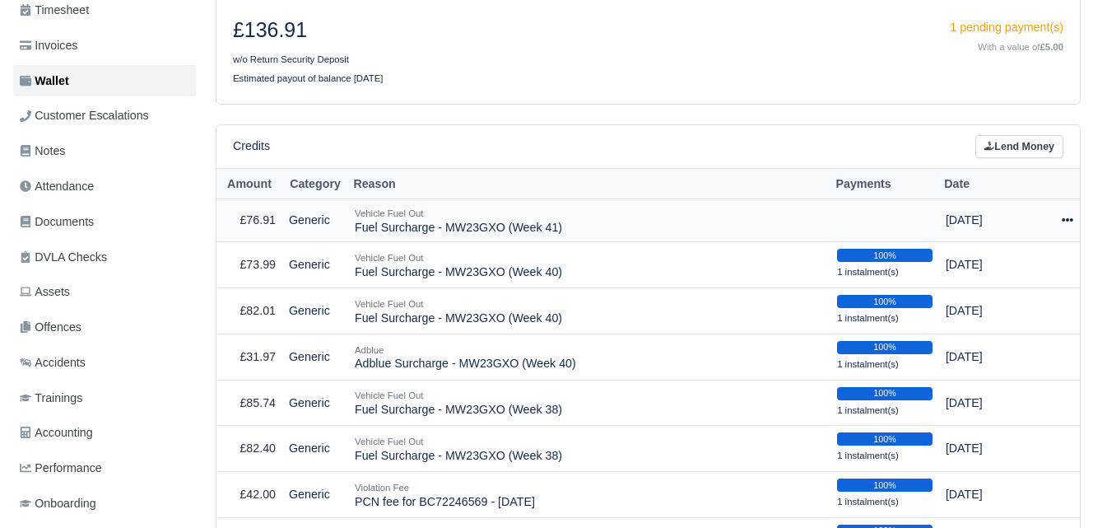
select select "7440"
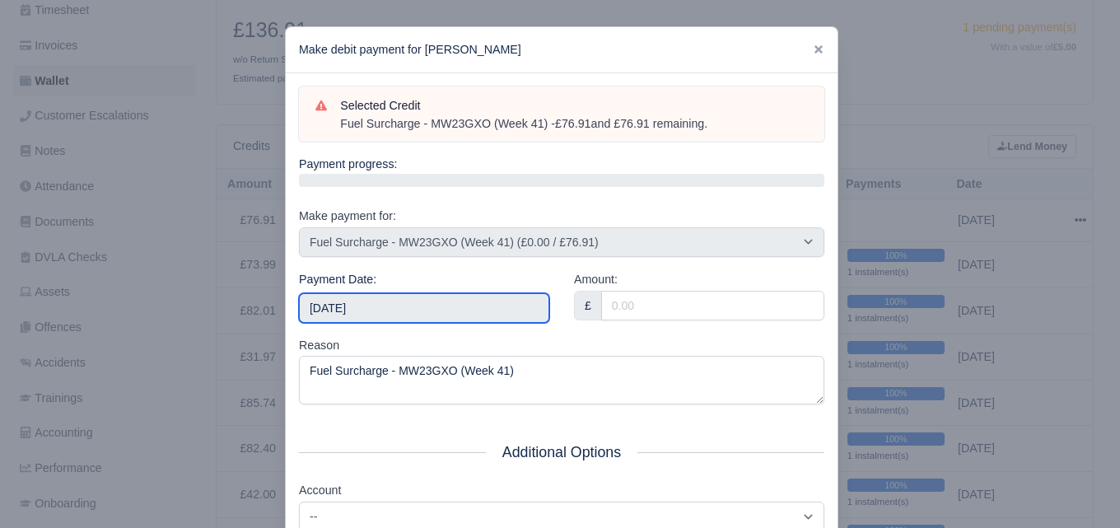
click at [366, 293] on input "2025-10-11" at bounding box center [424, 308] width 250 height 30
click at [620, 340] on div "Reason Fuel Surcharge - MW23GXO (Week 41)" at bounding box center [561, 370] width 525 height 69
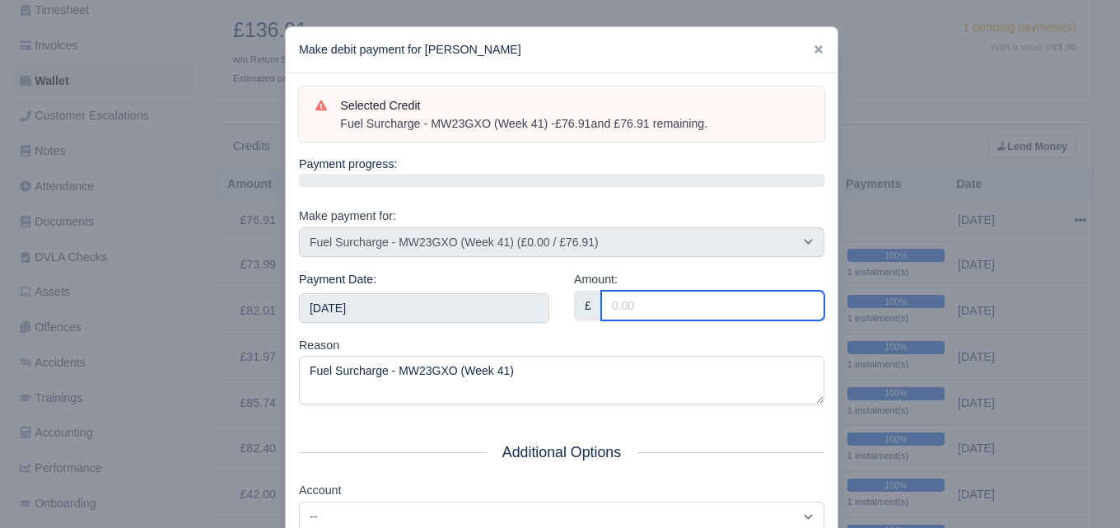
click at [624, 296] on input "Amount:" at bounding box center [712, 306] width 223 height 30
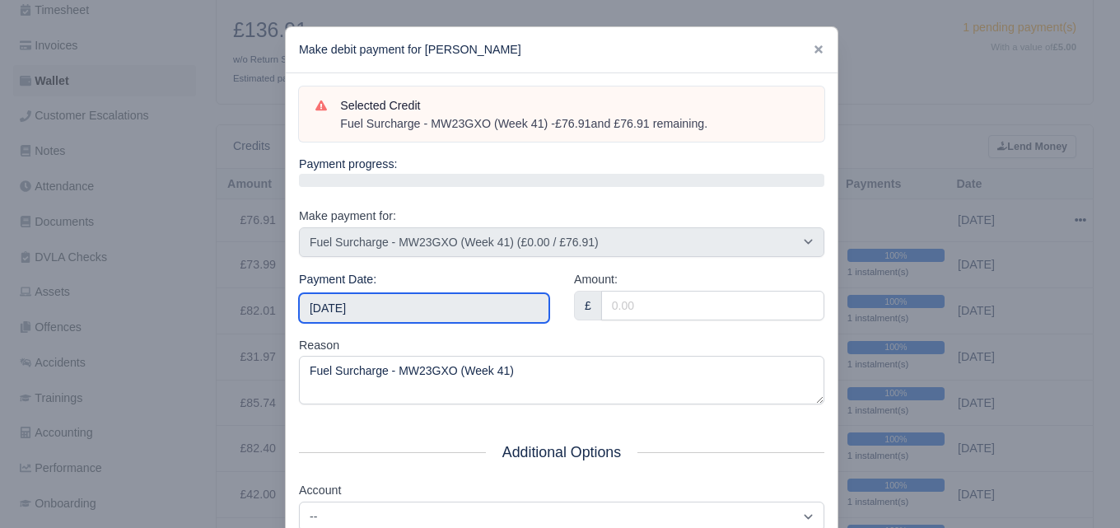
click at [477, 305] on input "[DATE]" at bounding box center [424, 308] width 250 height 30
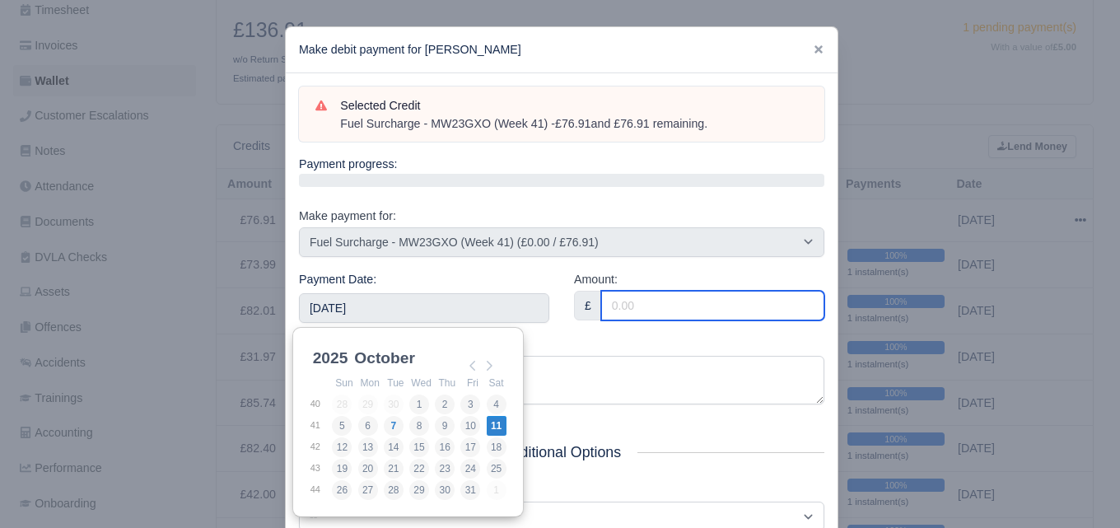
click at [694, 305] on input "Amount:" at bounding box center [712, 306] width 223 height 30
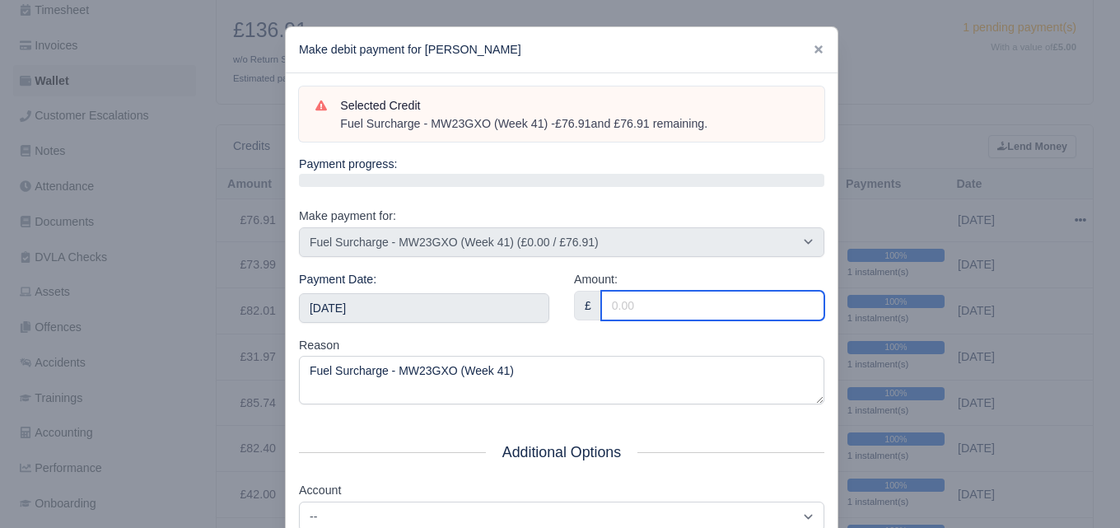
click at [707, 299] on input "Amount:" at bounding box center [712, 306] width 223 height 30
paste input "76.91"
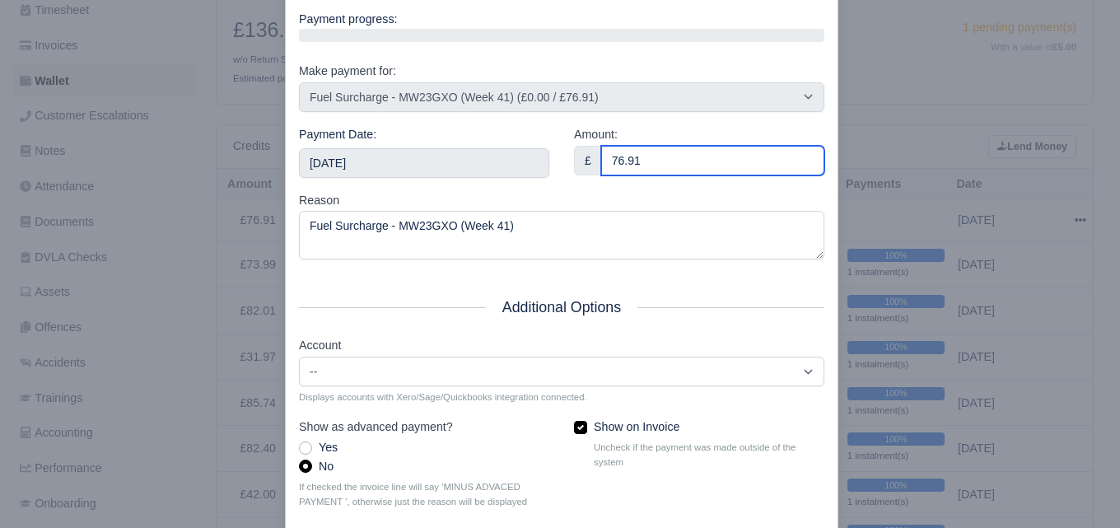
scroll to position [236, 0]
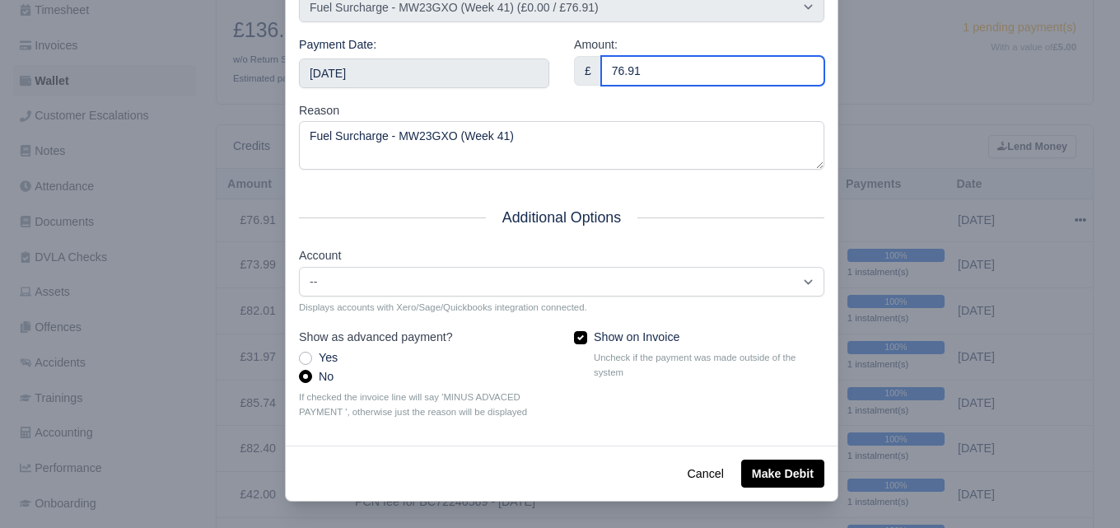
type input "76.91"
click at [772, 492] on div "Cancel Make Debit" at bounding box center [562, 472] width 552 height 55
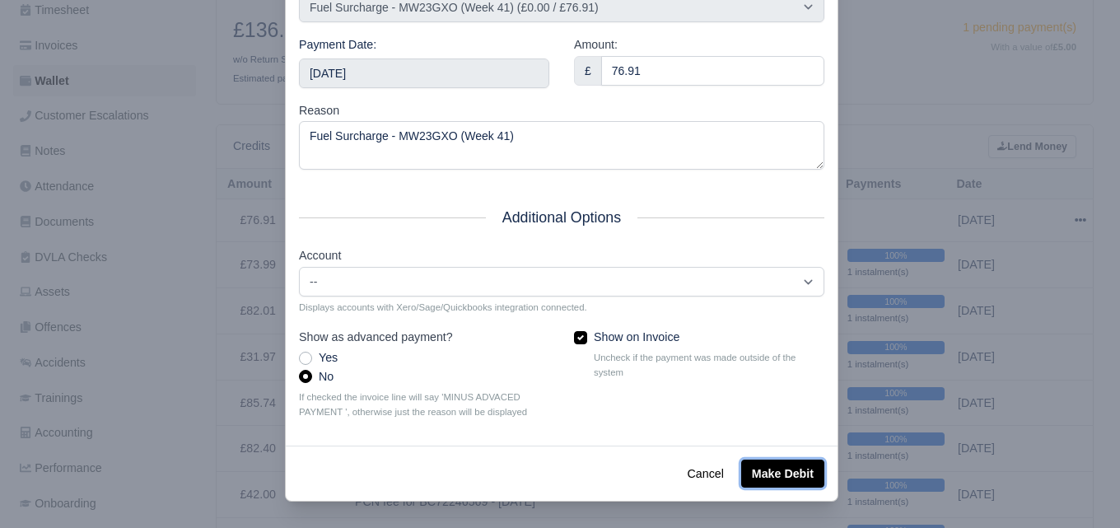
click at [772, 471] on button "Make Debit" at bounding box center [782, 473] width 83 height 28
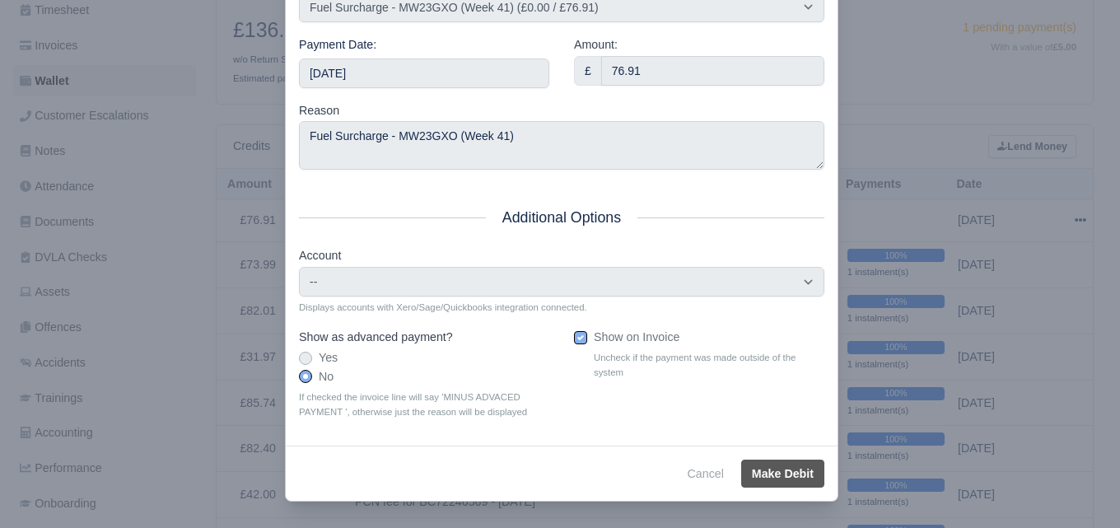
type input "2025-10-11T23:59:59+01:00"
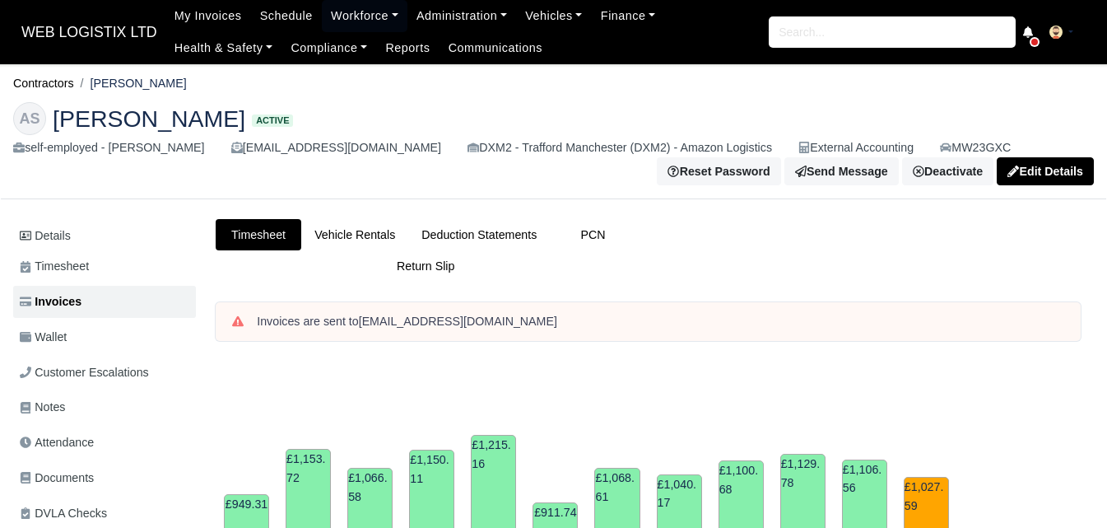
click at [90, 340] on link "Wallet" at bounding box center [104, 337] width 183 height 32
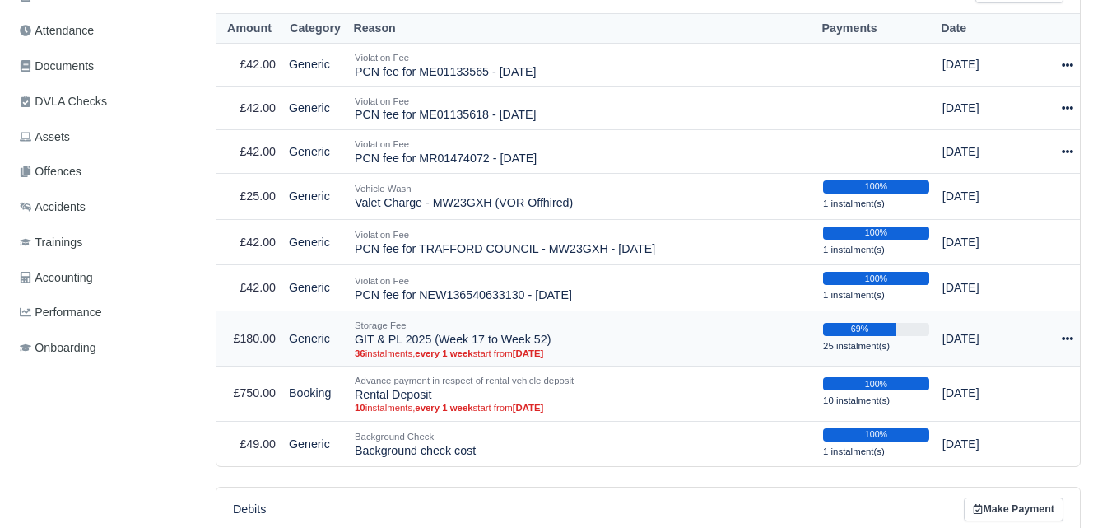
scroll to position [137, 0]
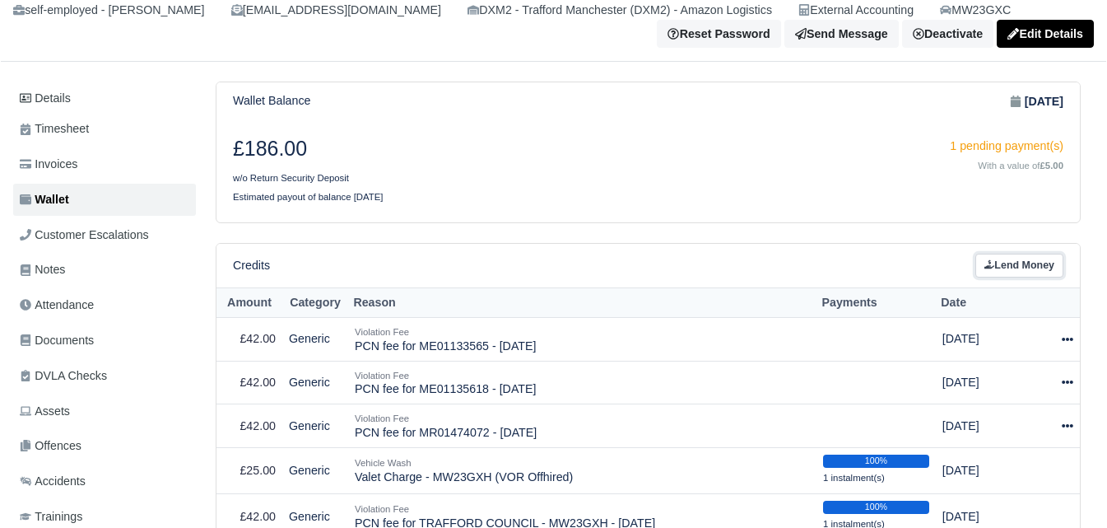
click at [1011, 275] on link "Lend Money" at bounding box center [1020, 266] width 88 height 24
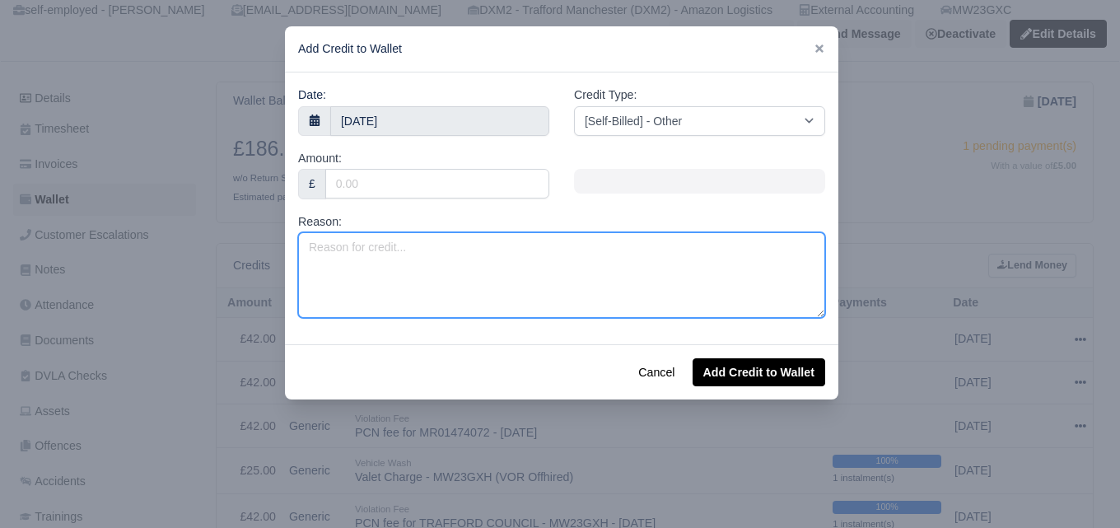
click at [351, 265] on textarea "Reason:" at bounding box center [561, 275] width 527 height 86
type textarea "f"
click at [474, 263] on textarea "Fuel Surcharge -" at bounding box center [561, 275] width 527 height 86
click at [648, 273] on textarea "Fuel Surcharge -" at bounding box center [561, 275] width 527 height 86
paste textarea "MW23 GXC"
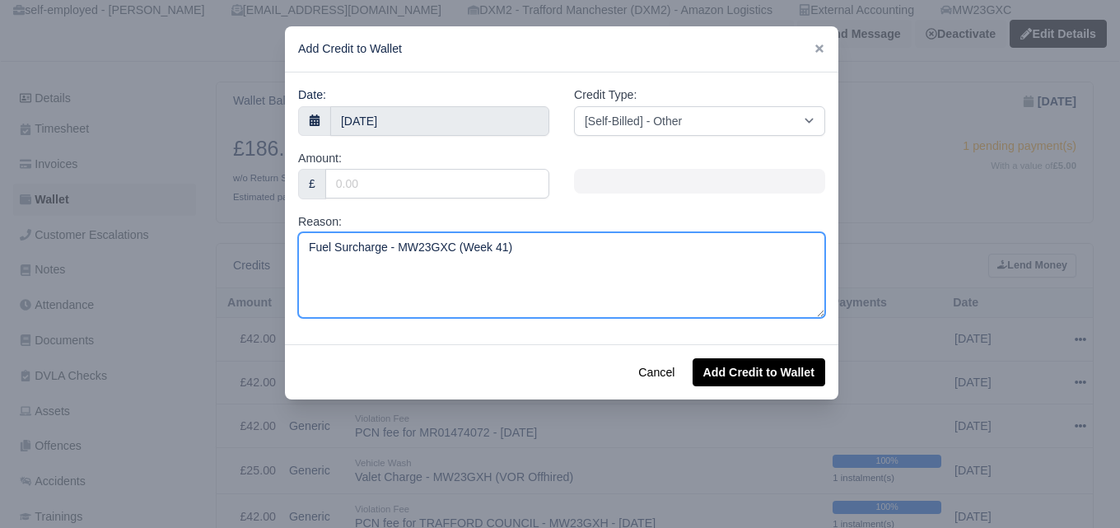
type textarea "Fuel Surcharge - MW23GXC (Week 41)"
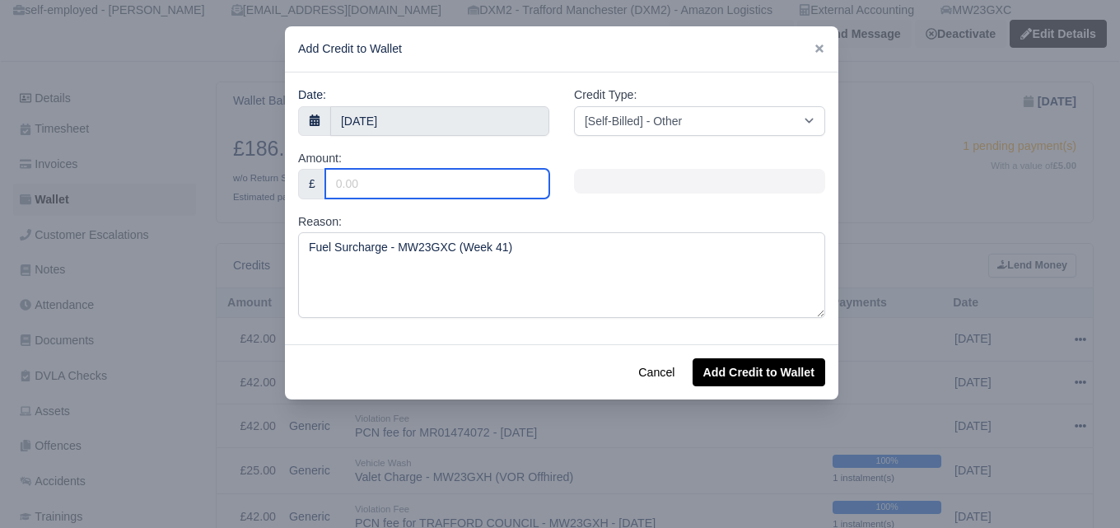
click at [459, 176] on input "Amount:" at bounding box center [437, 184] width 224 height 30
paste input "50.03"
type input "50.03"
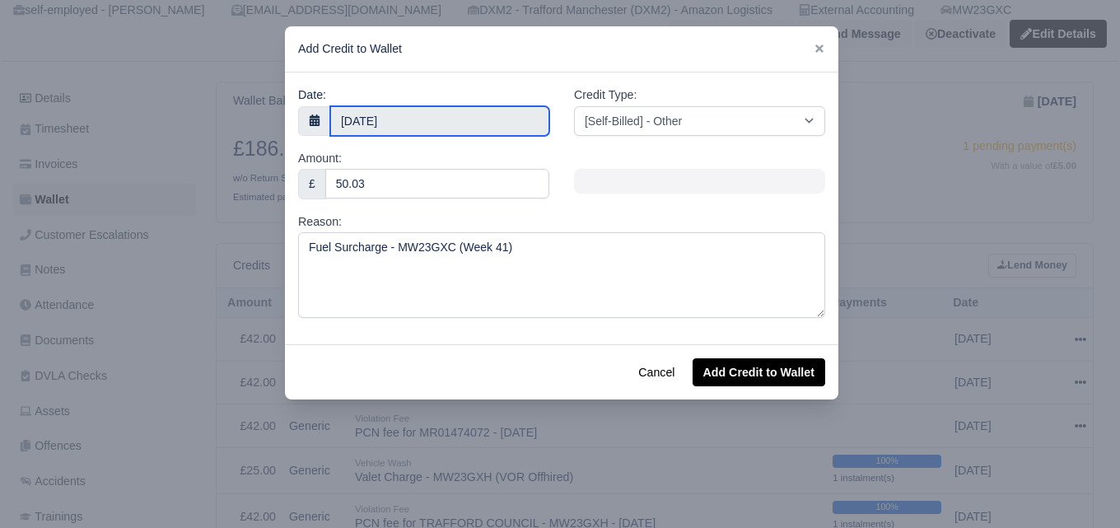
click at [460, 117] on input "7 October 2025" at bounding box center [439, 121] width 219 height 30
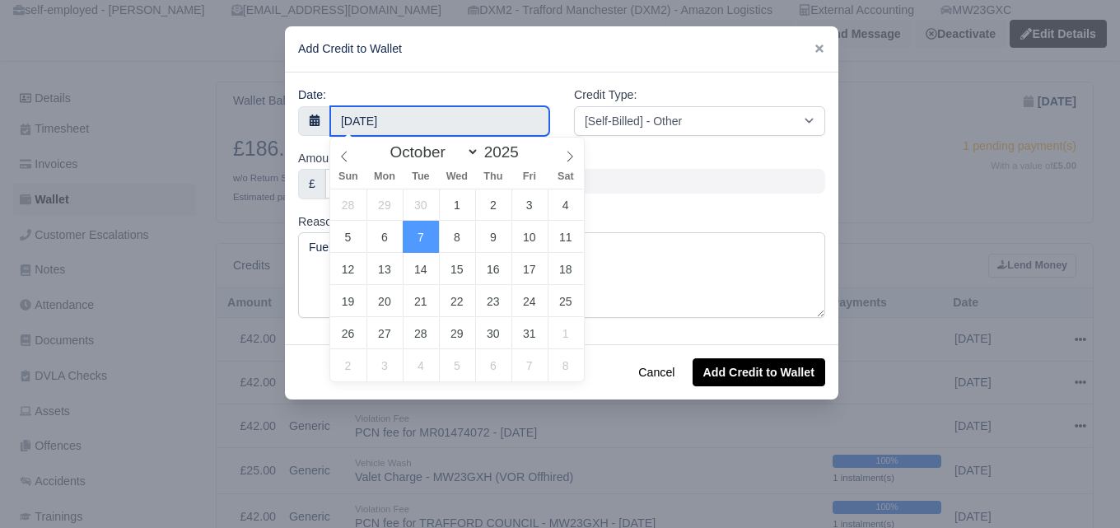
click at [460, 117] on input "7 October 2025" at bounding box center [439, 121] width 219 height 30
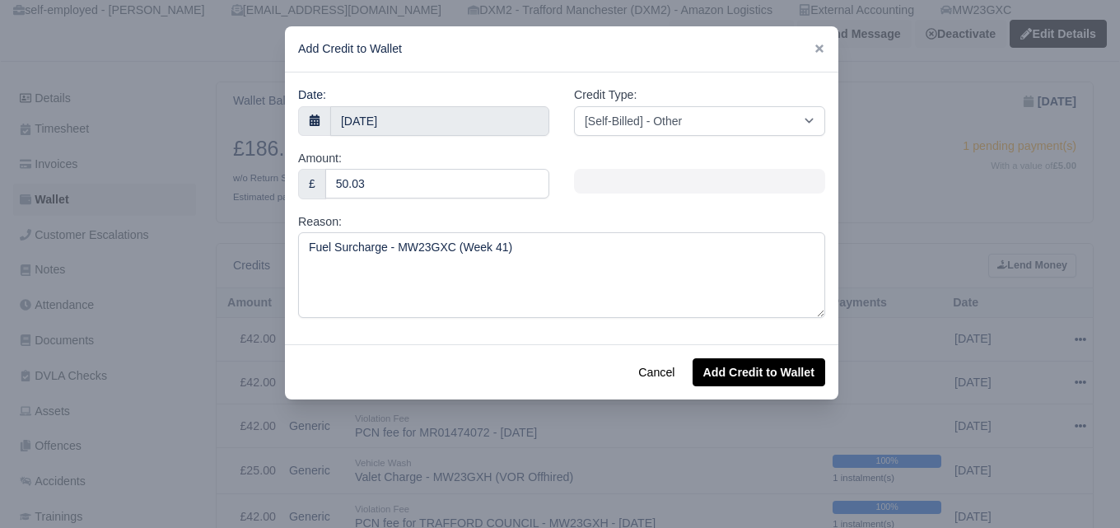
click at [666, 137] on div "Credit Type: [Self-Billed] - Other [Self-Billed] - Negative Invoice [Self-Bille…" at bounding box center [699, 117] width 276 height 63
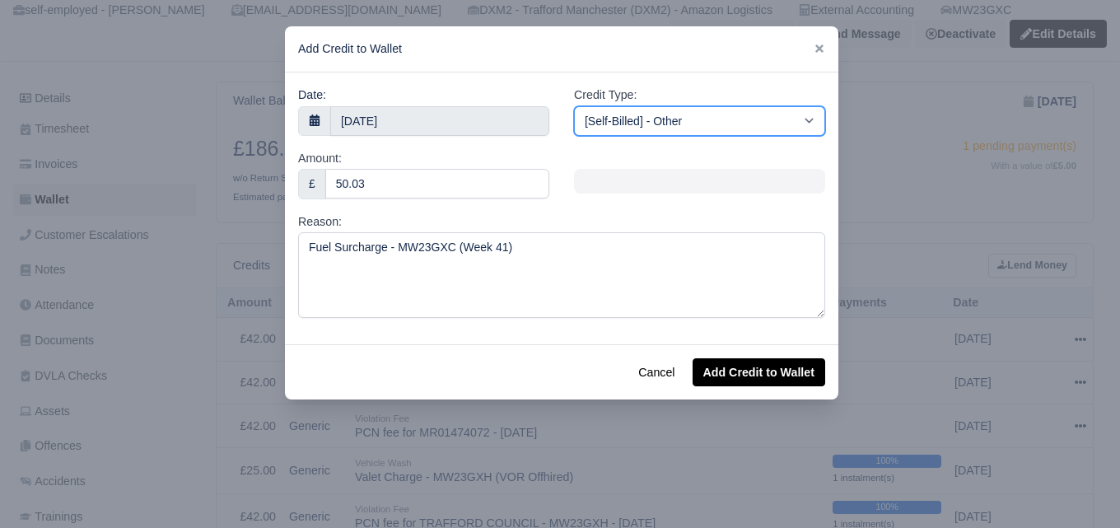
click at [669, 123] on select "[Self-Billed] - Other [Self-Billed] - Negative Invoice [Self-Billed] - Keychain…" at bounding box center [699, 121] width 251 height 30
click at [574, 106] on select "[Self-Billed] - Other [Self-Billed] - Negative Invoice [Self-Billed] - Keychain…" at bounding box center [699, 121] width 251 height 30
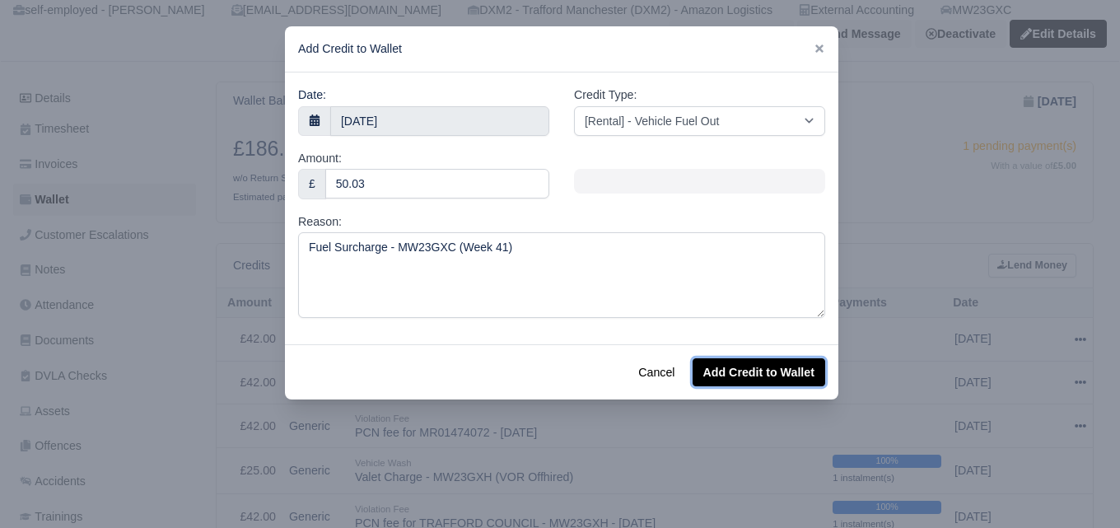
click at [743, 367] on button "Add Credit to Wallet" at bounding box center [758, 372] width 133 height 28
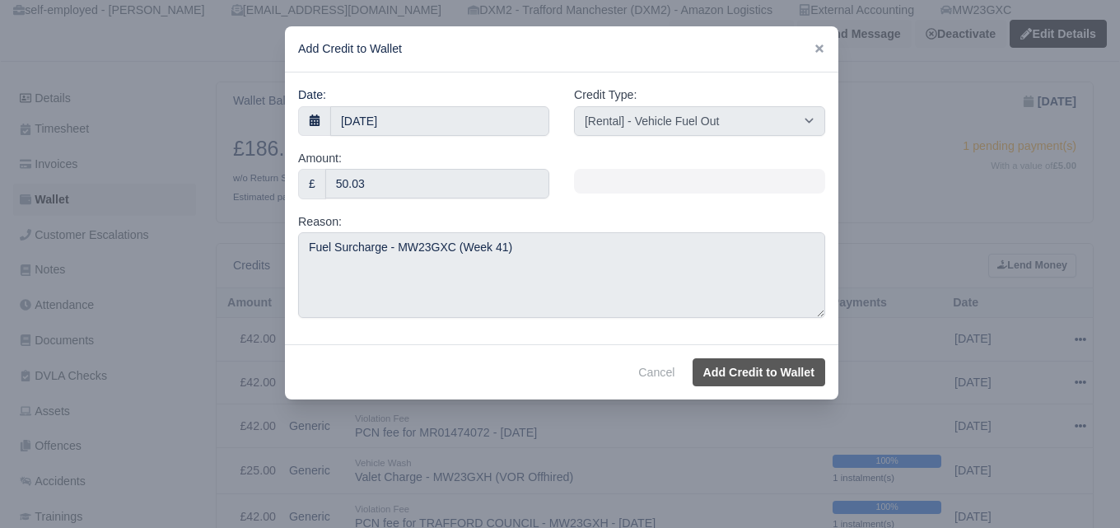
select select "other"
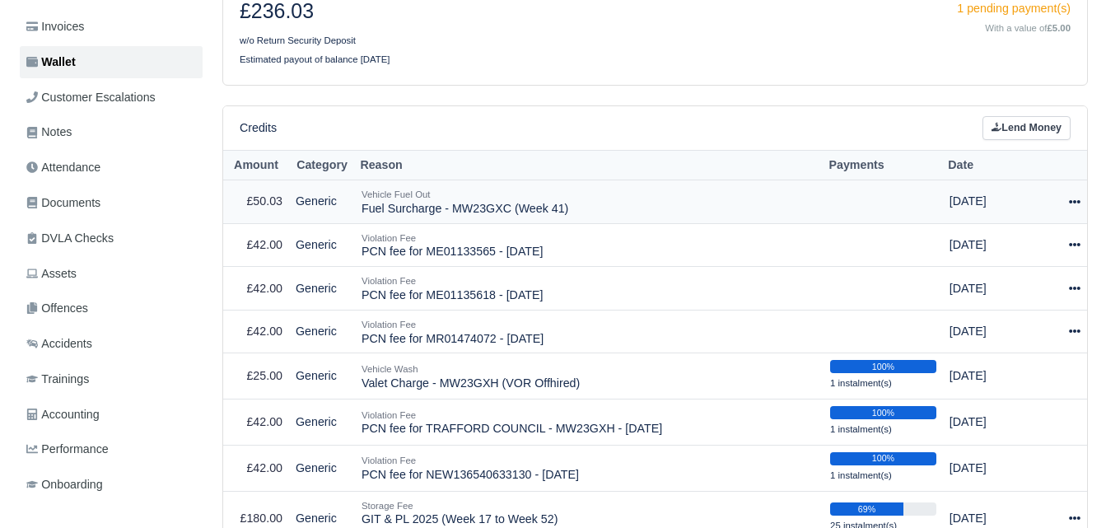
scroll to position [275, 0]
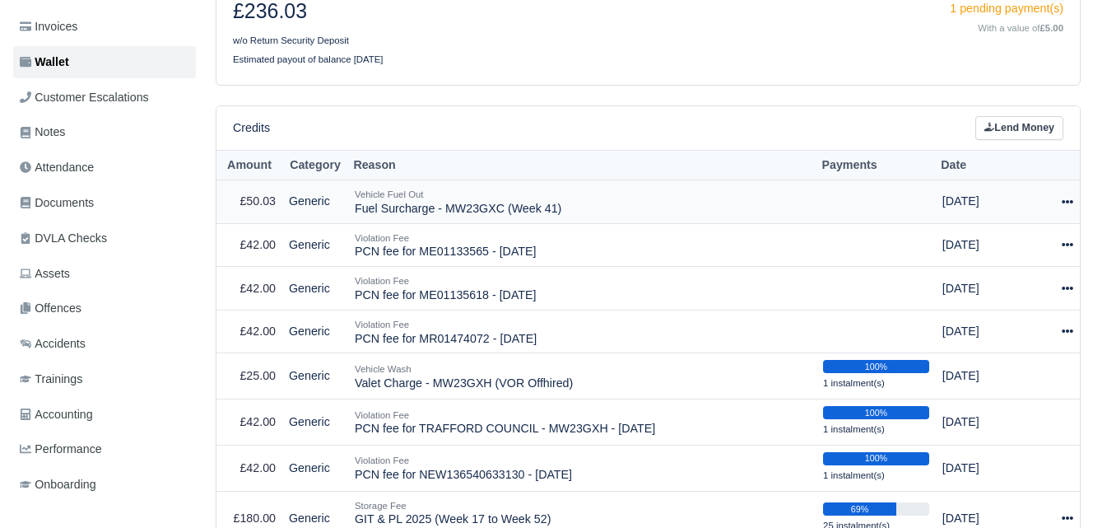
click at [1073, 207] on icon at bounding box center [1068, 202] width 12 height 12
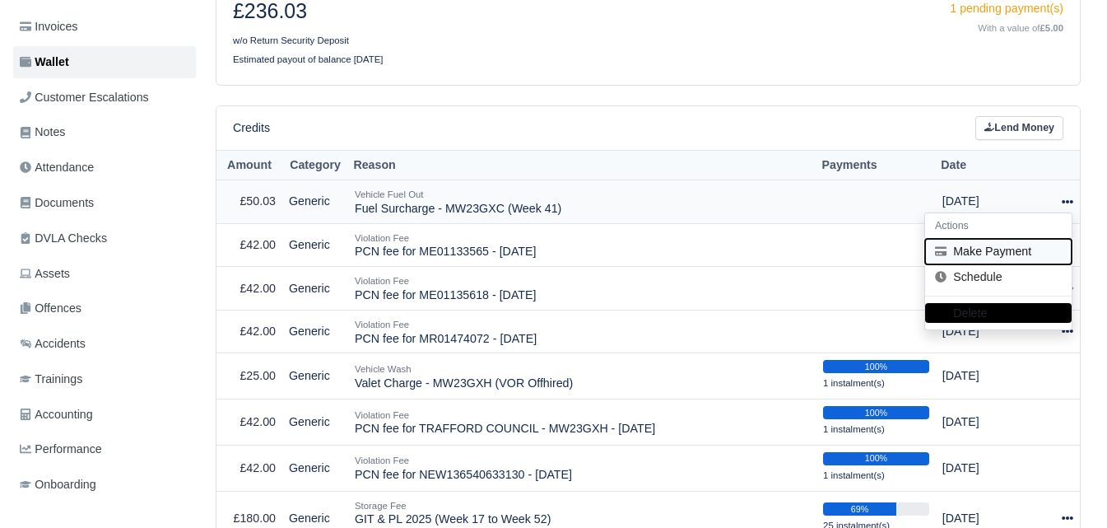
click at [1006, 249] on button "Make Payment" at bounding box center [998, 252] width 147 height 26
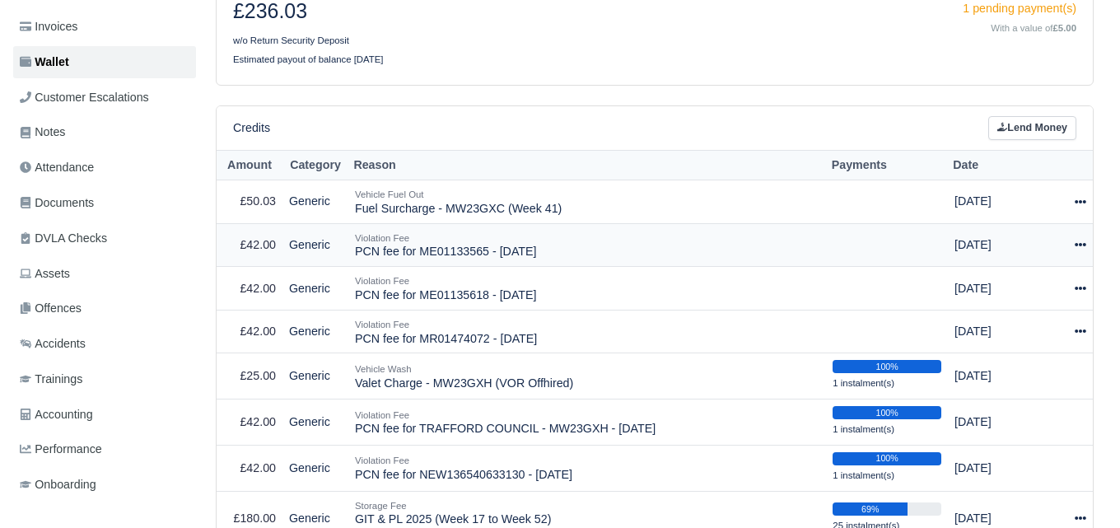
select select "7442"
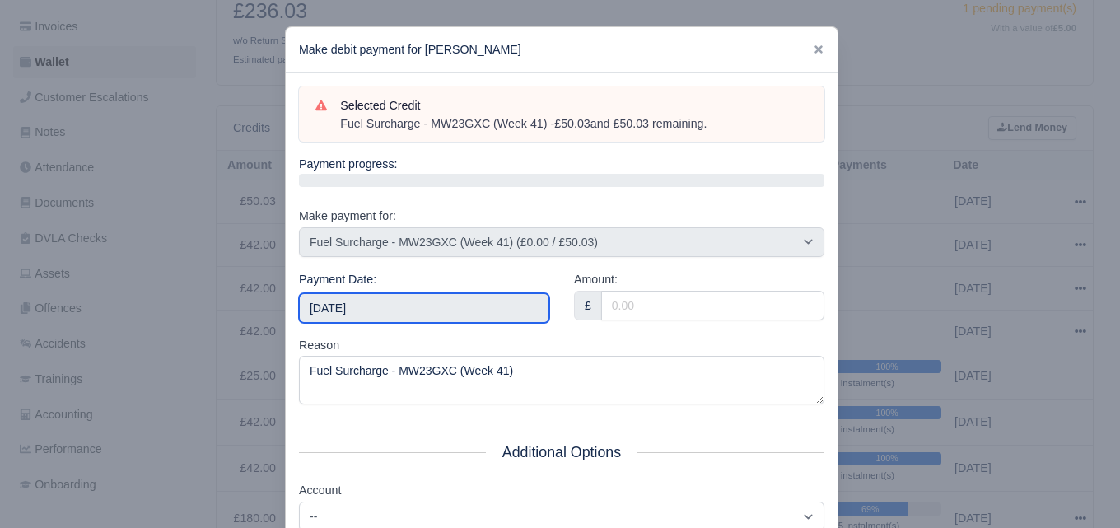
click at [410, 305] on input "[DATE]" at bounding box center [424, 308] width 250 height 30
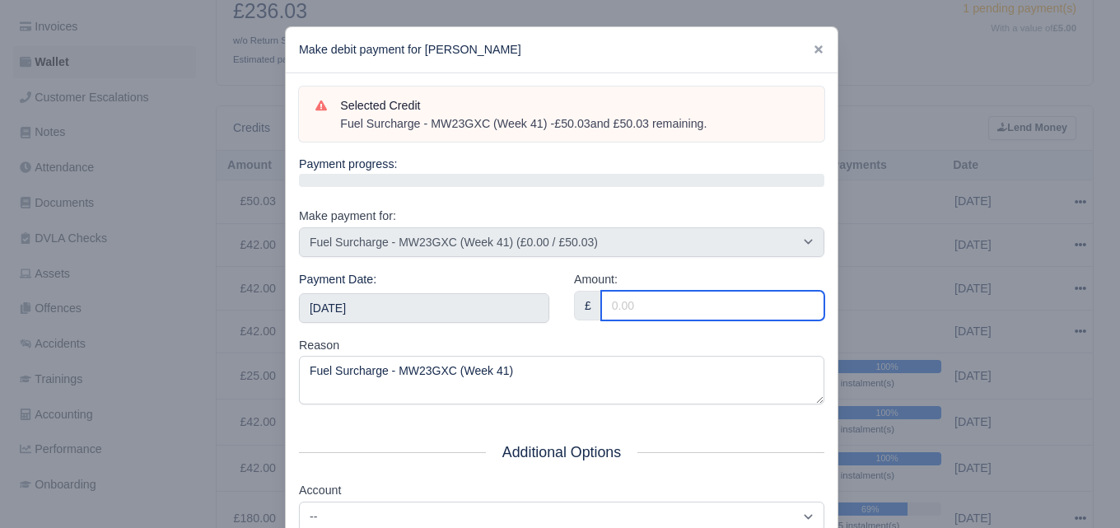
click at [624, 306] on input "Amount:" at bounding box center [712, 306] width 223 height 30
paste input "50.03"
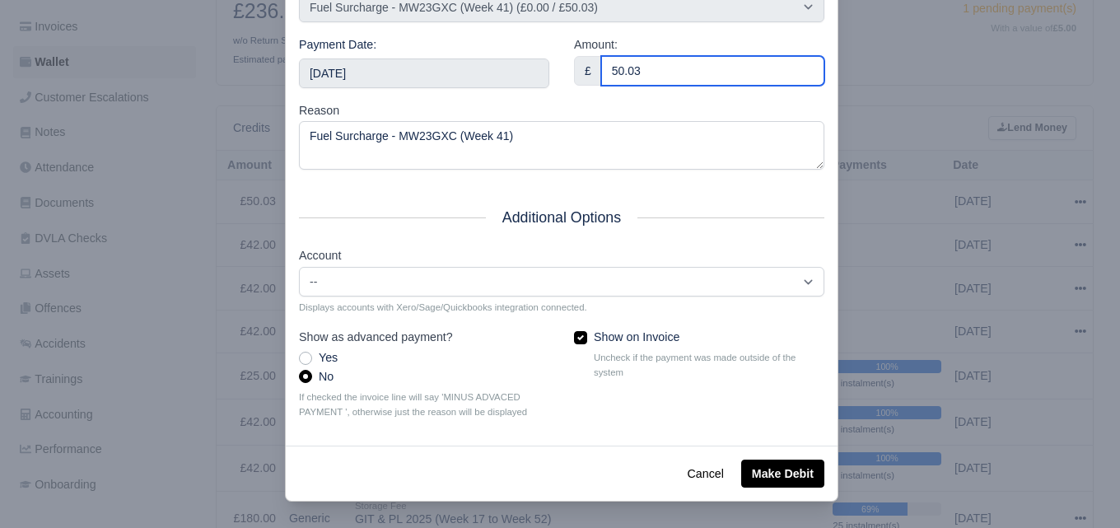
type input "50.03"
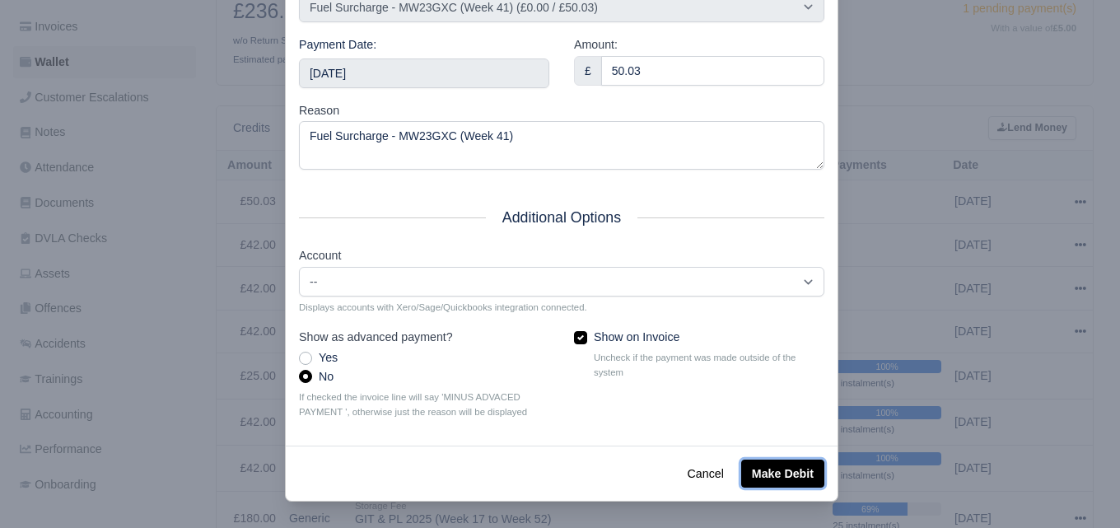
click at [772, 468] on button "Make Debit" at bounding box center [782, 473] width 83 height 28
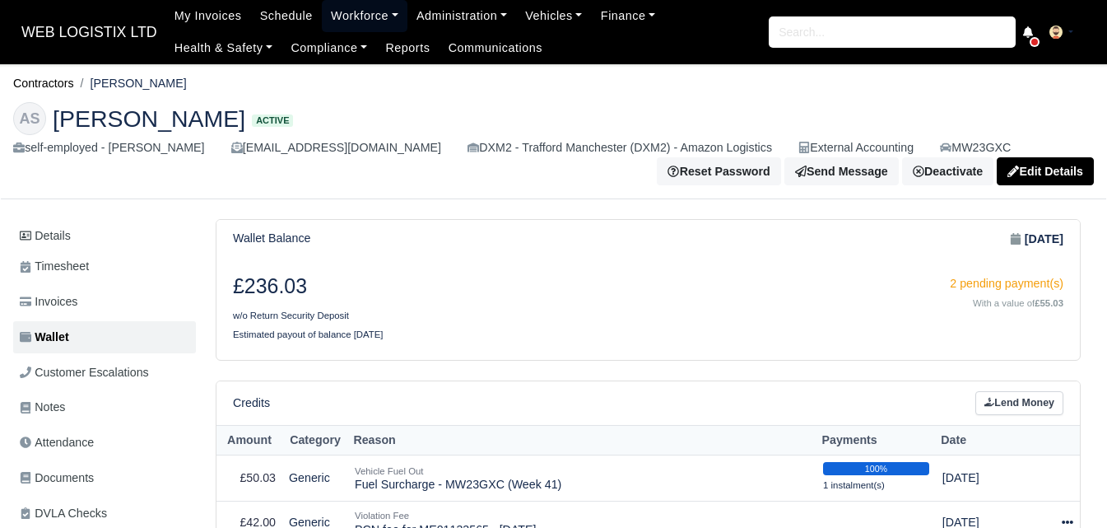
drag, startPoint x: 330, startPoint y: 6, endPoint x: 344, endPoint y: 35, distance: 32.8
click at [330, 6] on link "Workforce" at bounding box center [365, 16] width 86 height 32
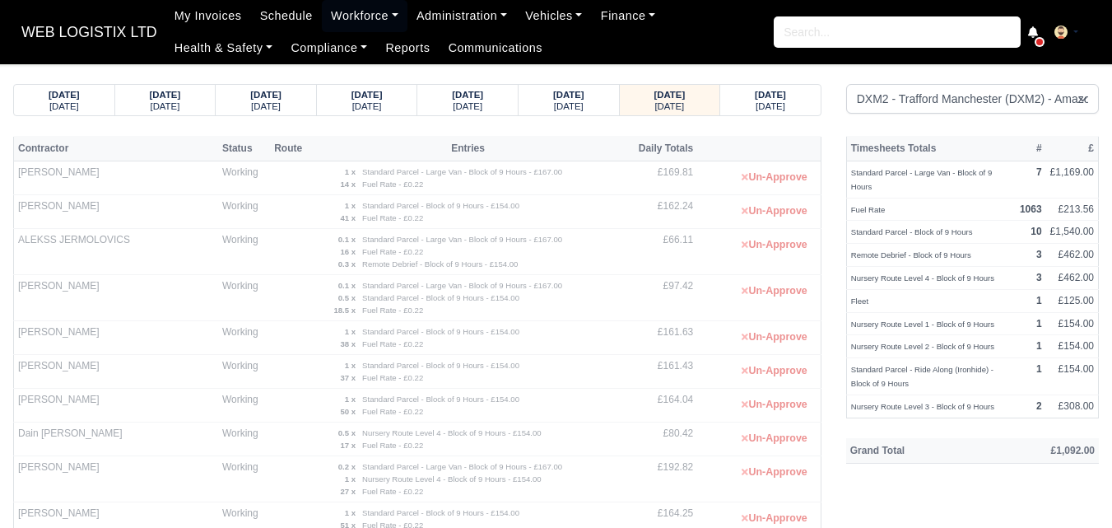
select select "1"
click at [677, 402] on td "£164.04" at bounding box center [660, 406] width 74 height 34
click at [411, 361] on small "Standard Parcel - Block of 9 Hours - £154.00" at bounding box center [440, 365] width 157 height 9
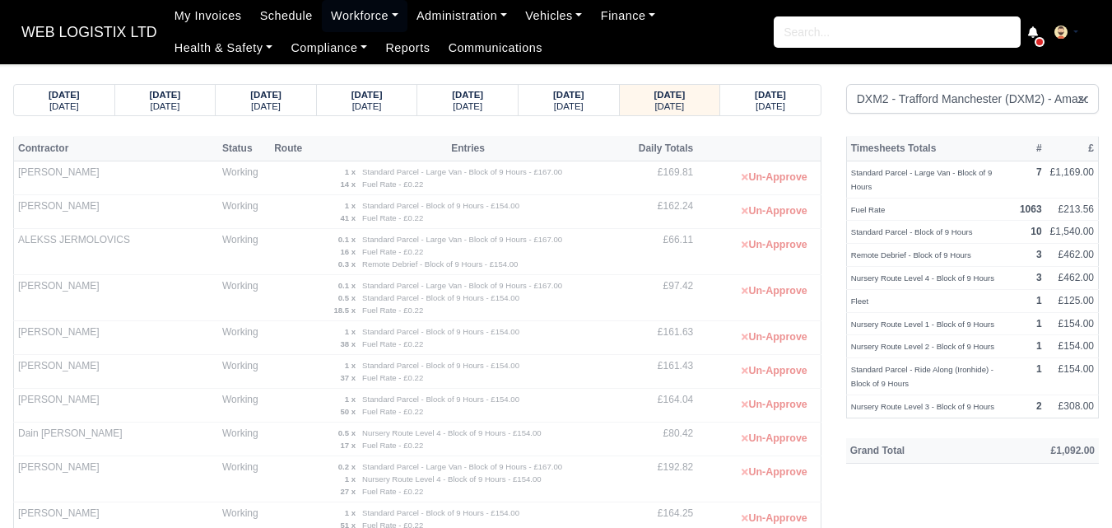
click at [411, 367] on small "Standard Parcel - Block of 9 Hours - £154.00" at bounding box center [440, 365] width 157 height 9
click at [444, 144] on th "Entries" at bounding box center [468, 148] width 310 height 25
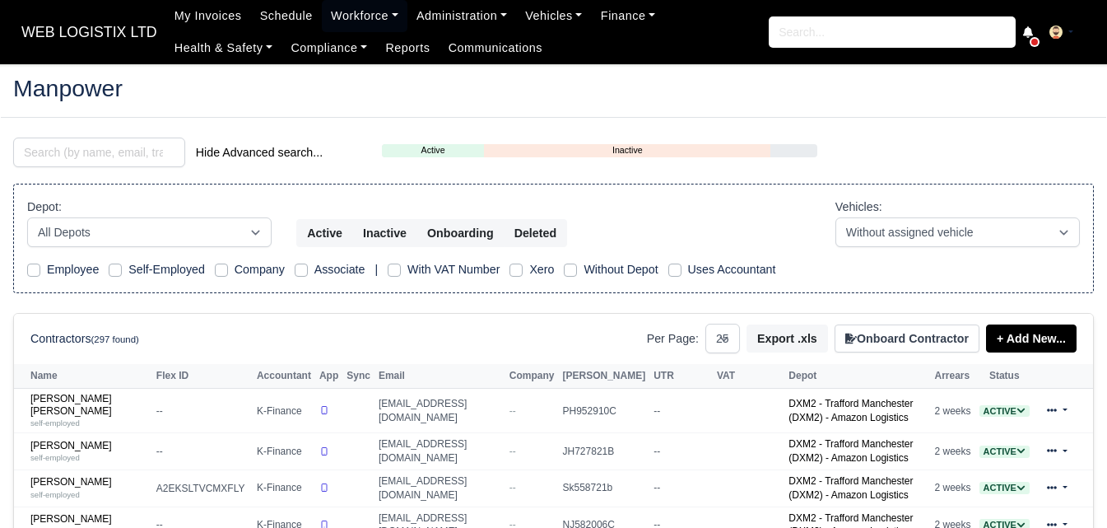
select select "25"
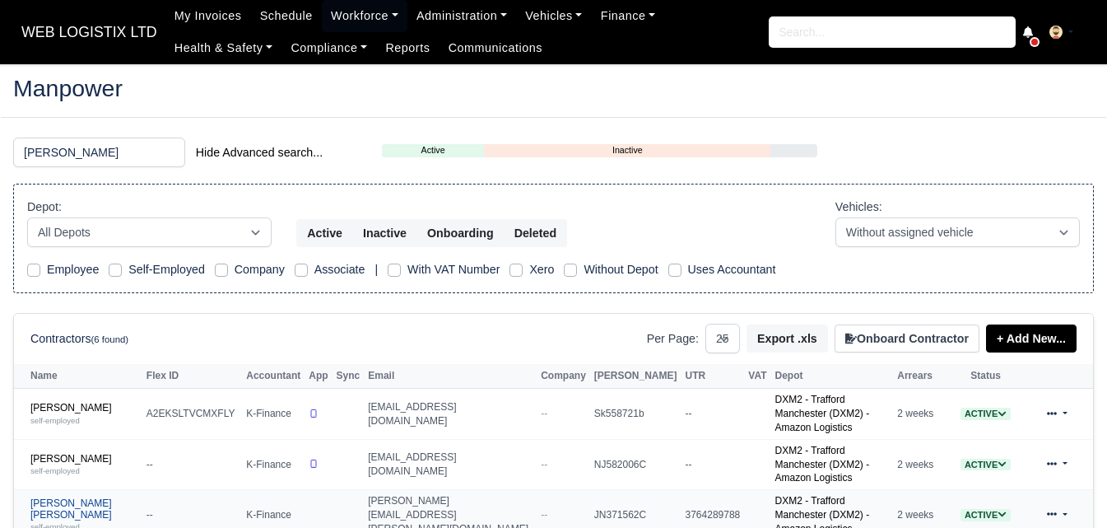
scroll to position [137, 0]
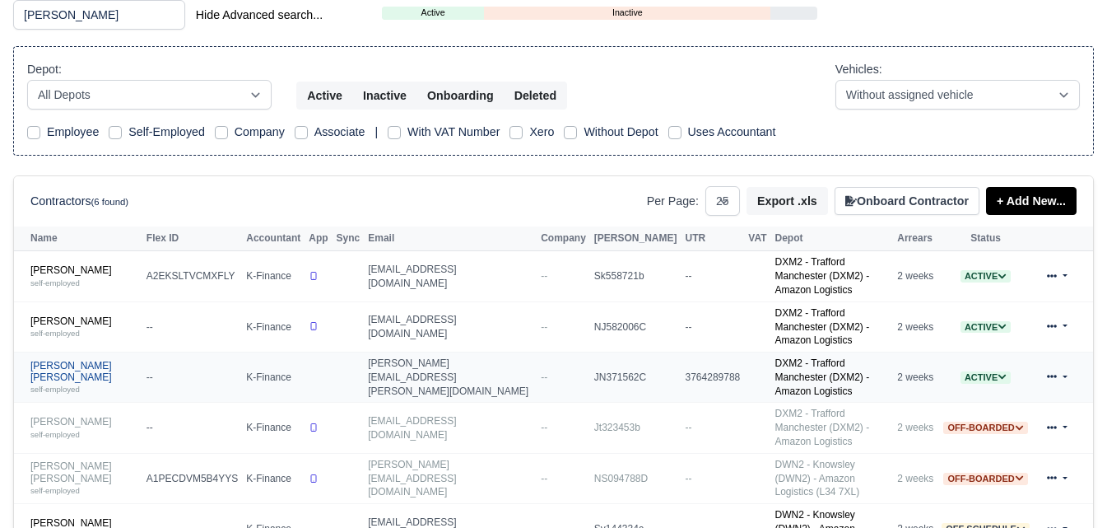
type input "ian"
click at [51, 360] on link "Ian Peter Hitchen self-employed" at bounding box center [84, 377] width 108 height 35
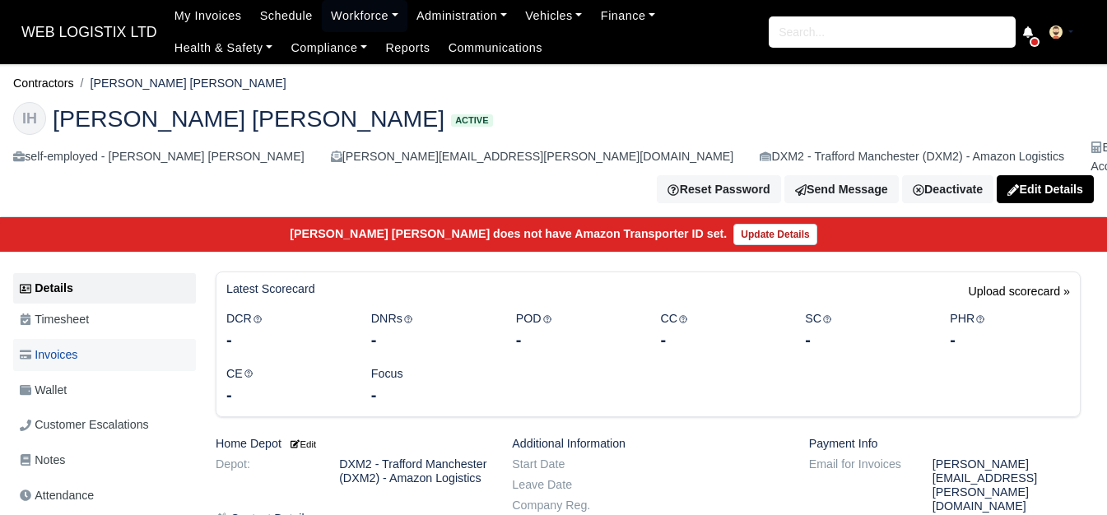
click at [72, 346] on span "Invoices" at bounding box center [49, 355] width 58 height 19
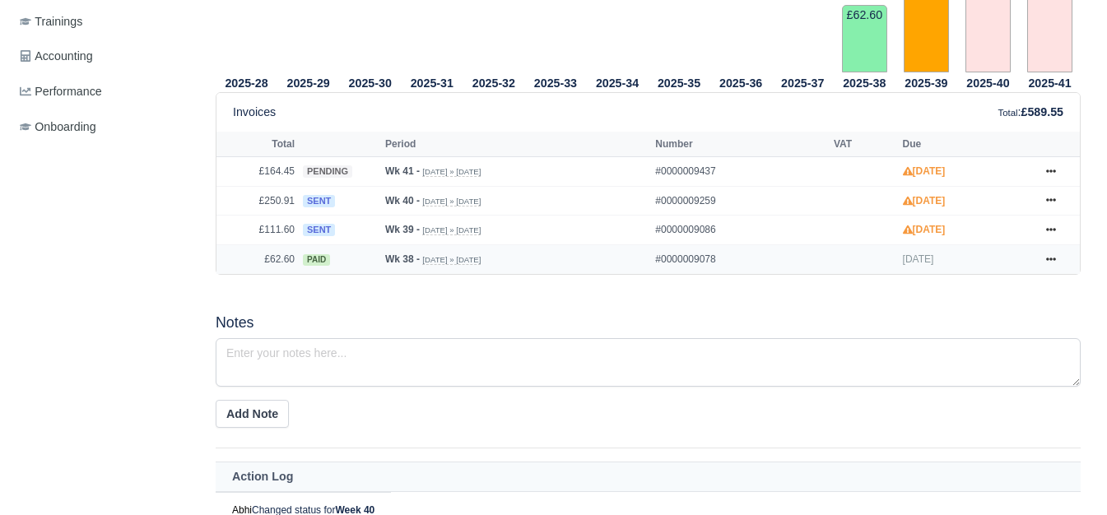
scroll to position [686, 0]
click at [1052, 225] on icon at bounding box center [1051, 230] width 10 height 10
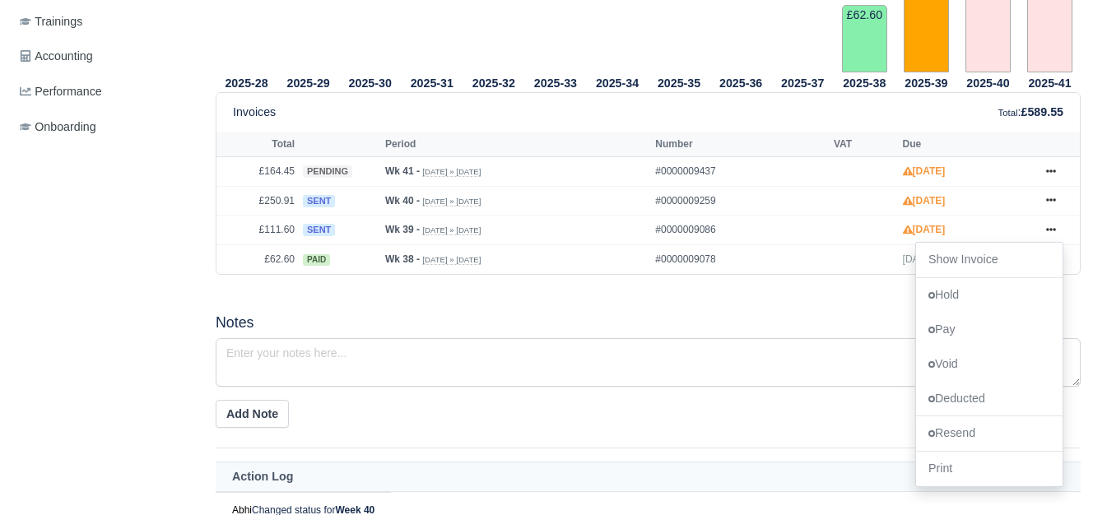
click at [477, 290] on div "2025-28 2025-29 2025-30 2025-31 2025-32 2025-33 2025-34 2025-35 2025-36" at bounding box center [648, 313] width 890 height 1183
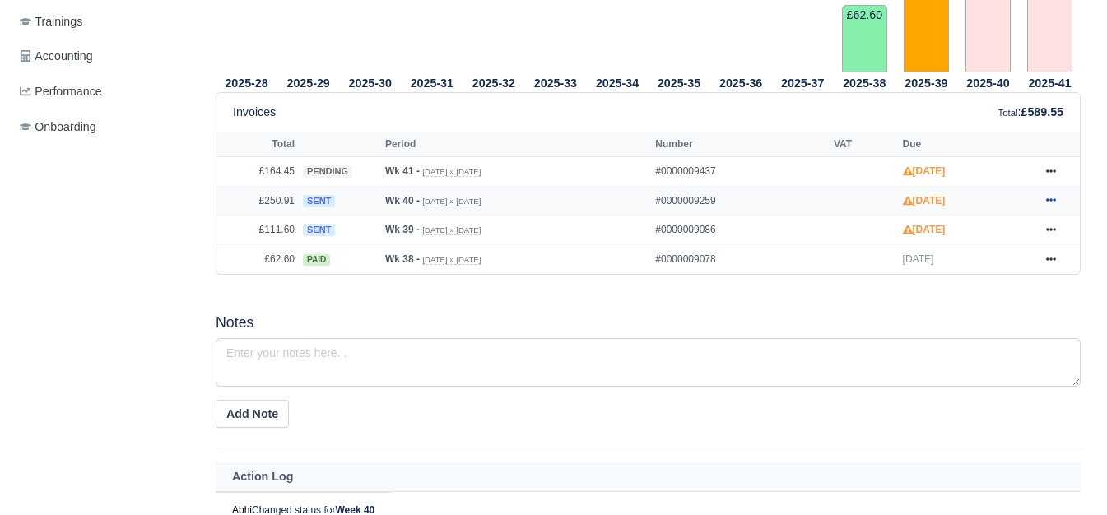
click at [1053, 195] on icon at bounding box center [1051, 200] width 10 height 10
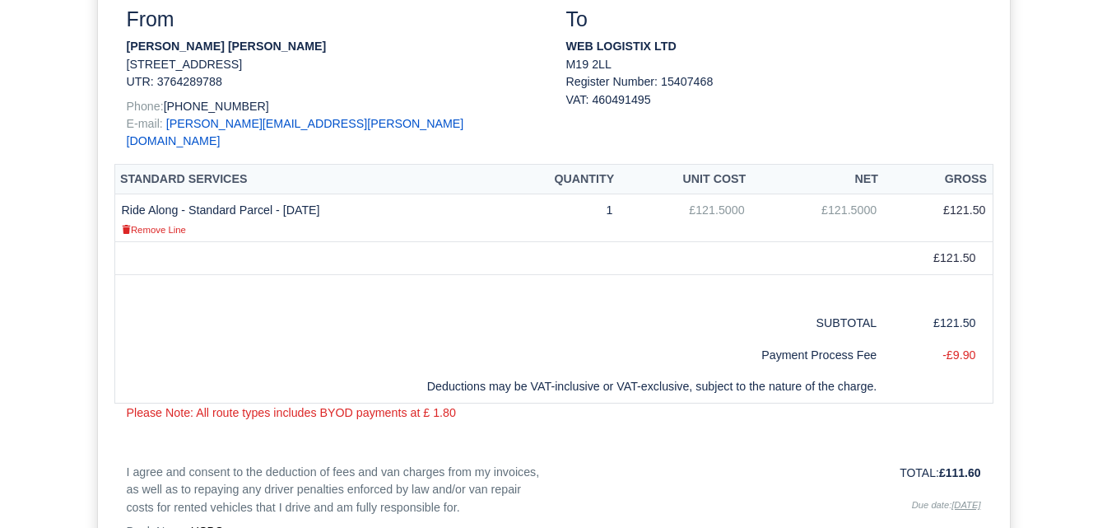
scroll to position [274, 0]
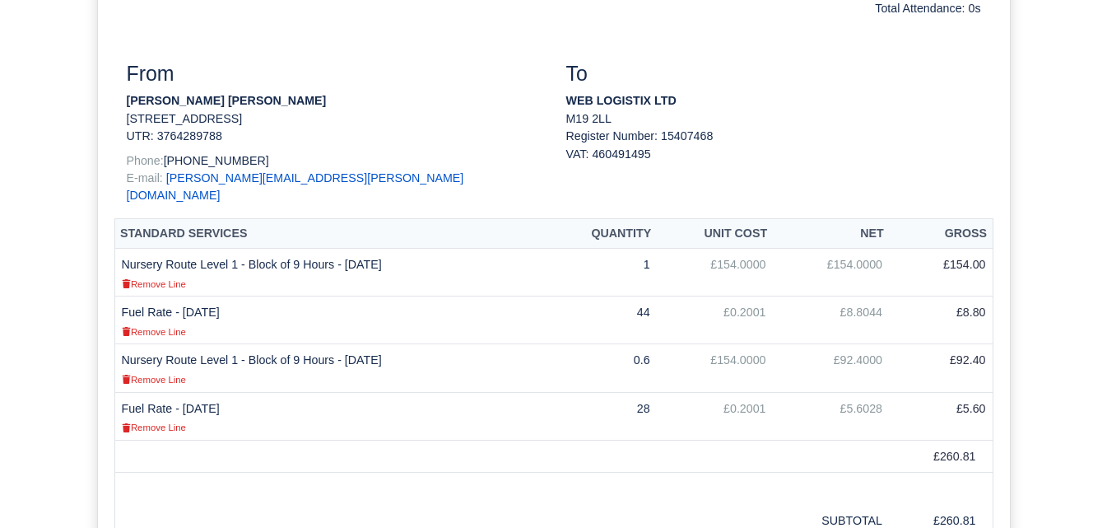
scroll to position [412, 0]
